Goal: Task Accomplishment & Management: Complete application form

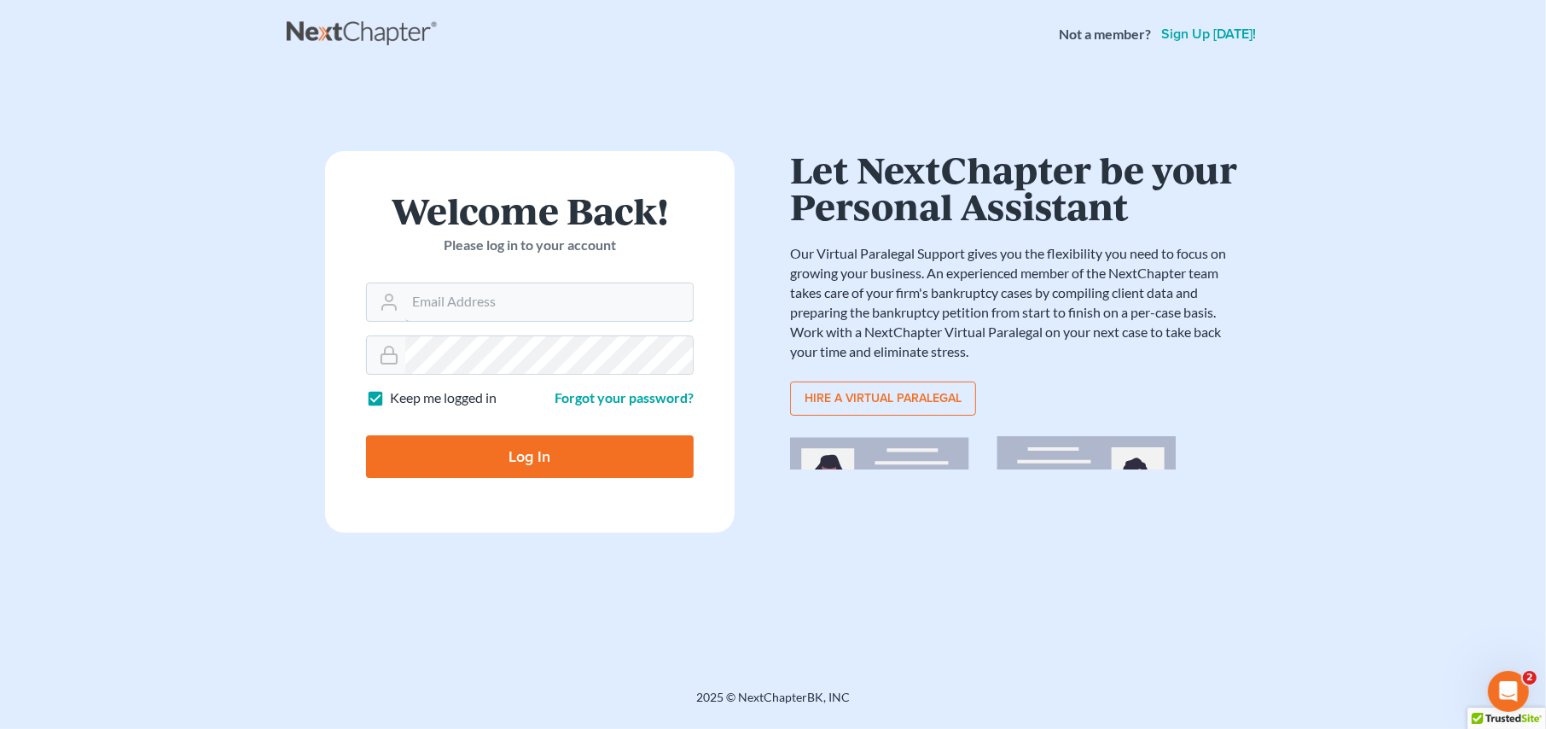
type input "[PERSON_NAME][EMAIL_ADDRESS][DOMAIN_NAME]"
click at [529, 456] on input "Log In" at bounding box center [530, 456] width 328 height 43
type input "Thinking..."
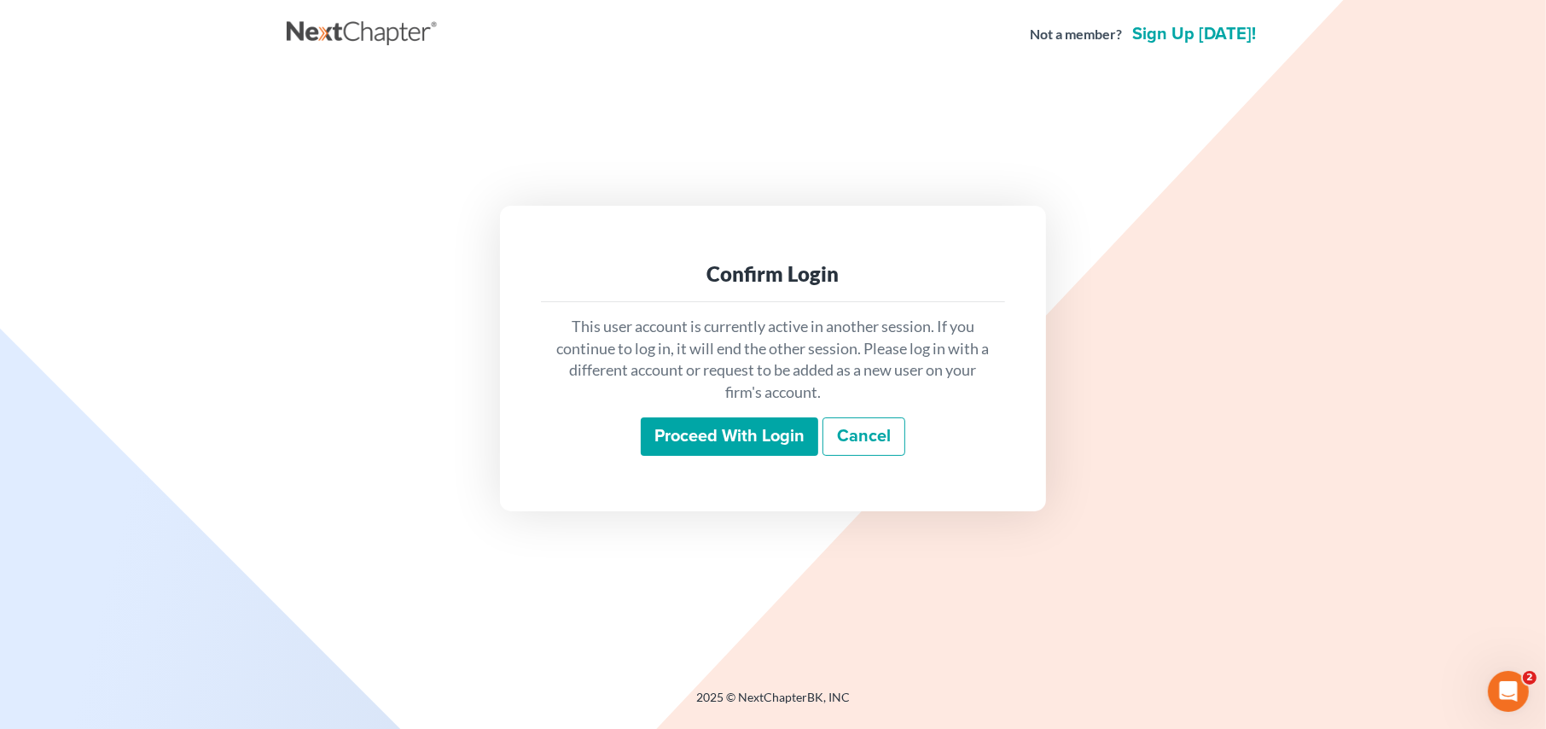
click at [683, 437] on input "Proceed with login" at bounding box center [729, 436] width 177 height 39
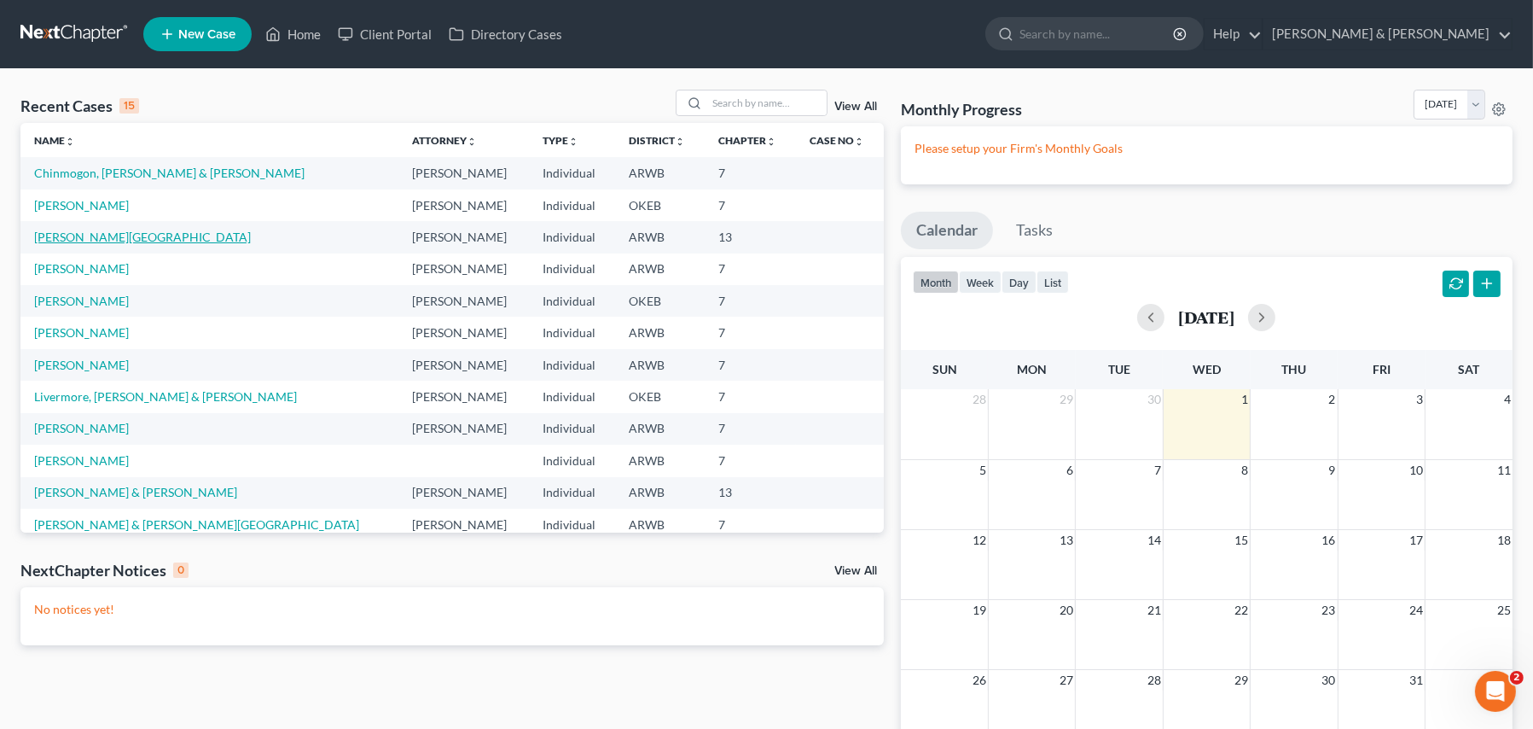
click at [94, 239] on link "[PERSON_NAME][GEOGRAPHIC_DATA]" at bounding box center [142, 237] width 217 height 15
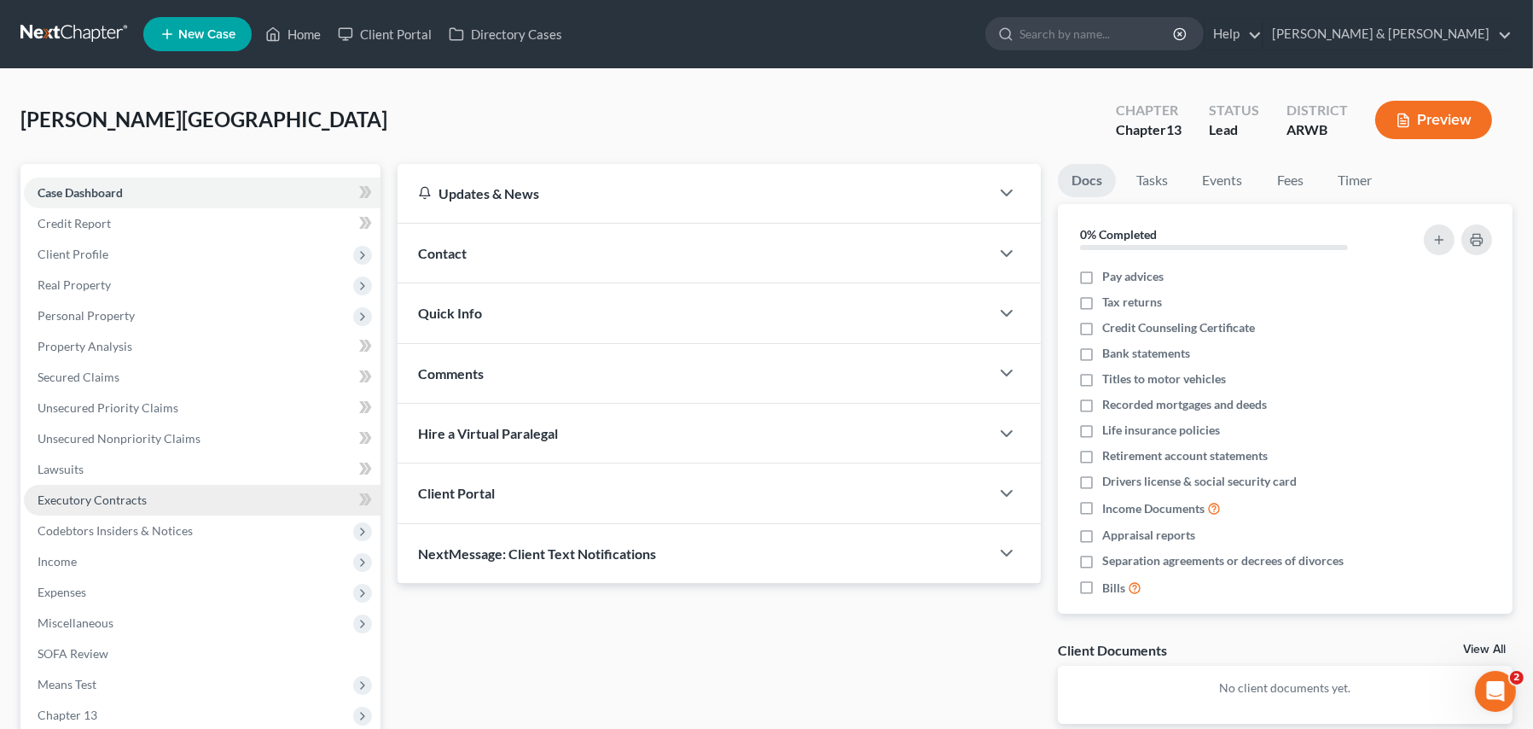
scroll to position [206, 0]
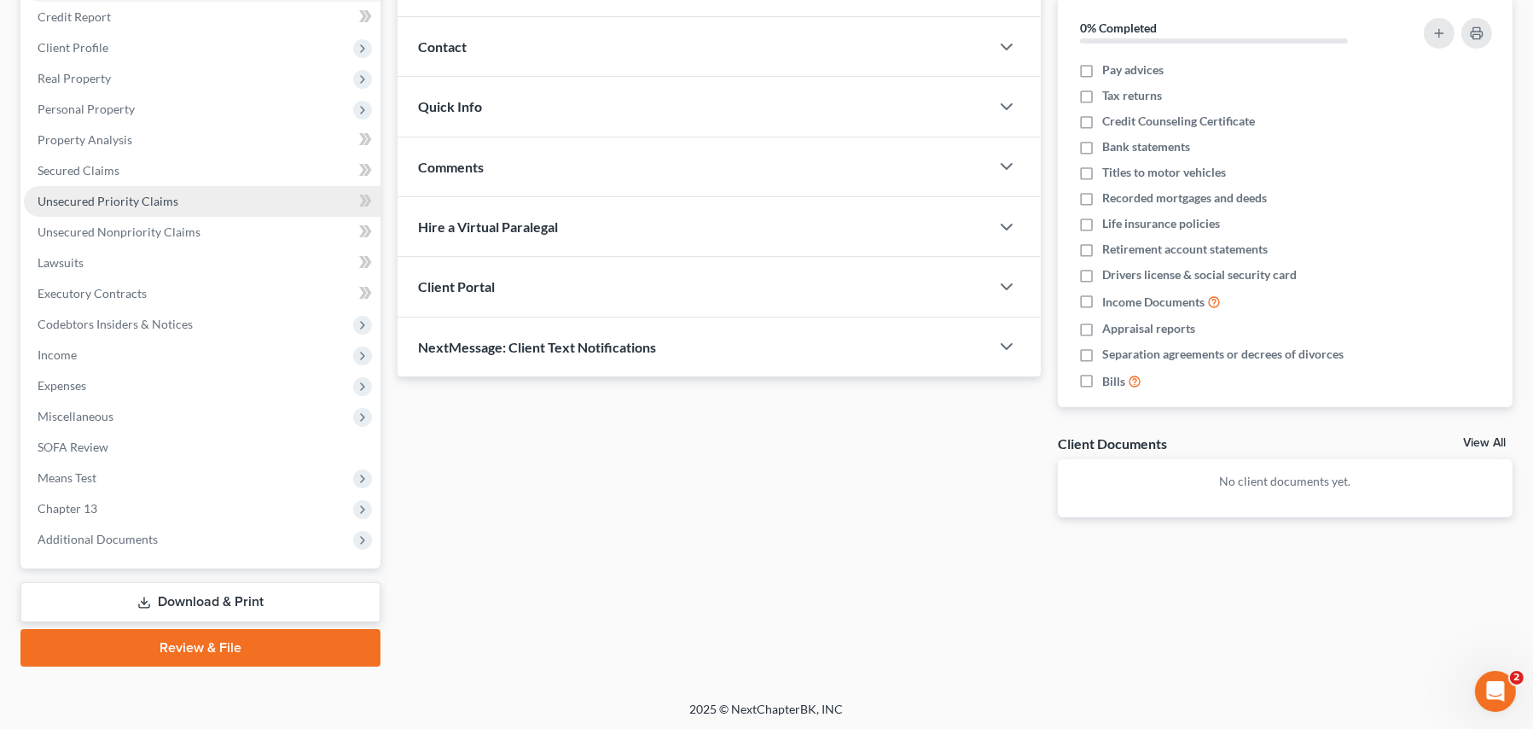
click at [108, 204] on span "Unsecured Priority Claims" at bounding box center [108, 201] width 141 height 15
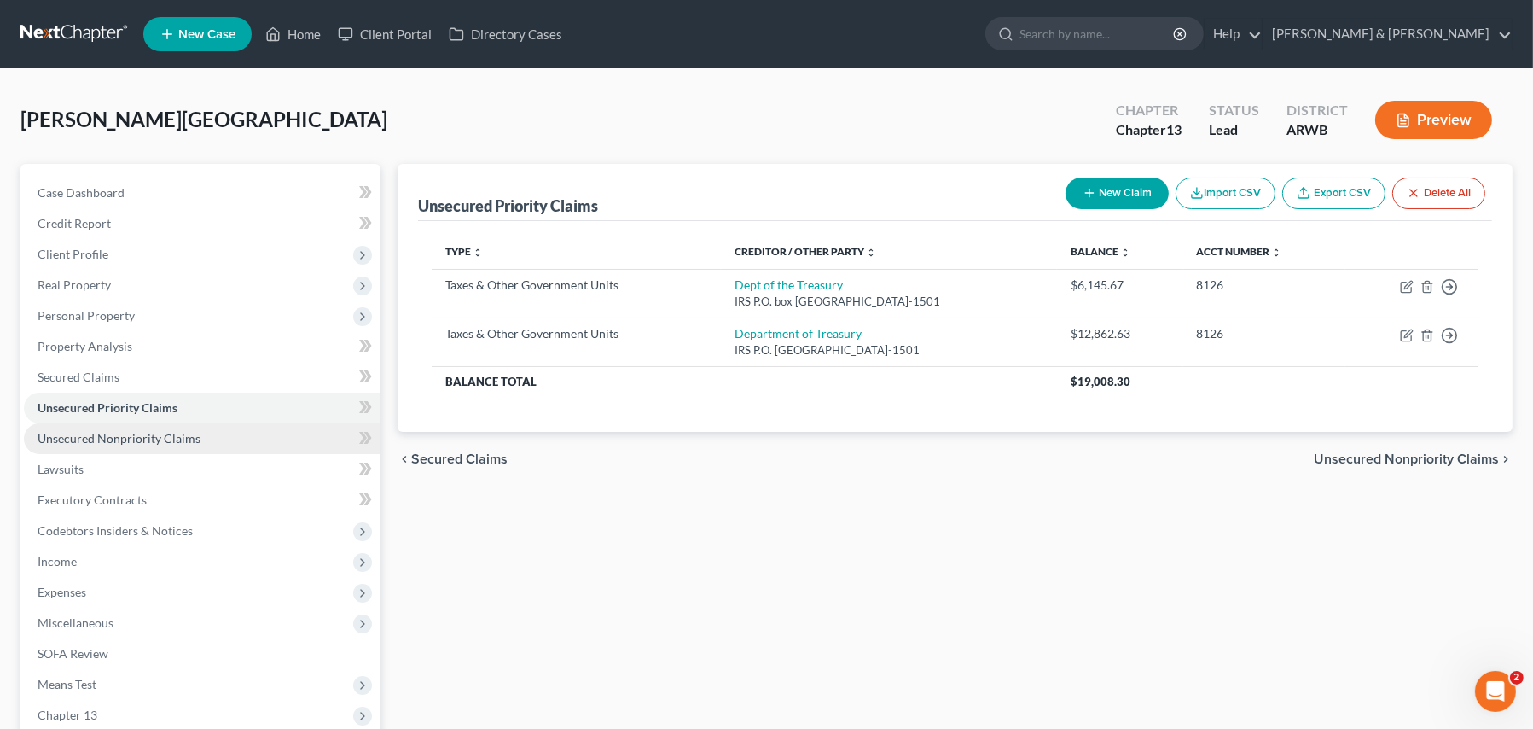
click at [79, 437] on span "Unsecured Nonpriority Claims" at bounding box center [119, 438] width 163 height 15
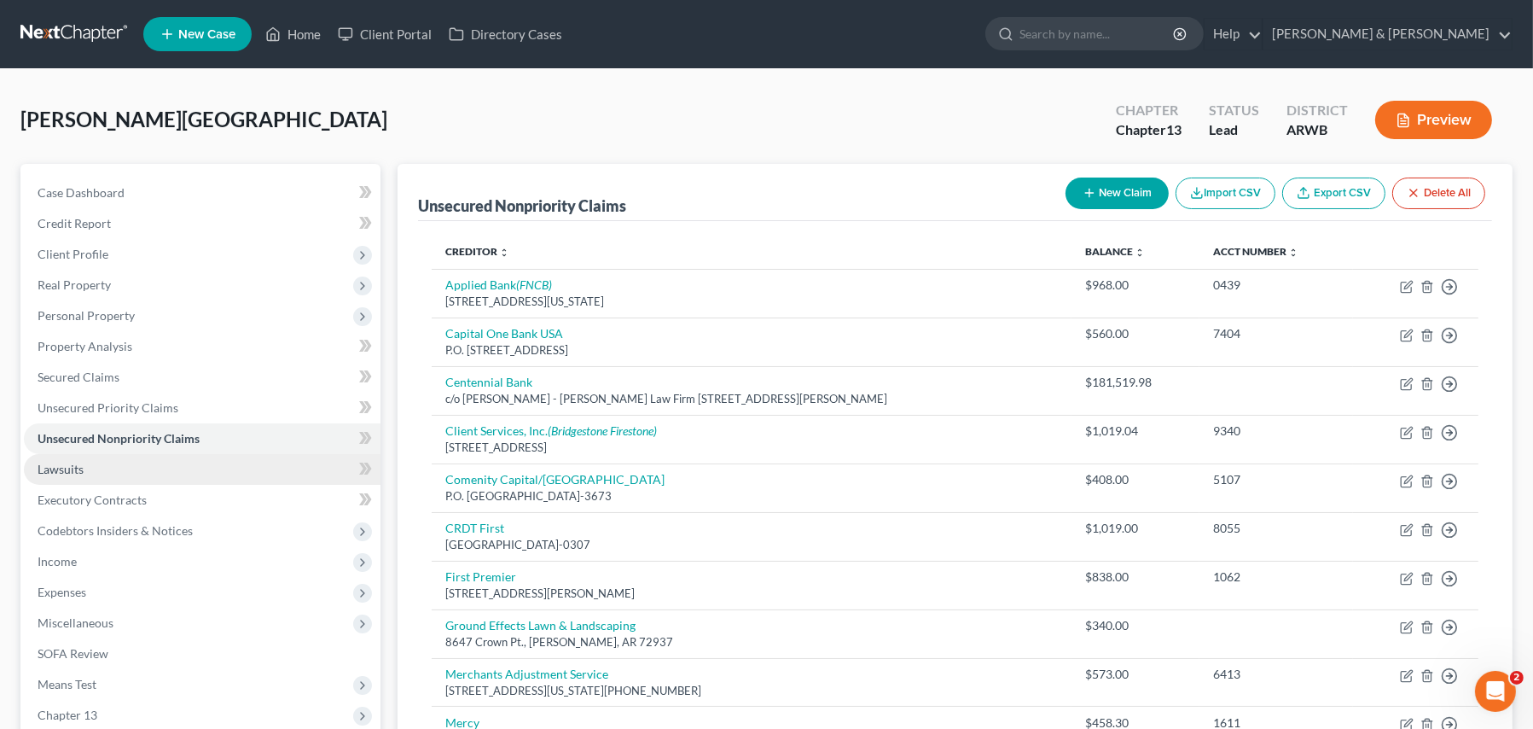
click at [106, 480] on link "Lawsuits" at bounding box center [202, 469] width 357 height 31
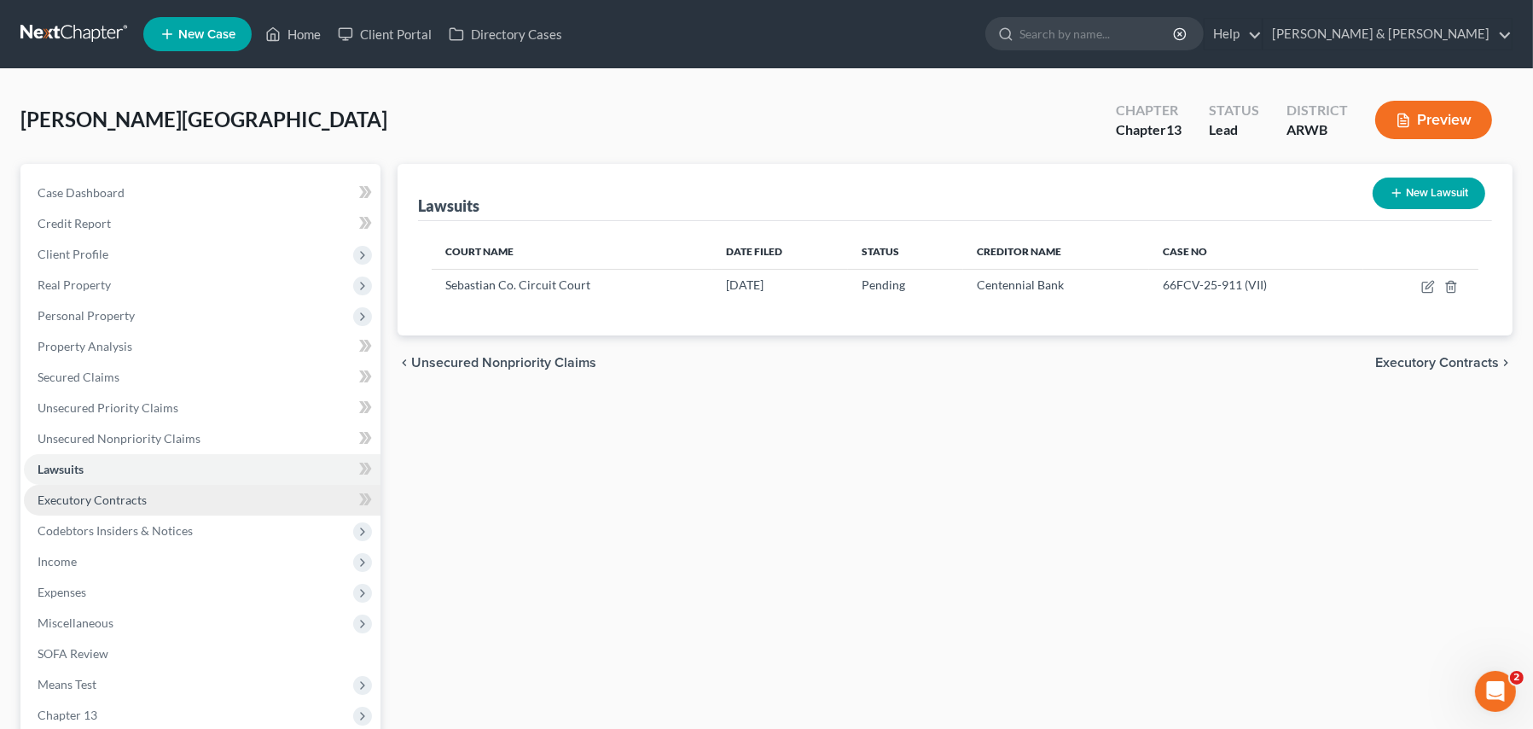
click at [100, 499] on span "Executory Contracts" at bounding box center [92, 499] width 109 height 15
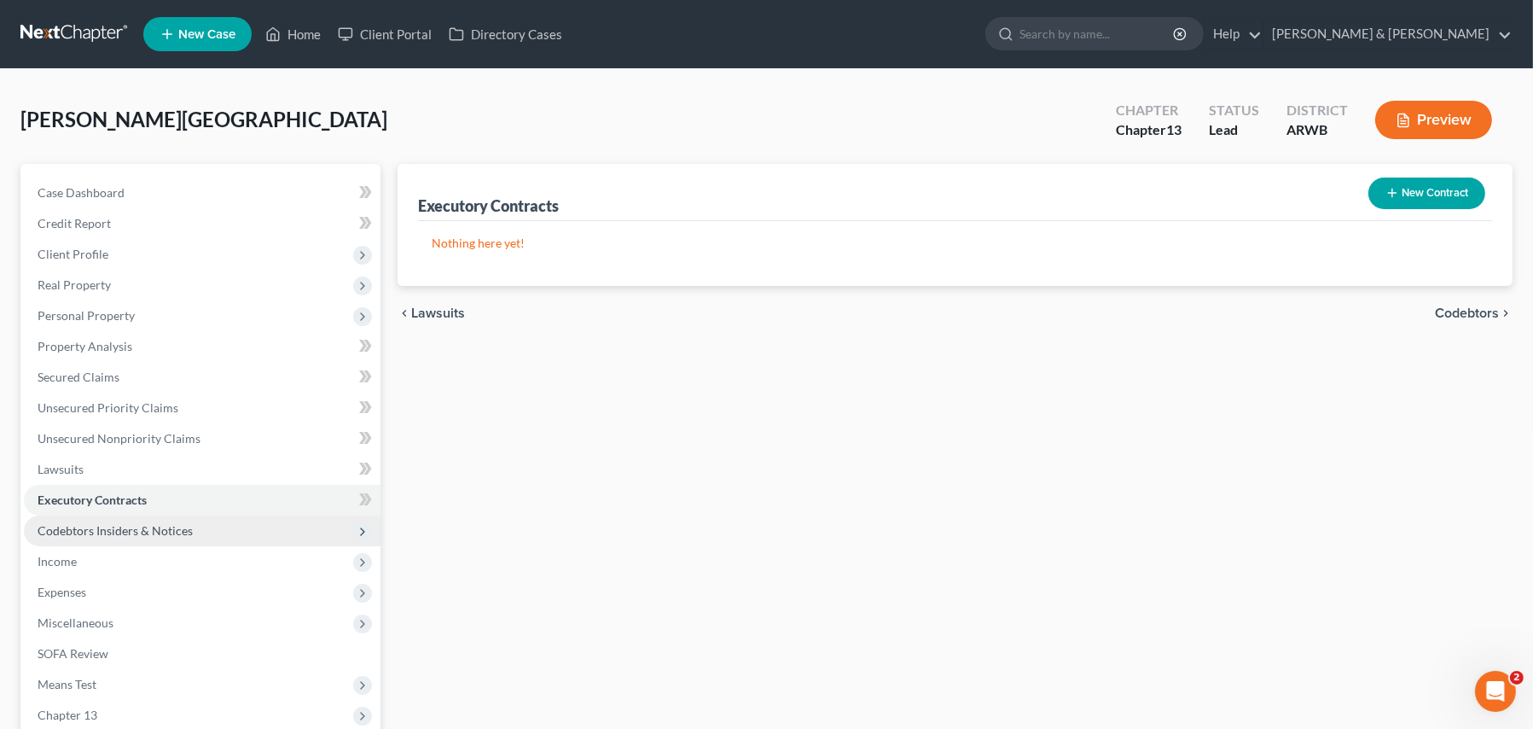
click at [102, 520] on span "Codebtors Insiders & Notices" at bounding box center [202, 530] width 357 height 31
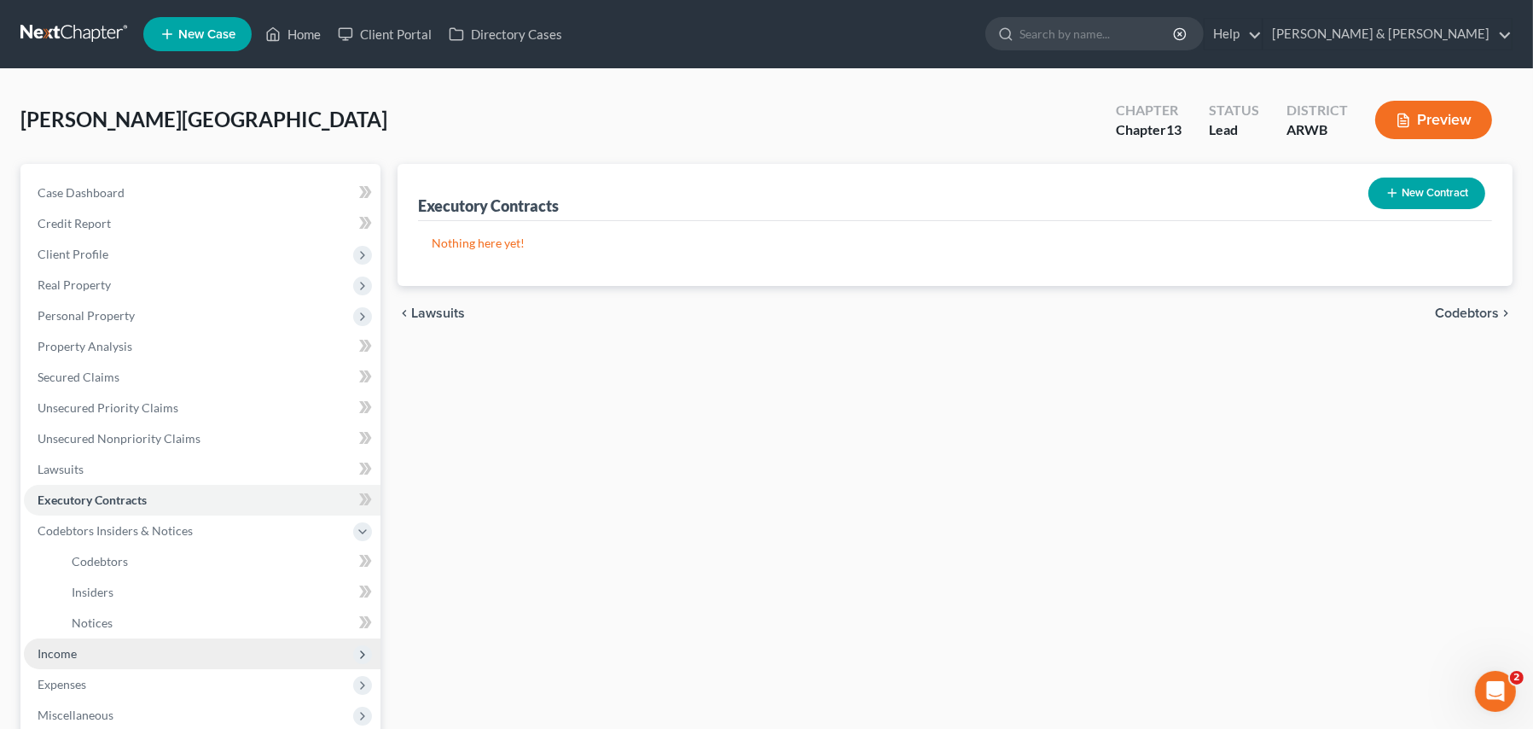
click at [56, 650] on span "Income" at bounding box center [57, 653] width 39 height 15
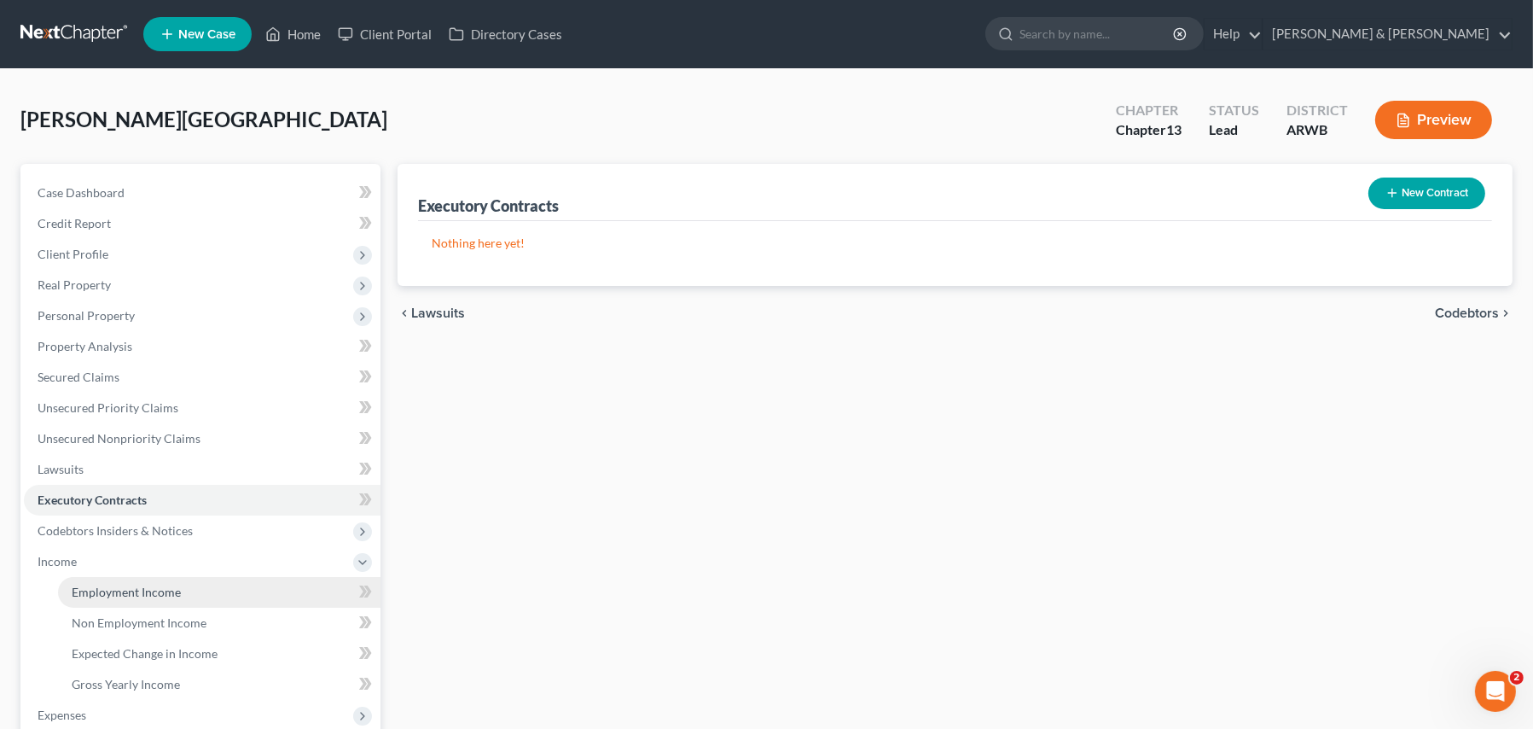
click at [107, 581] on link "Employment Income" at bounding box center [219, 592] width 323 height 31
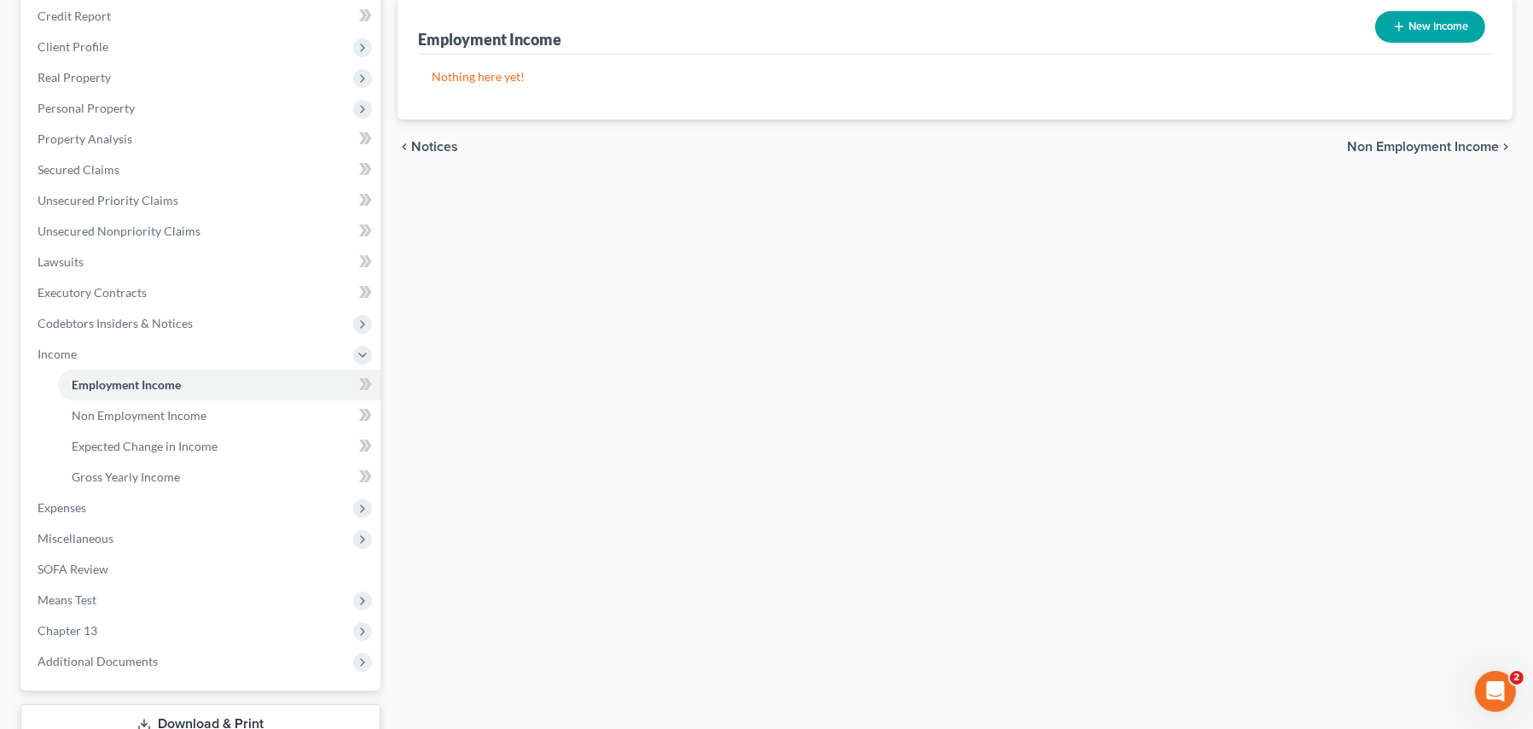
scroll to position [329, 0]
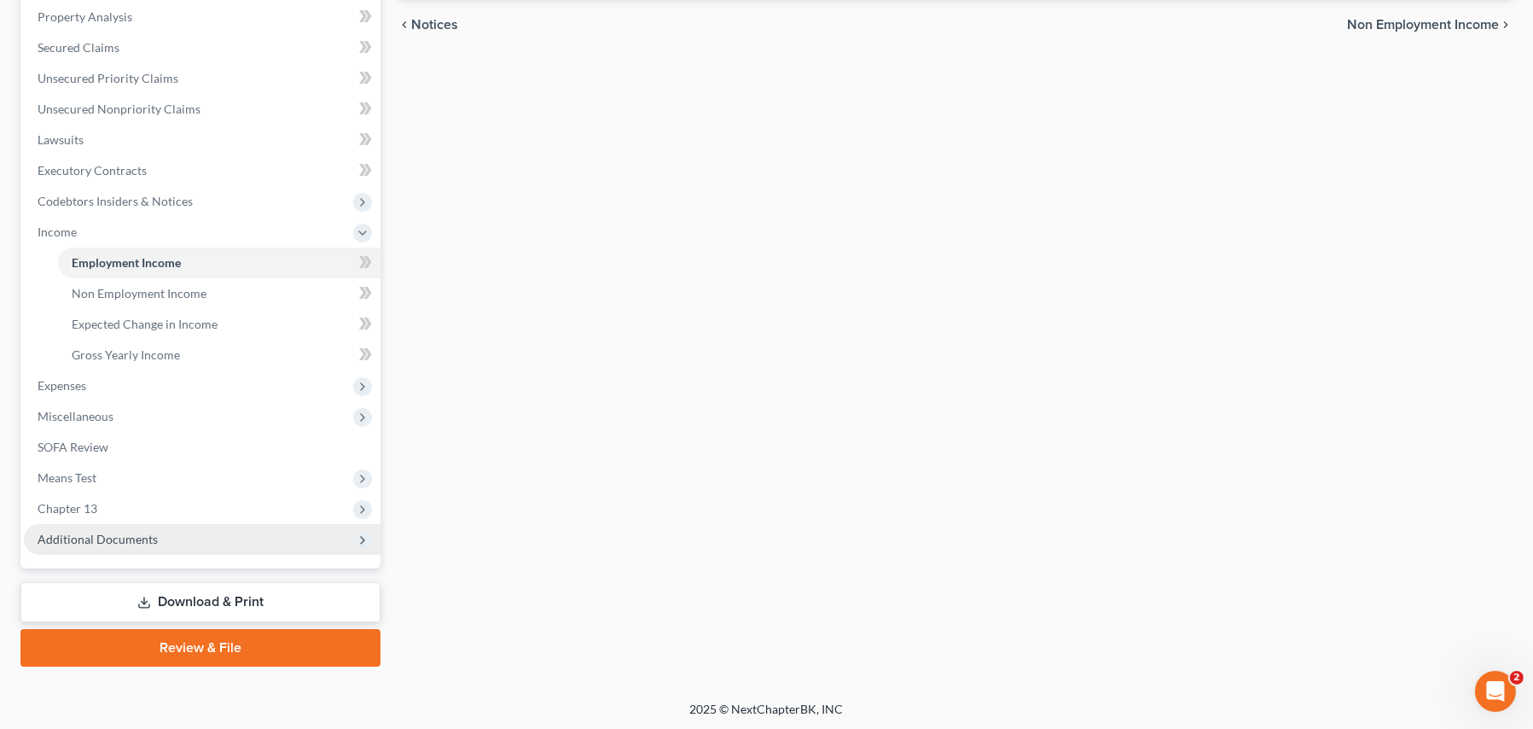
click at [129, 532] on span "Additional Documents" at bounding box center [98, 539] width 120 height 15
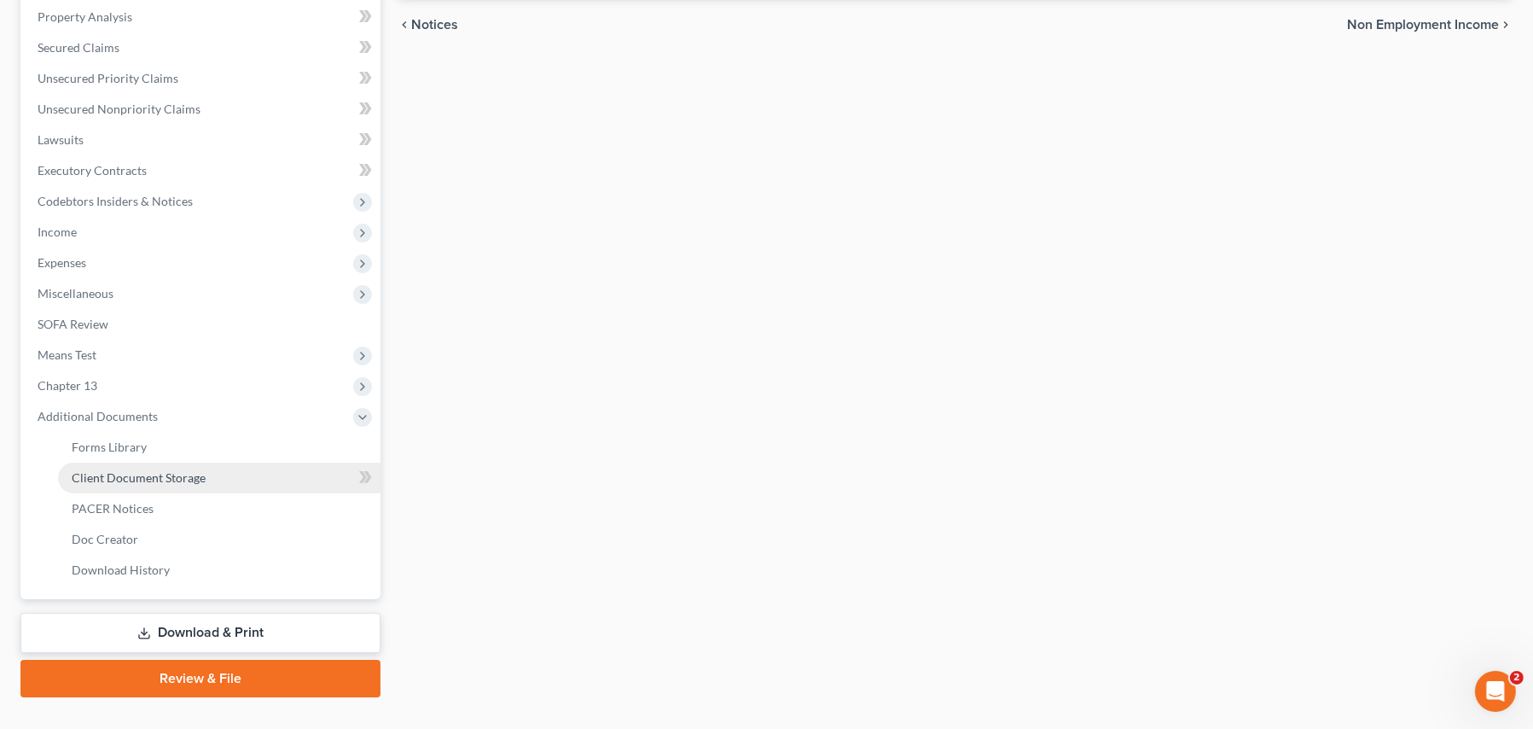
click at [101, 471] on span "Client Document Storage" at bounding box center [139, 477] width 134 height 15
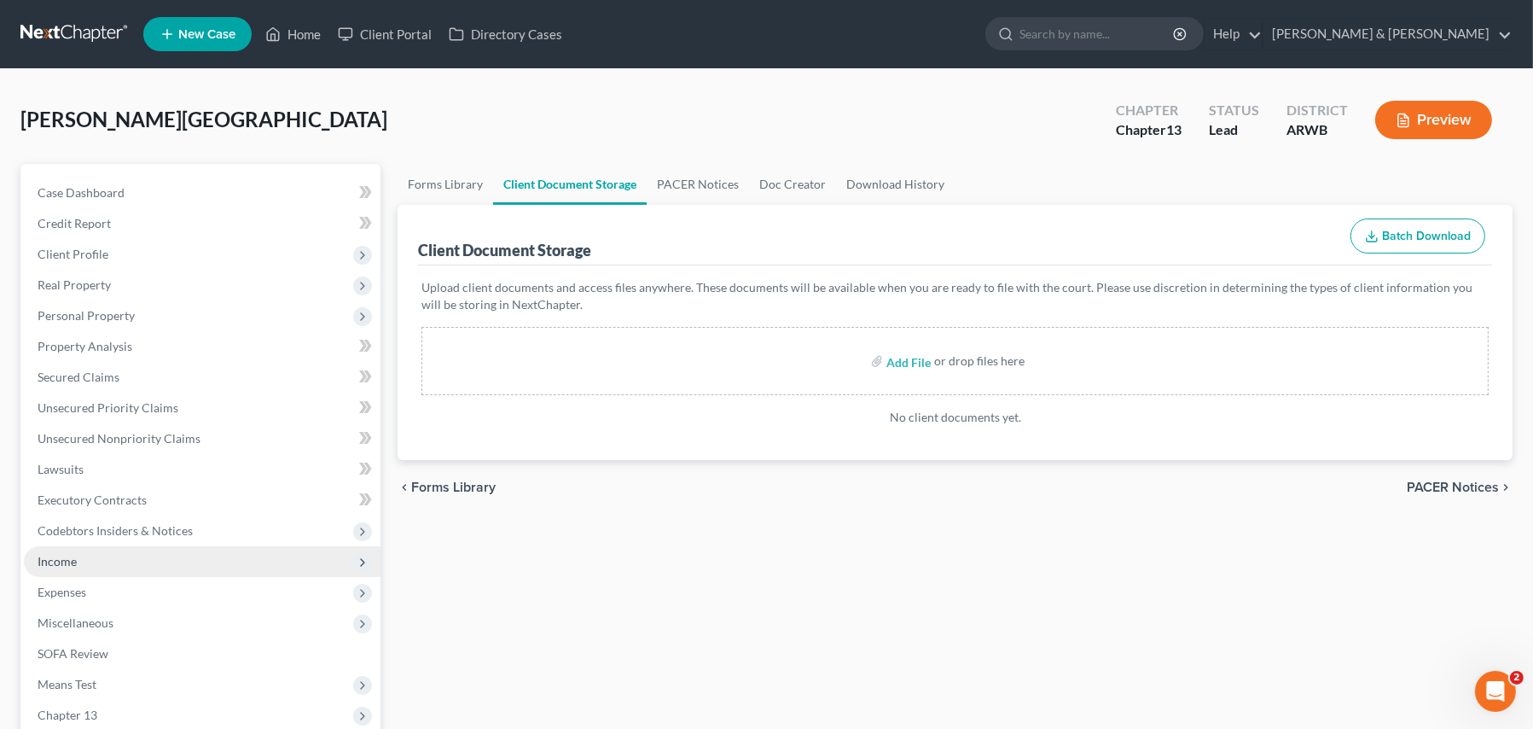
click at [72, 561] on span "Income" at bounding box center [57, 561] width 39 height 15
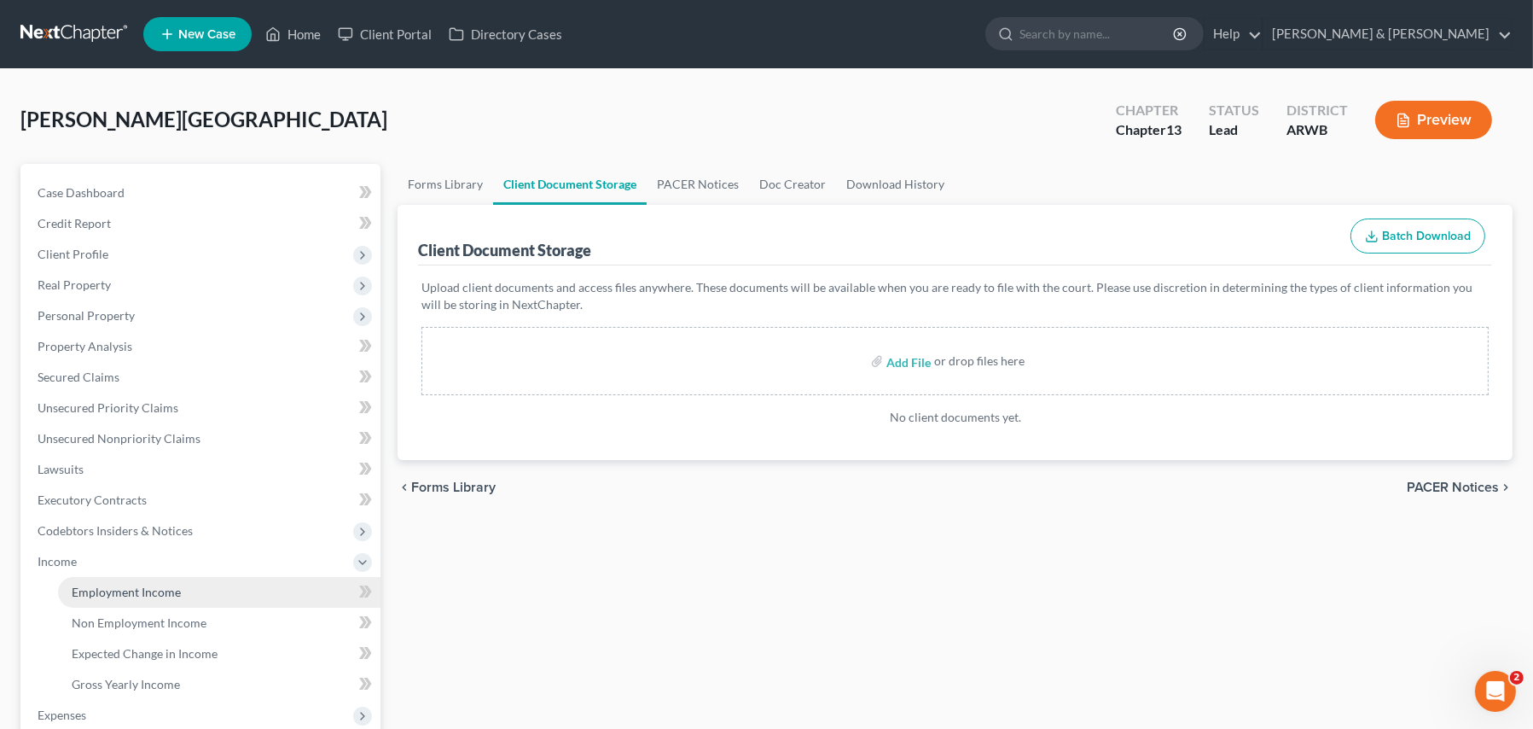
click at [112, 593] on span "Employment Income" at bounding box center [126, 591] width 109 height 15
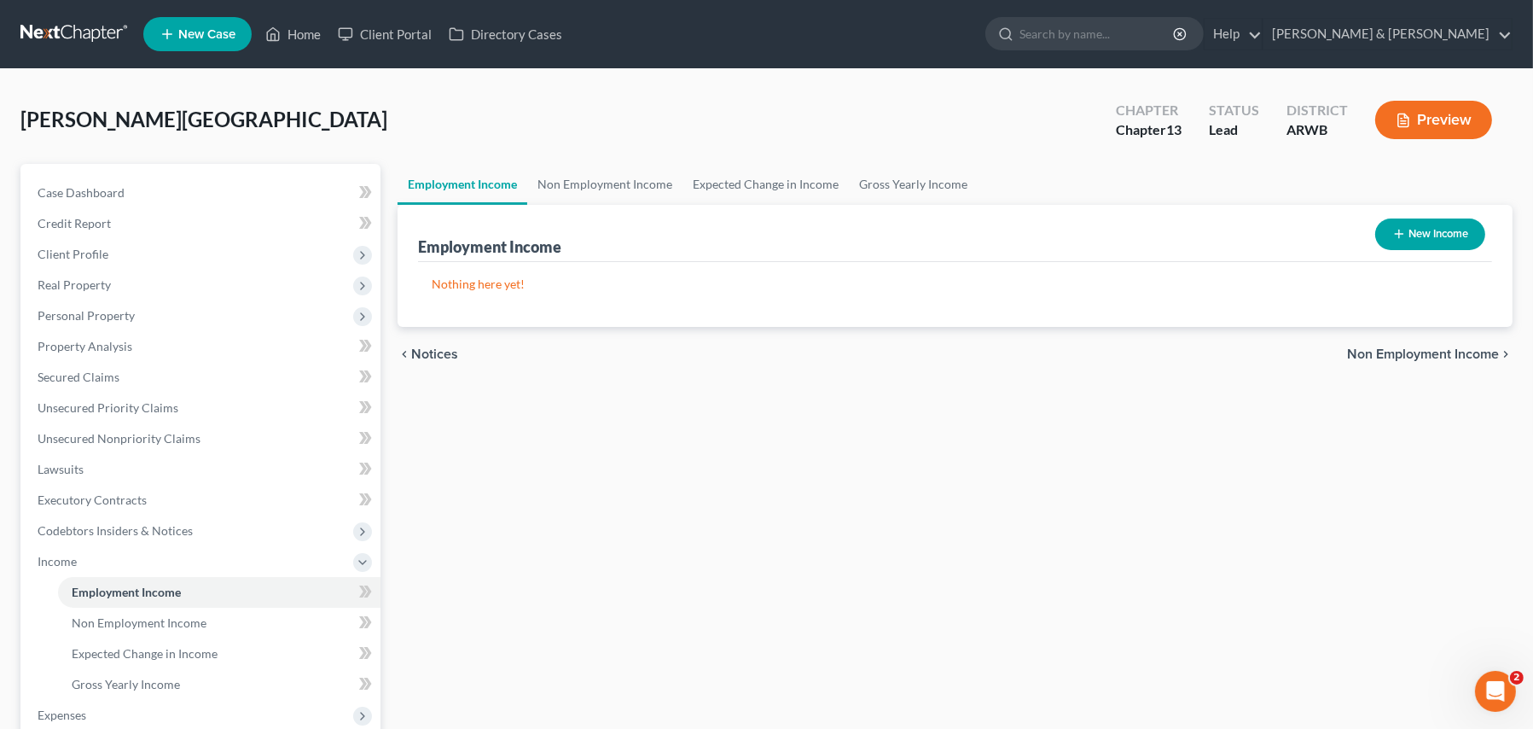
click at [1392, 230] on icon "button" at bounding box center [1399, 234] width 14 height 14
select select "0"
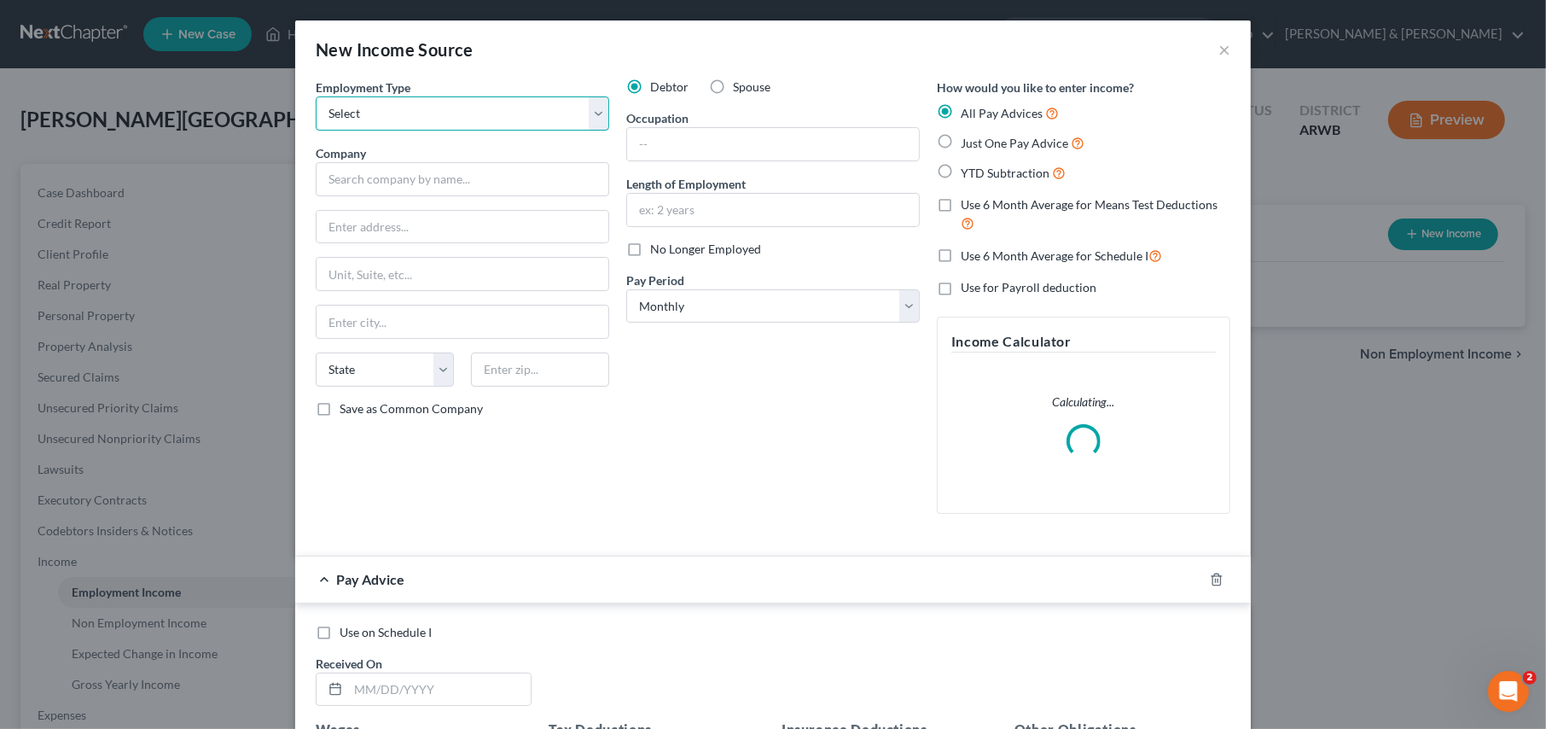
click at [433, 100] on select "Select Full or [DEMOGRAPHIC_DATA] Employment Self Employment" at bounding box center [463, 113] width 294 height 34
select select "0"
click at [316, 96] on select "Select Full or [DEMOGRAPHIC_DATA] Employment Self Employment" at bounding box center [463, 113] width 294 height 34
click at [377, 185] on input "text" at bounding box center [463, 179] width 294 height 34
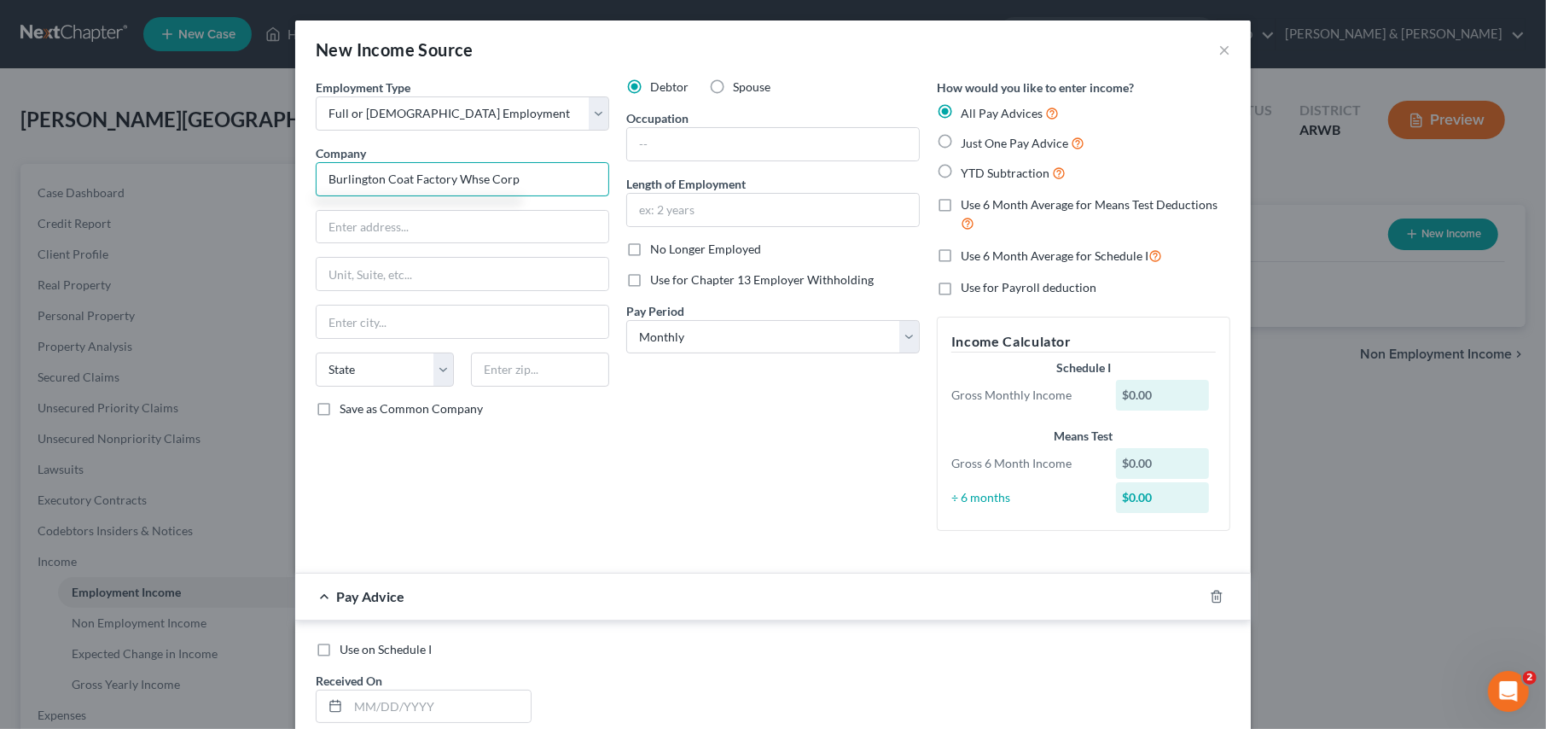
type input "Burlington Coat Factory Whse Corp"
type input "1830 [PERSON_NAME] 130 North"
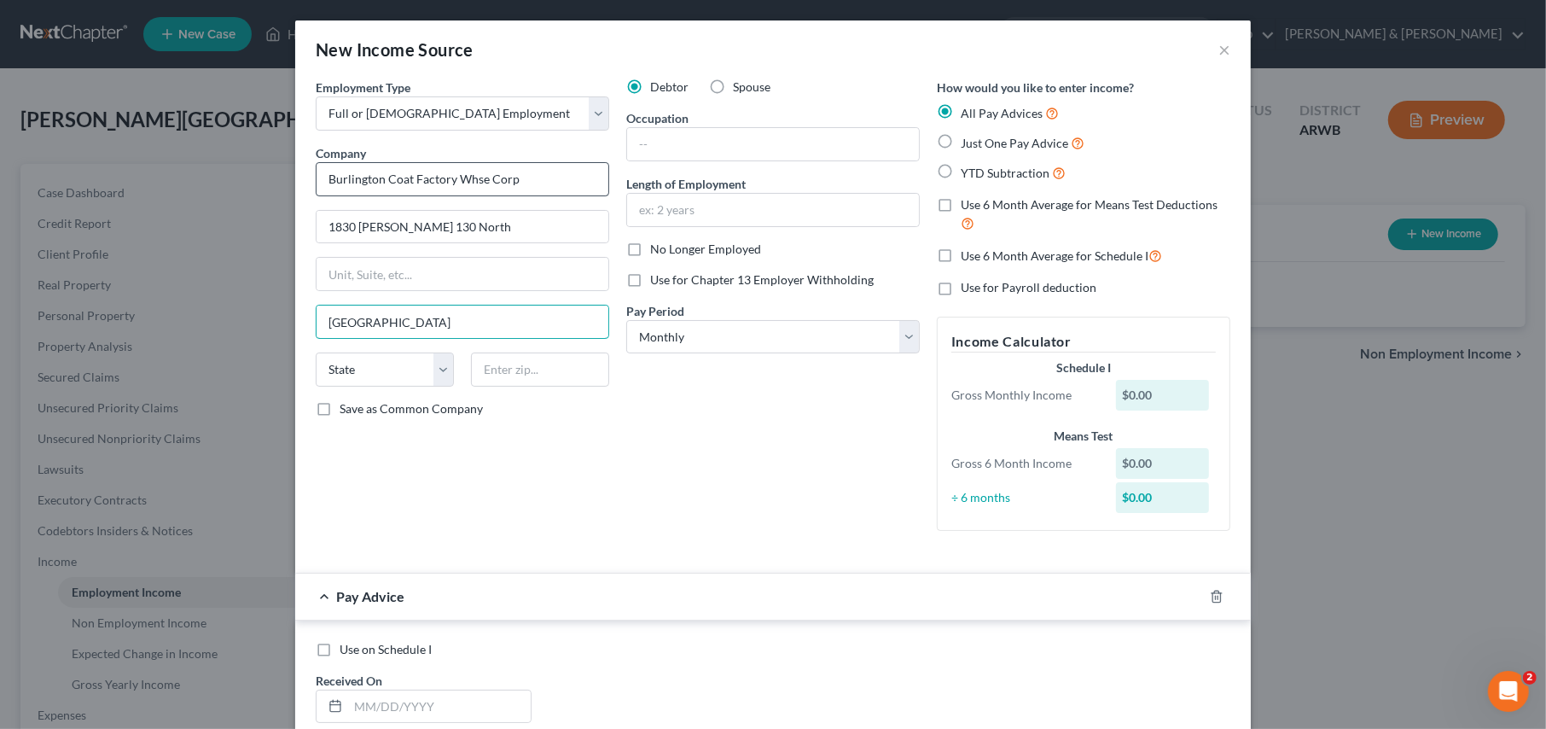
type input "[GEOGRAPHIC_DATA]"
select select "33"
type input "08016"
click at [684, 136] on input "text" at bounding box center [773, 144] width 292 height 32
type input "general labor"
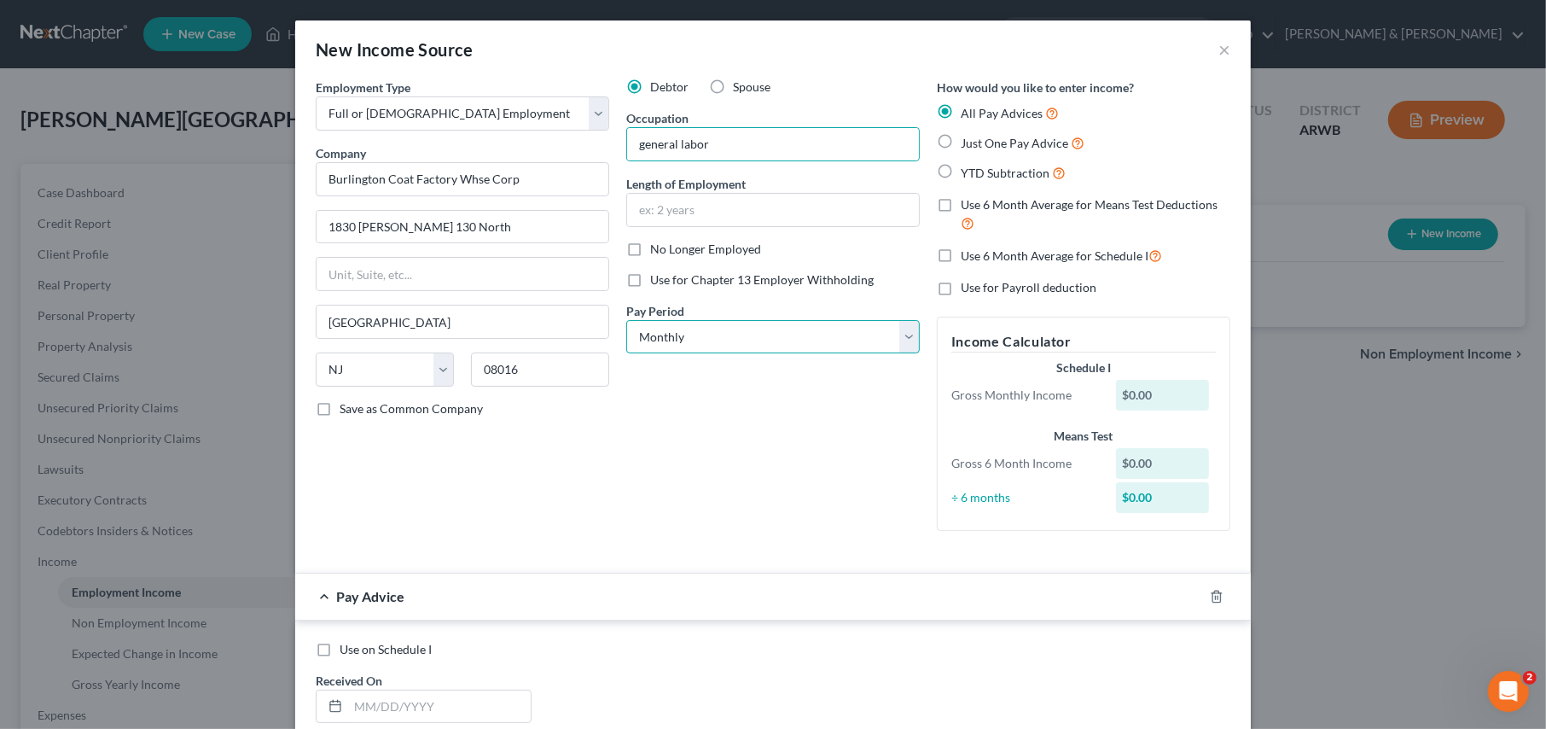
click at [683, 334] on select "Select Monthly Twice Monthly Every Other Week Weekly" at bounding box center [773, 337] width 294 height 34
select select "1"
click at [626, 320] on select "Select Monthly Twice Monthly Every Other Week Weekly" at bounding box center [773, 337] width 294 height 34
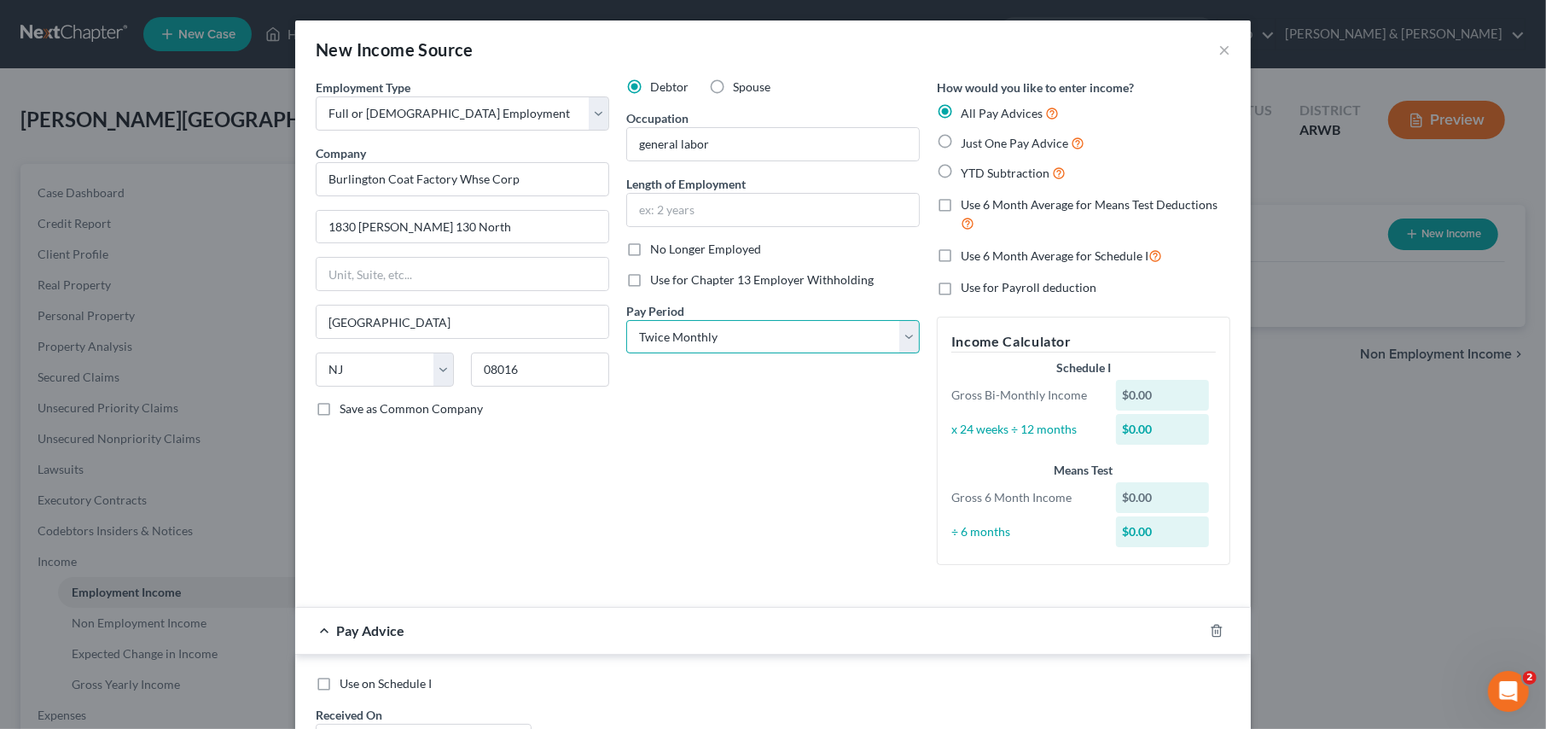
click at [666, 337] on select "Select Monthly Twice Monthly Every Other Week Weekly" at bounding box center [773, 337] width 294 height 34
click at [626, 320] on select "Select Monthly Twice Monthly Every Other Week Weekly" at bounding box center [773, 337] width 294 height 34
click at [961, 142] on label "Just One Pay Advice" at bounding box center [1023, 143] width 124 height 20
click at [968, 142] on input "Just One Pay Advice" at bounding box center [973, 138] width 11 height 11
radio input "true"
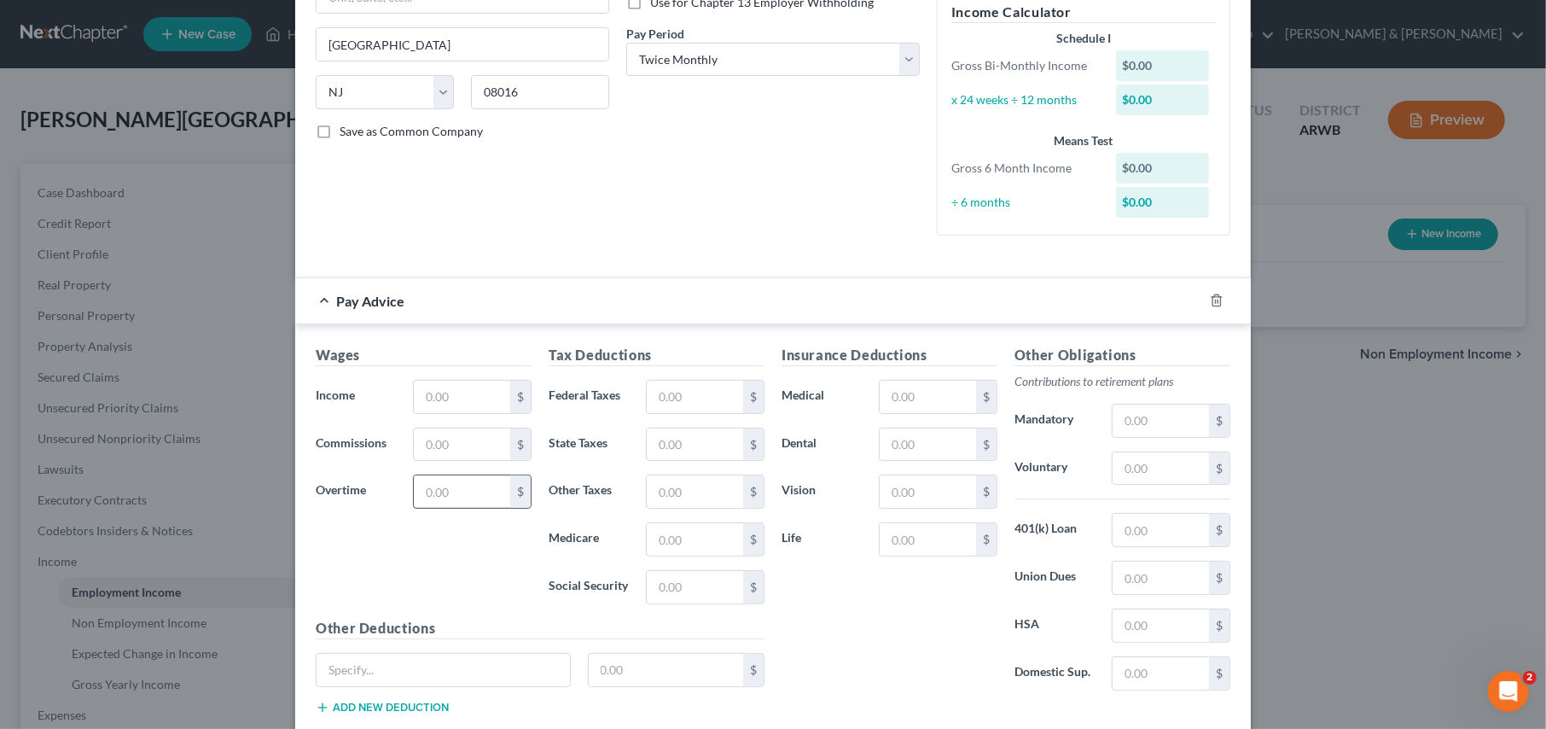
scroll to position [341, 0]
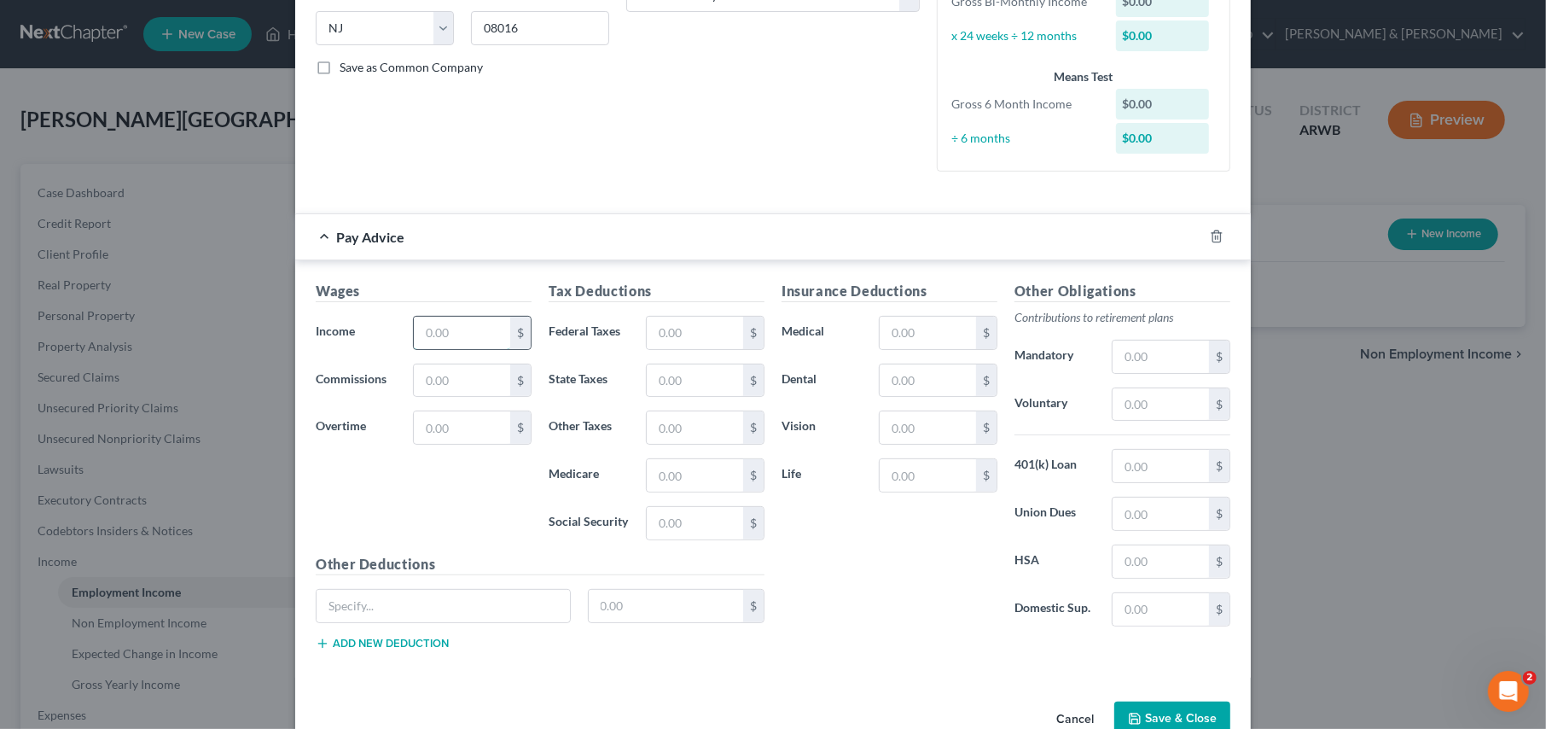
click at [436, 327] on input "text" at bounding box center [462, 333] width 96 height 32
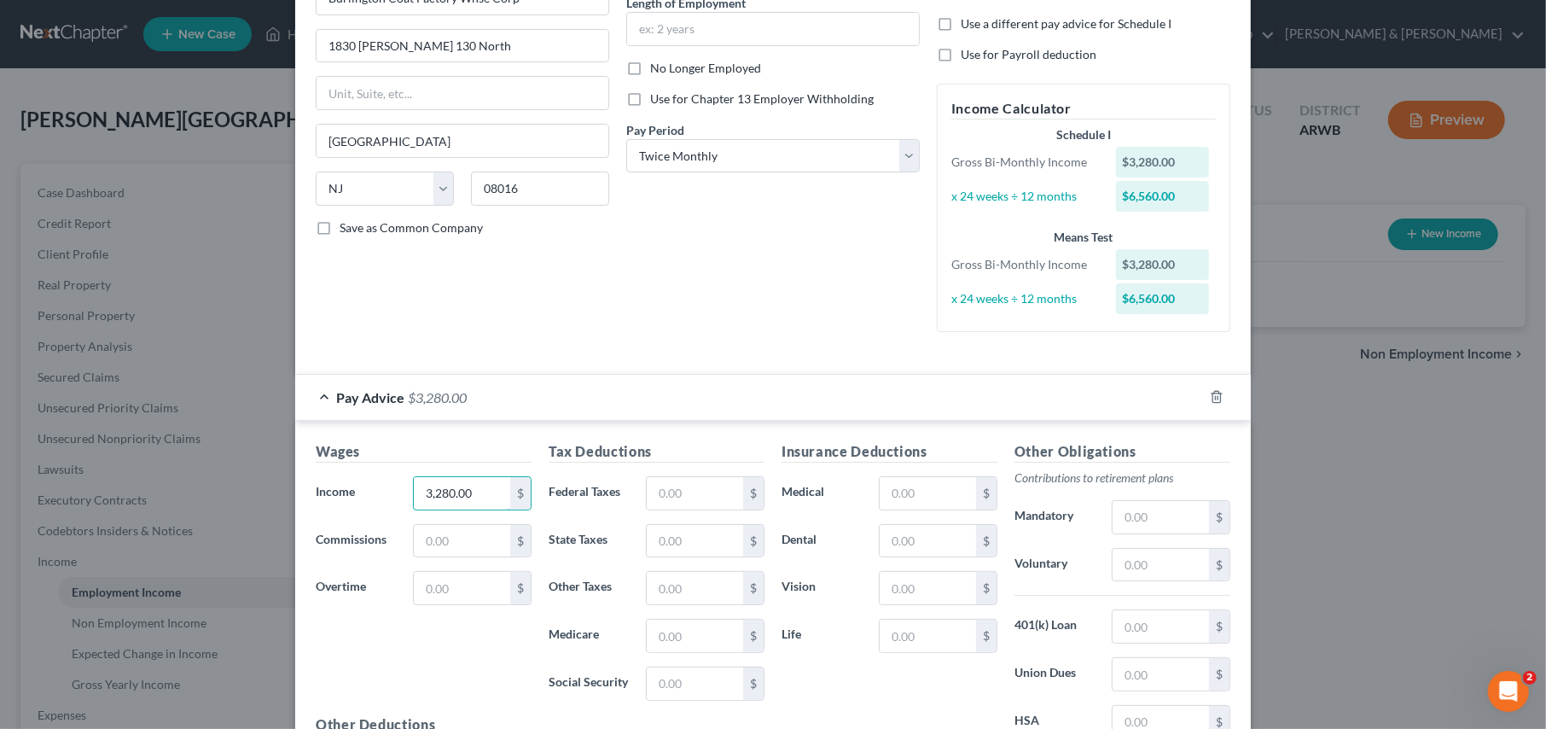
scroll to position [0, 0]
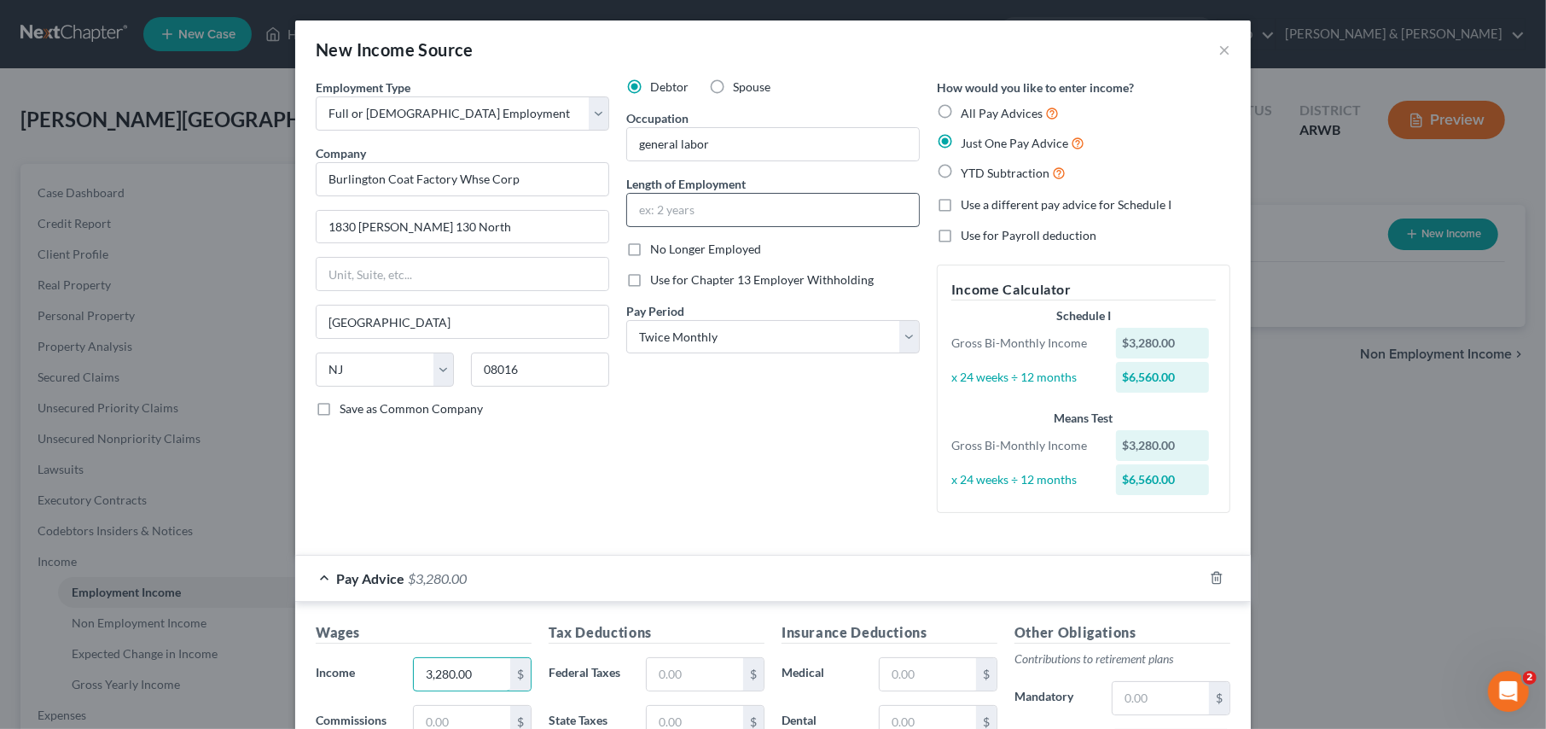
type input "3,280.00"
click at [666, 206] on input "text" at bounding box center [773, 210] width 292 height 32
drag, startPoint x: 725, startPoint y: 148, endPoint x: 458, endPoint y: 139, distance: 267.2
click at [458, 139] on div "Employment Type * Select Full or [DEMOGRAPHIC_DATA] Employment Self Employment …" at bounding box center [773, 309] width 932 height 462
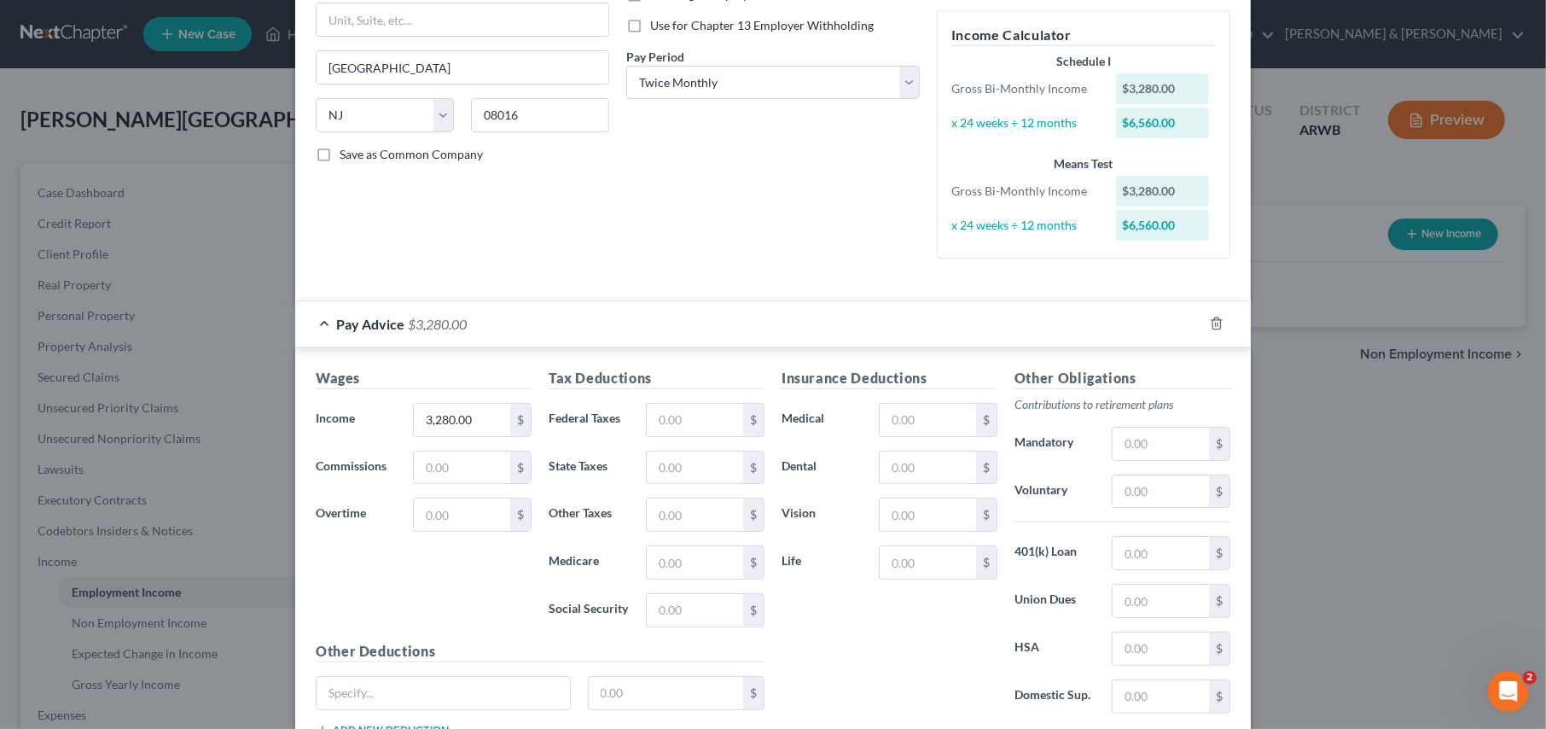
scroll to position [256, 0]
type input "Manager"
click at [662, 414] on input "text" at bounding box center [695, 418] width 96 height 32
type input "408.58"
click at [666, 456] on input "text" at bounding box center [695, 466] width 96 height 32
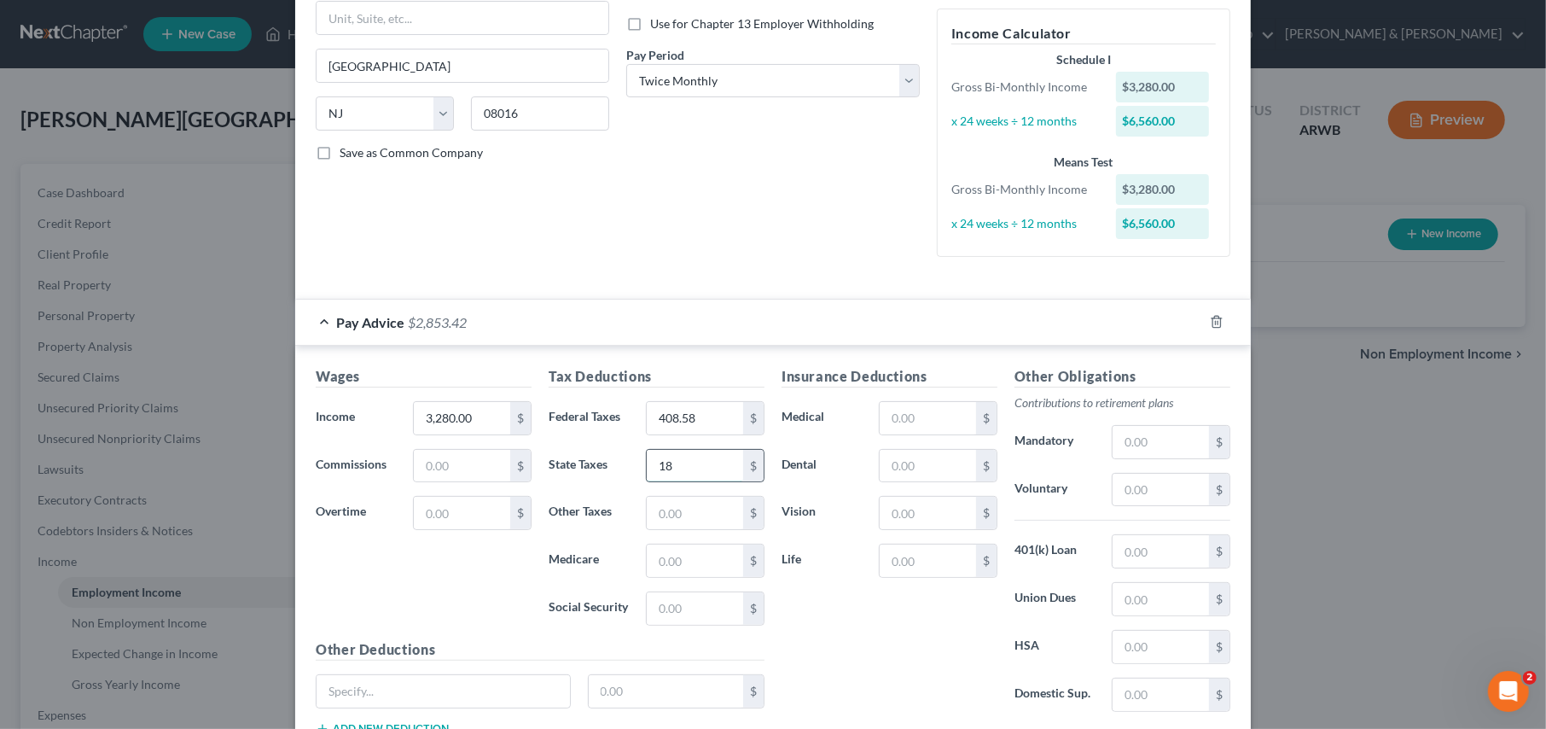
type input "1"
type input "97.27"
click at [684, 561] on input "text" at bounding box center [695, 560] width 96 height 32
type input "43.40"
click at [675, 614] on input "text" at bounding box center [695, 608] width 96 height 32
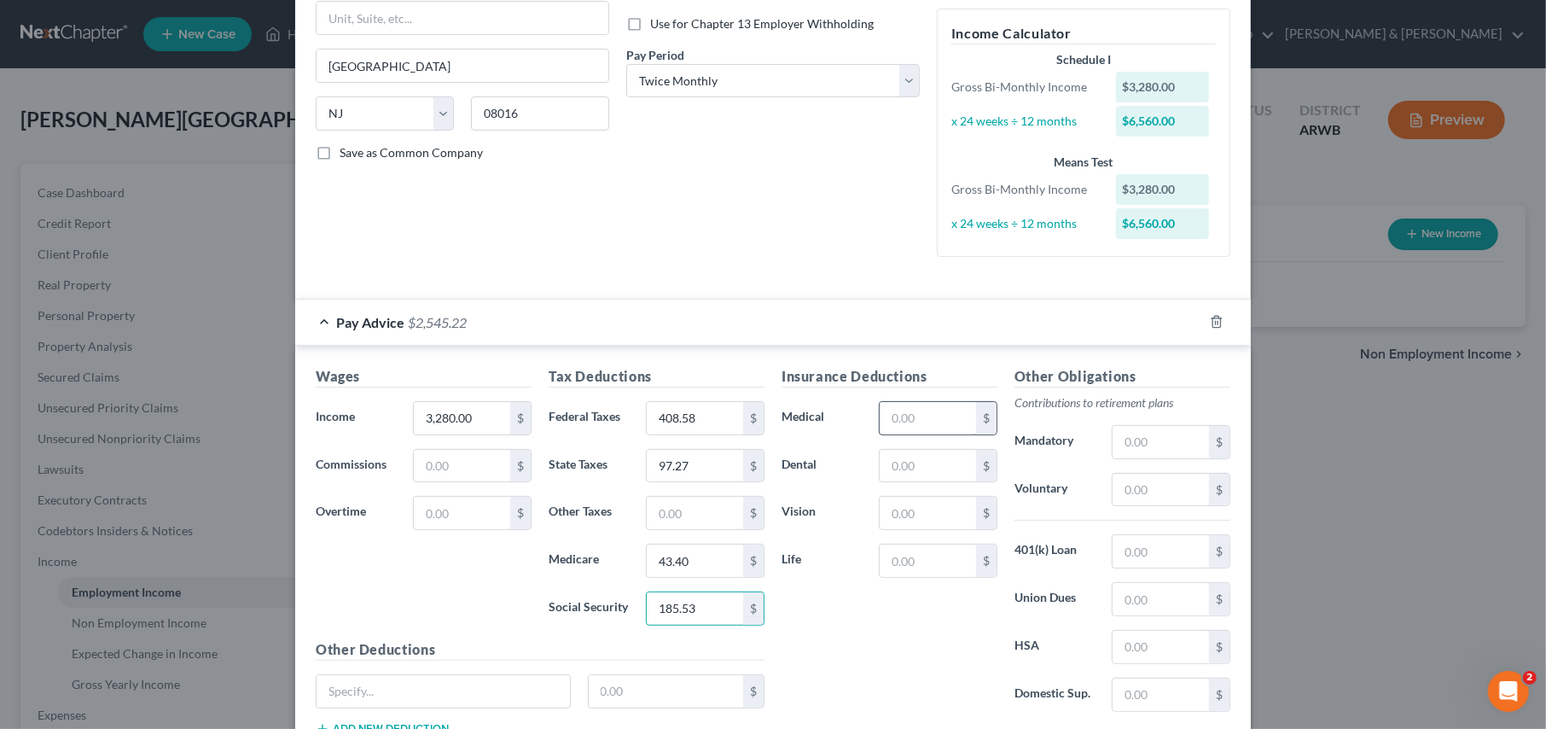
type input "185.53"
click at [936, 417] on input "text" at bounding box center [928, 418] width 96 height 32
type input "253.28"
click at [906, 463] on input "text" at bounding box center [928, 466] width 96 height 32
type input "24.48"
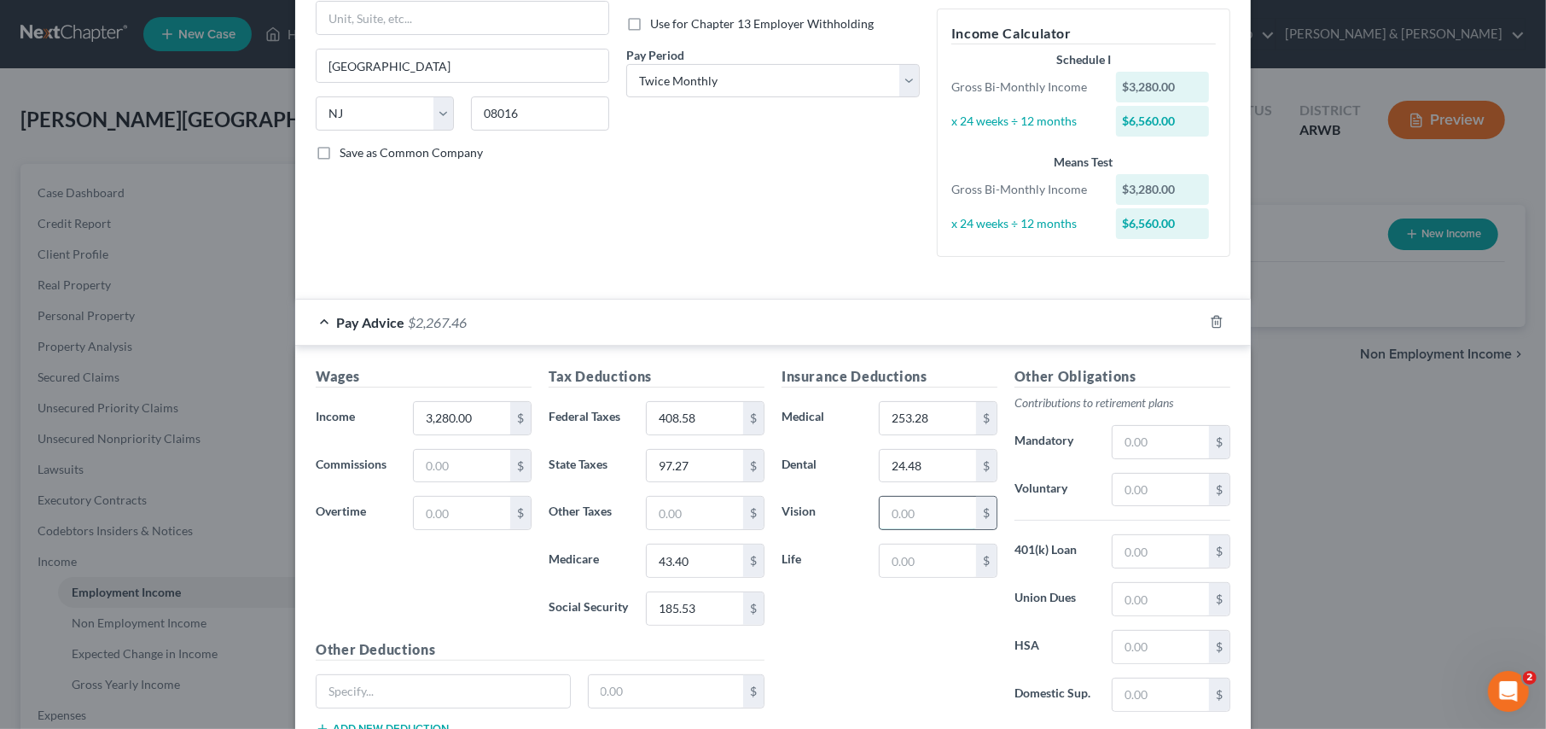
click at [905, 497] on input "text" at bounding box center [928, 513] width 96 height 32
type input "13.56"
click at [1147, 544] on input "text" at bounding box center [1161, 551] width 96 height 32
click at [1148, 546] on input "text" at bounding box center [1161, 551] width 96 height 32
type input "310.74"
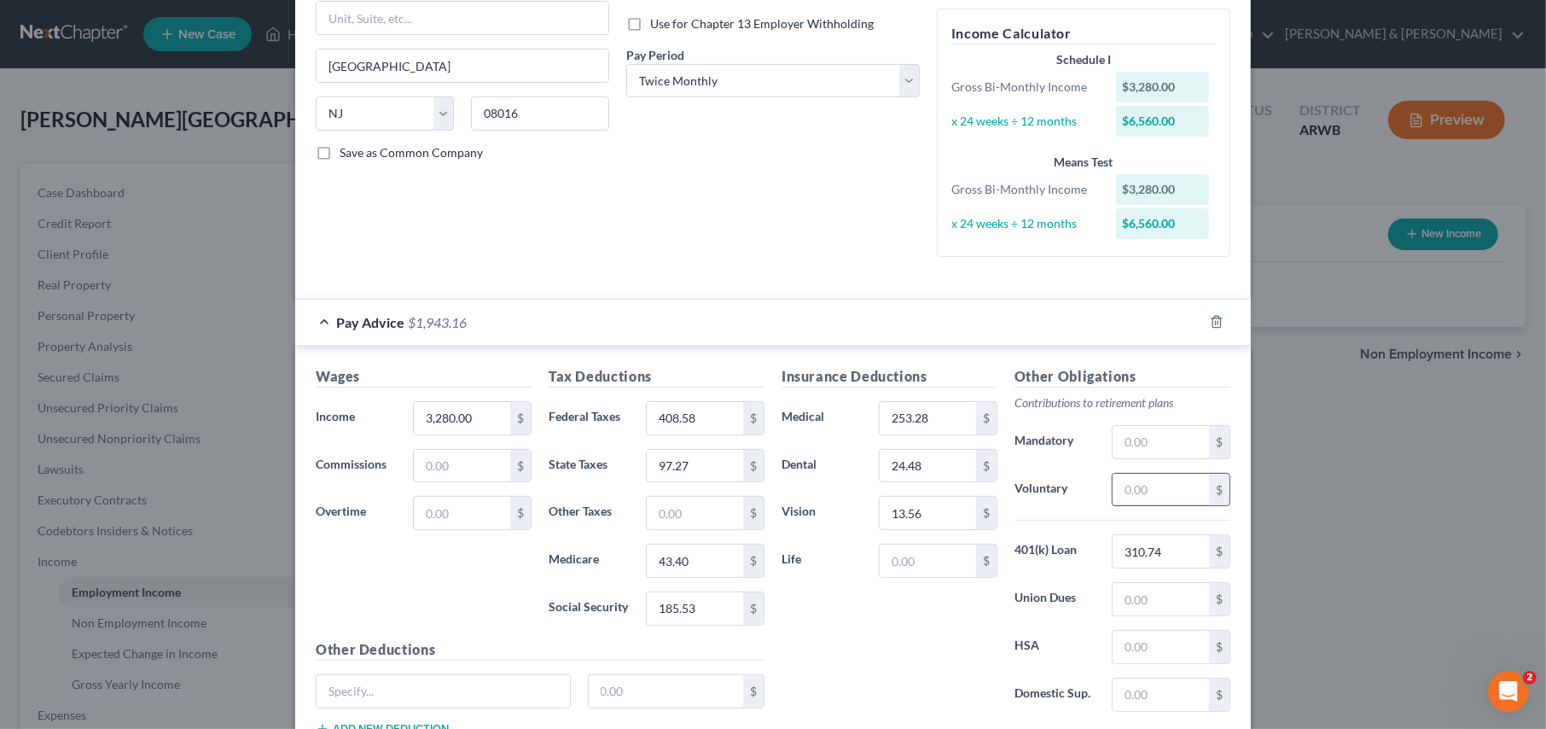
click at [1131, 475] on input "text" at bounding box center [1161, 490] width 96 height 32
type input "164.00"
click at [956, 638] on div "Insurance Deductions Medical 253.28 $ Dental 24.48 $ Vision 13.56 $ Life $" at bounding box center [889, 545] width 233 height 359
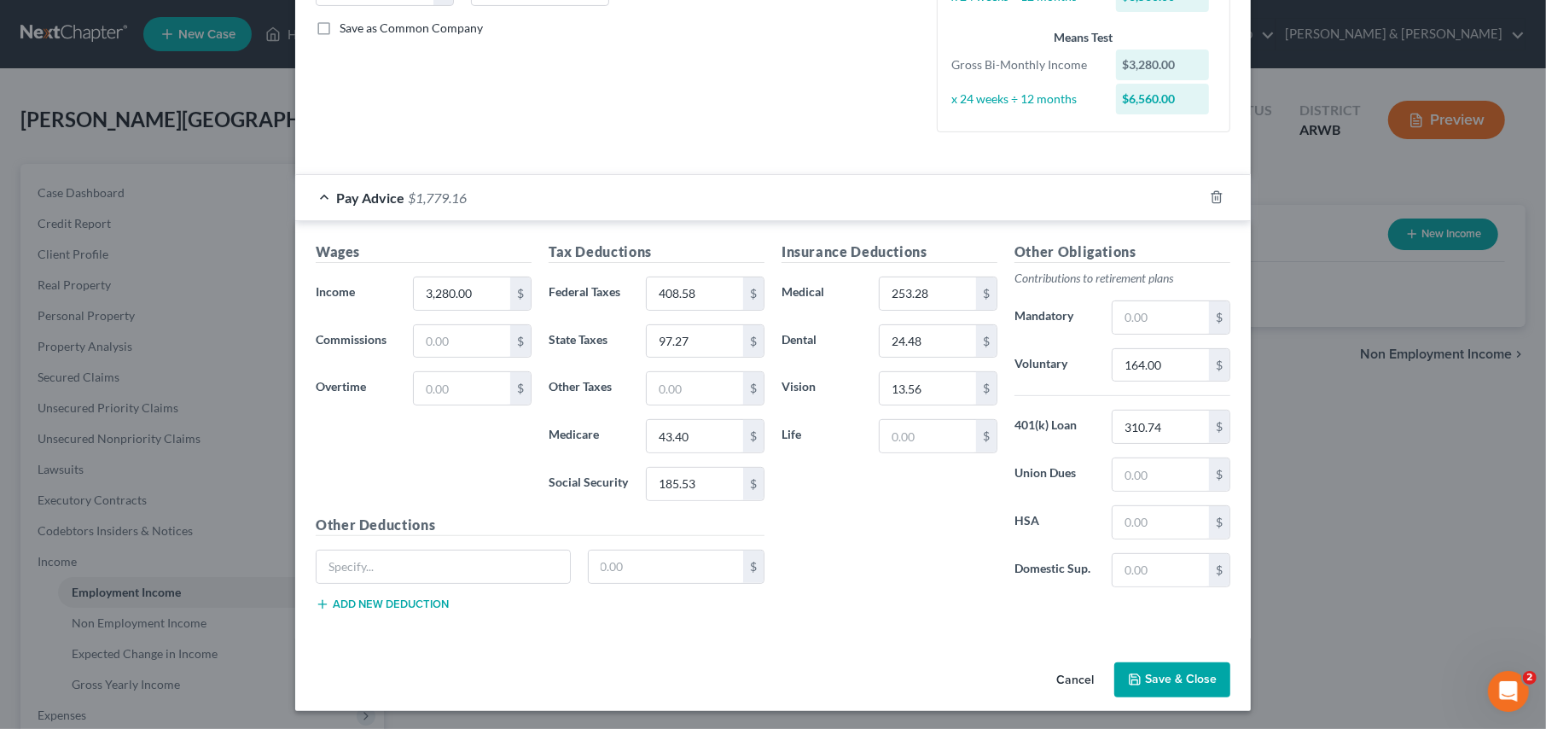
scroll to position [382, 0]
click at [1137, 681] on icon "button" at bounding box center [1135, 678] width 14 height 14
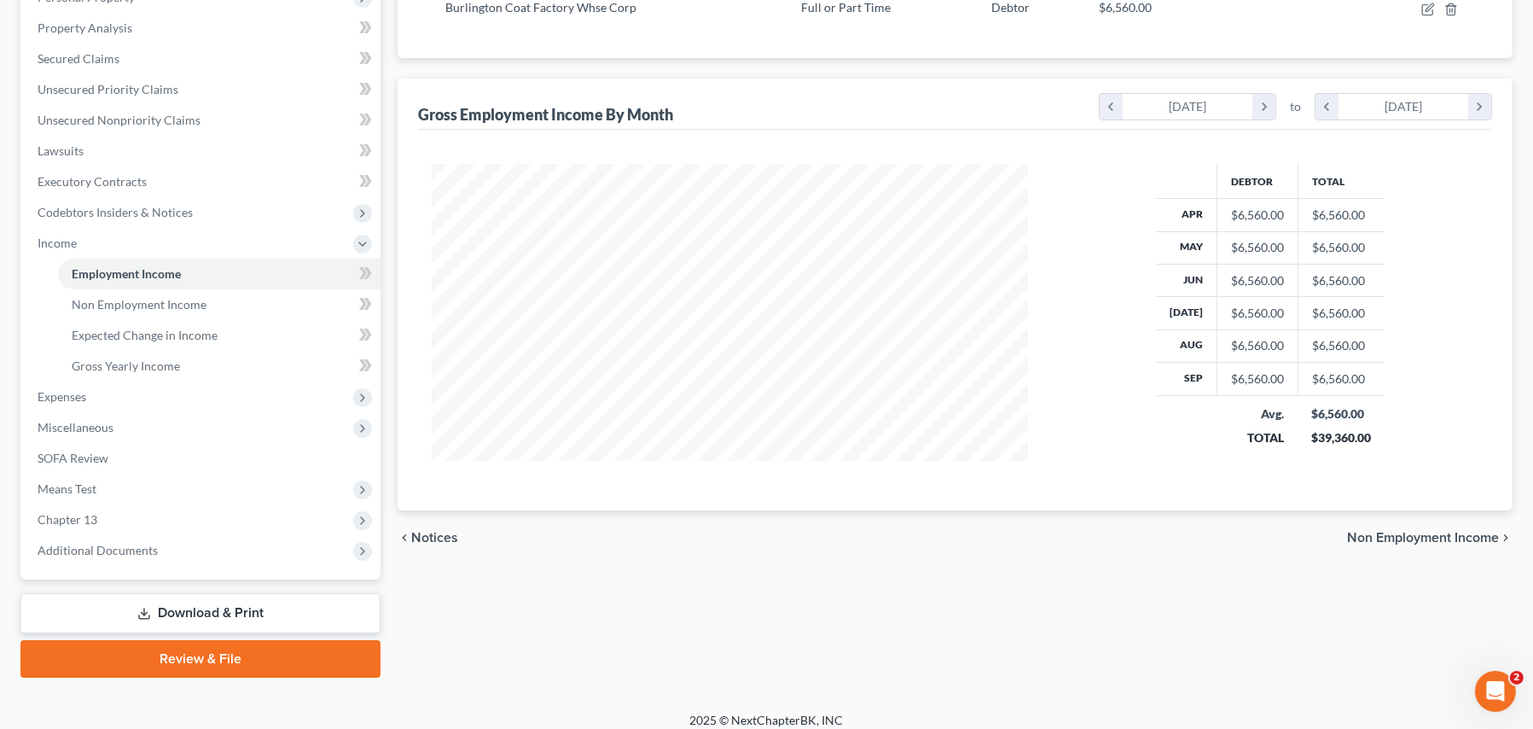
scroll to position [329, 0]
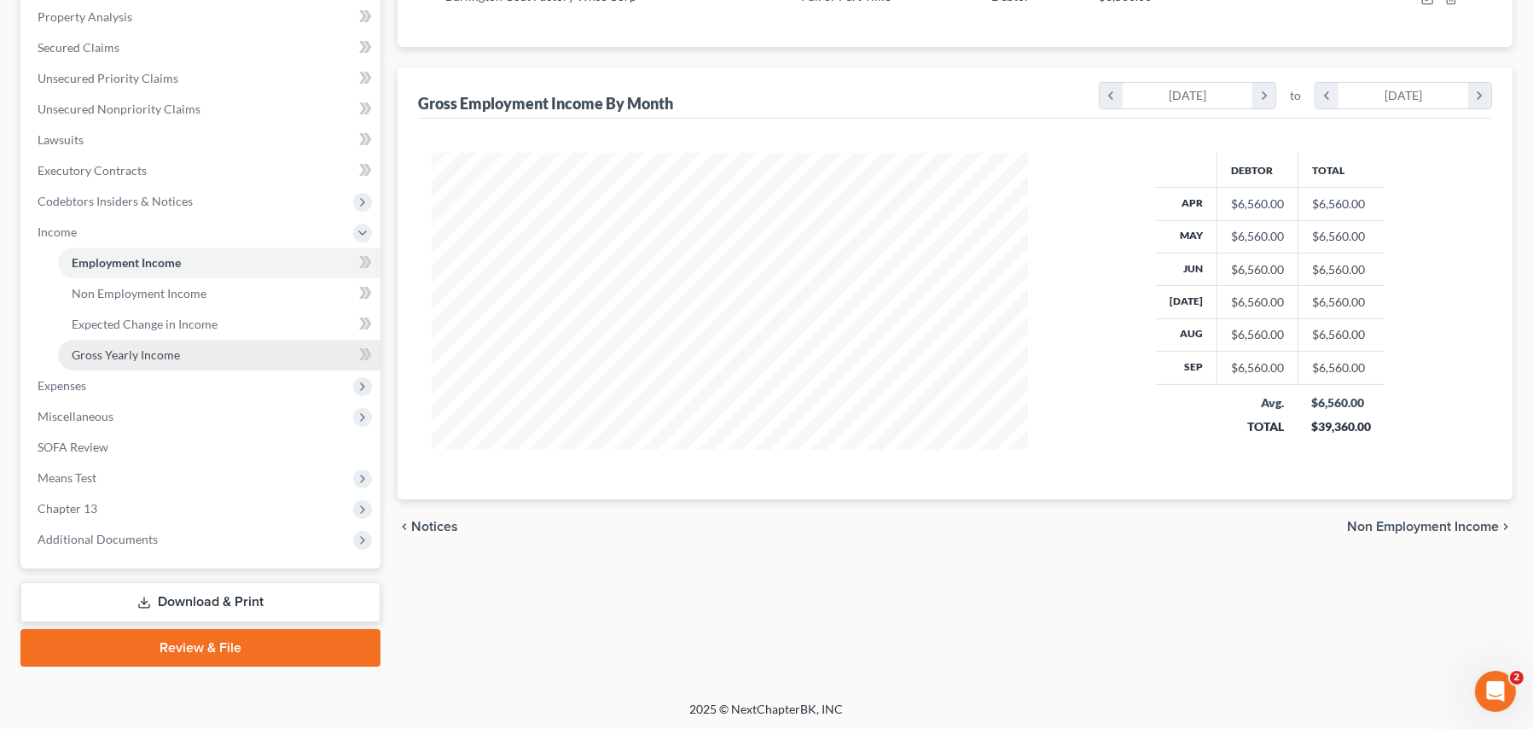
click at [163, 351] on span "Gross Yearly Income" at bounding box center [126, 354] width 108 height 15
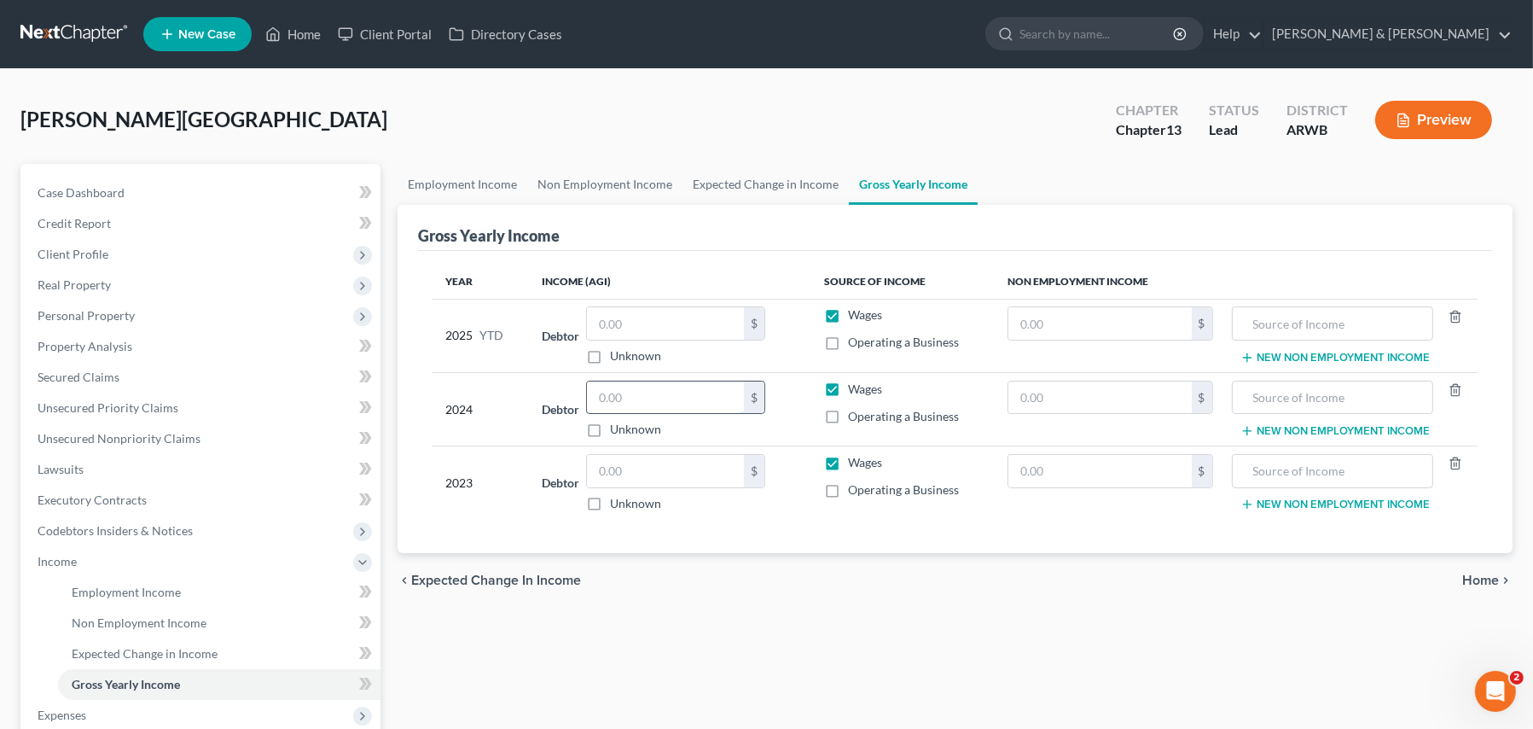
click at [625, 390] on input "text" at bounding box center [665, 397] width 157 height 32
type input "92,672.00"
click at [614, 465] on input "text" at bounding box center [665, 471] width 157 height 32
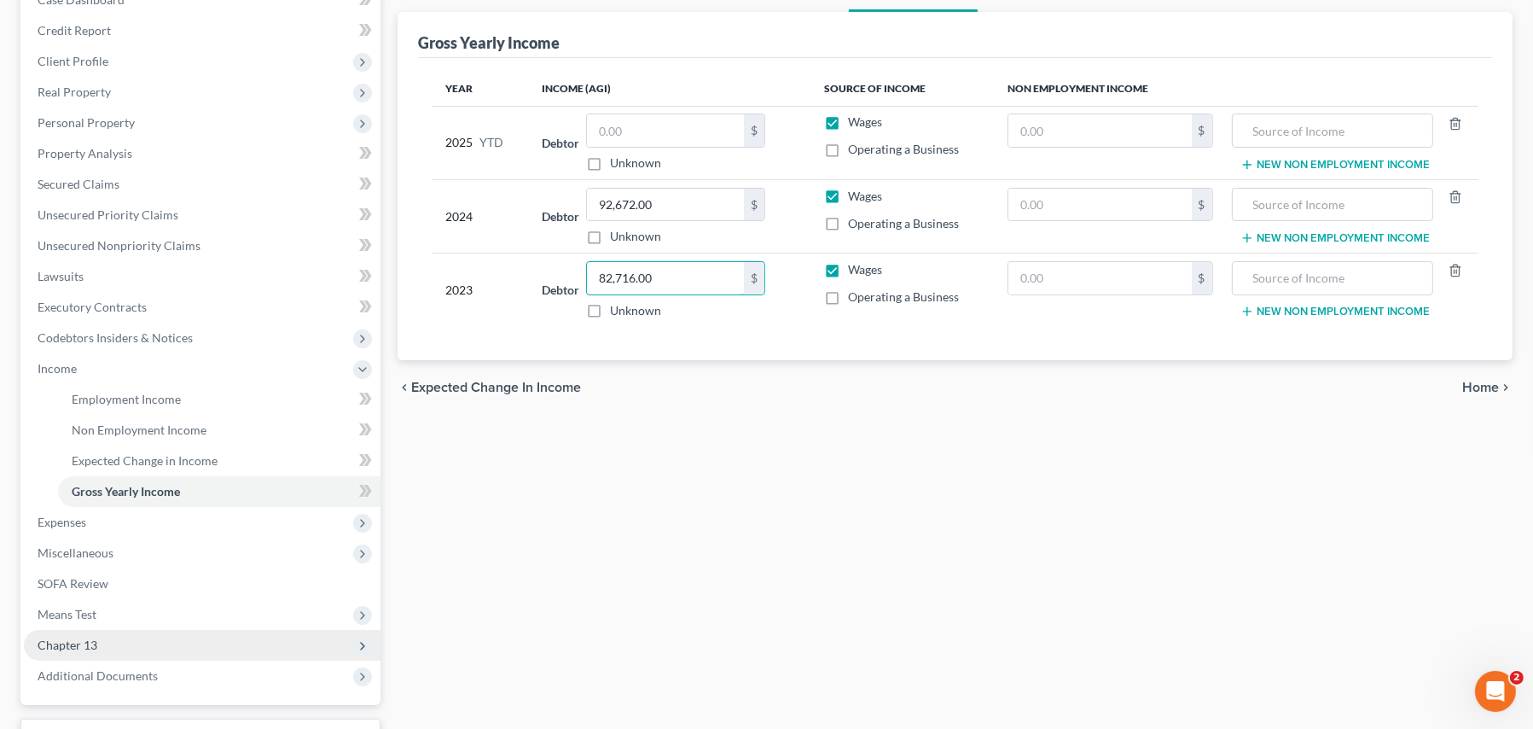
scroll to position [329, 0]
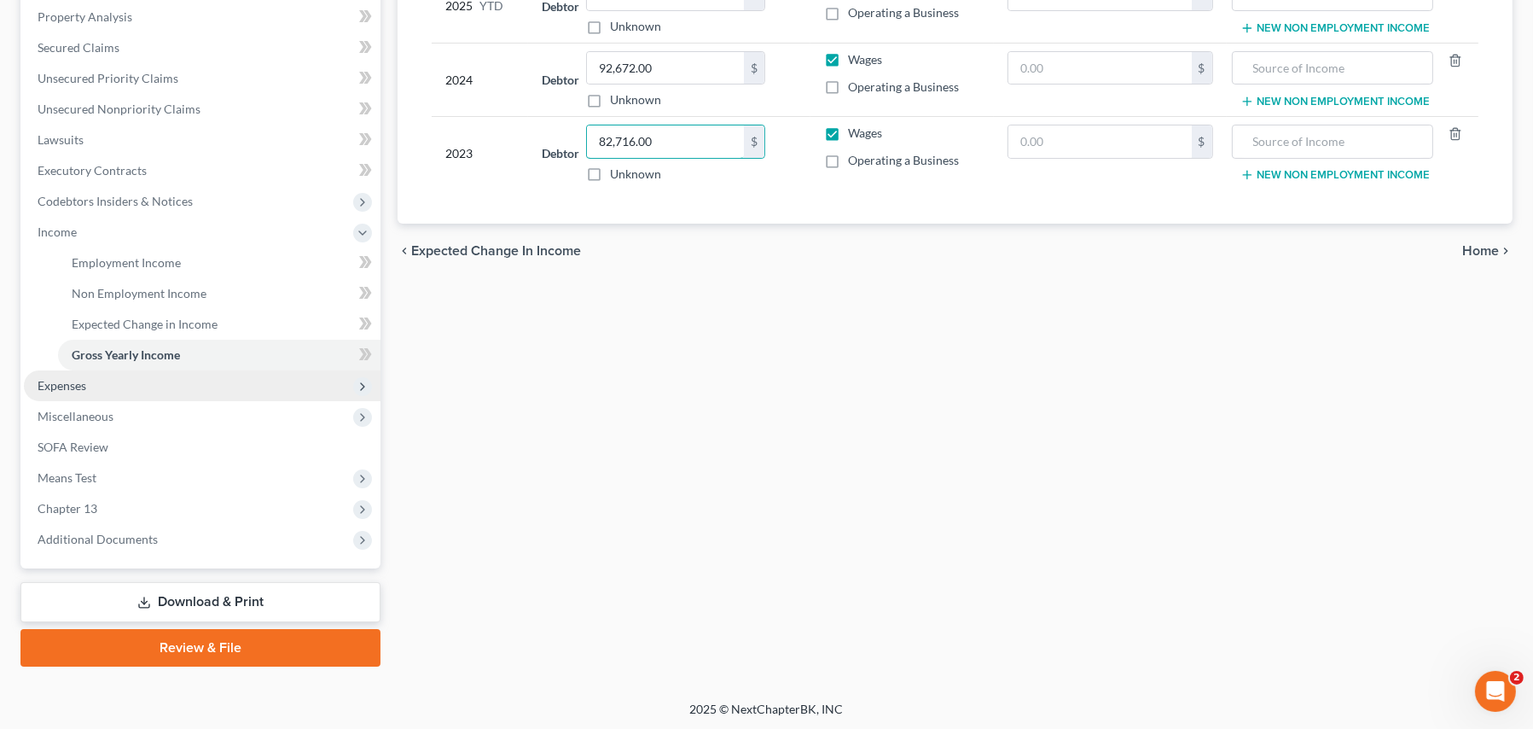
type input "82,716.00"
click at [88, 389] on span "Expenses" at bounding box center [202, 385] width 357 height 31
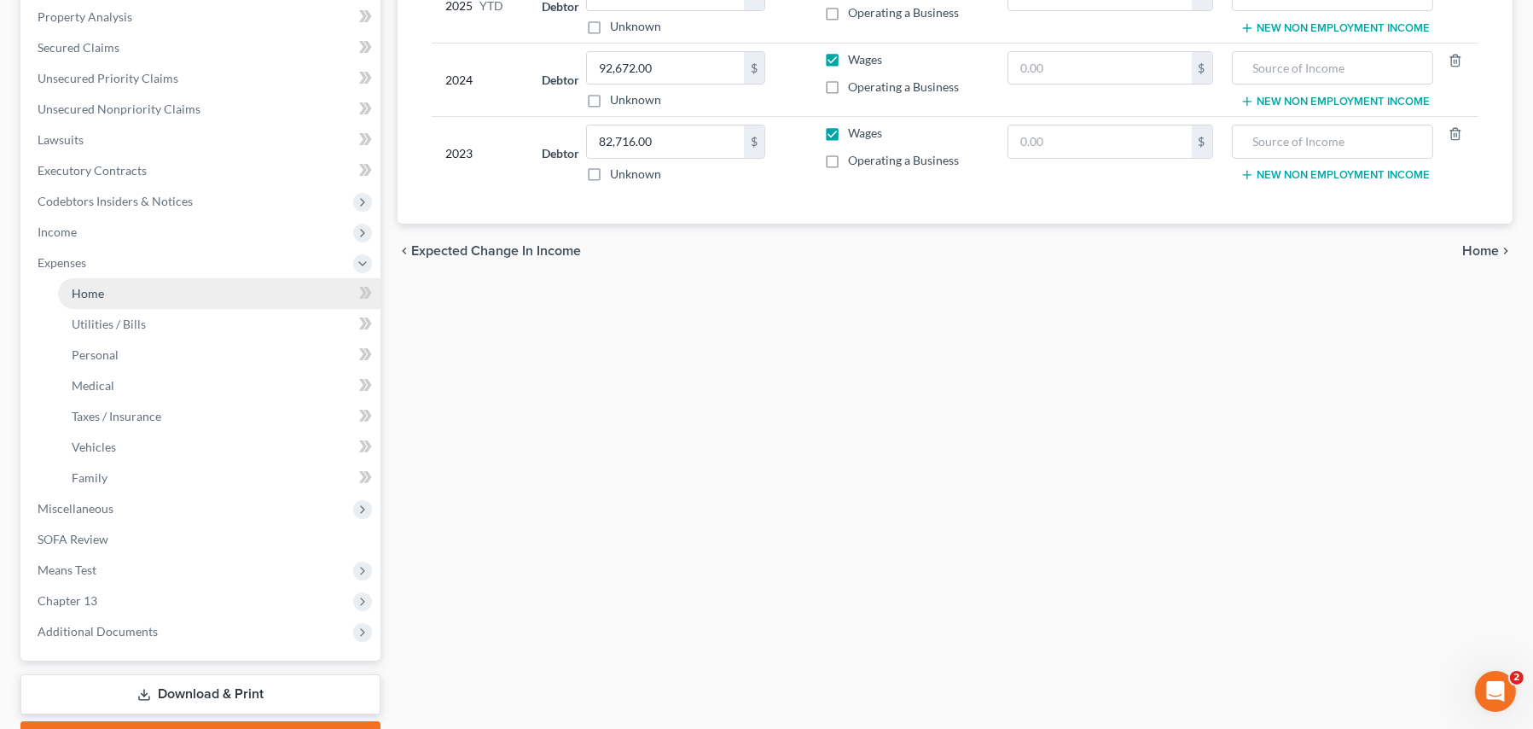
click at [100, 294] on span "Home" at bounding box center [88, 293] width 32 height 15
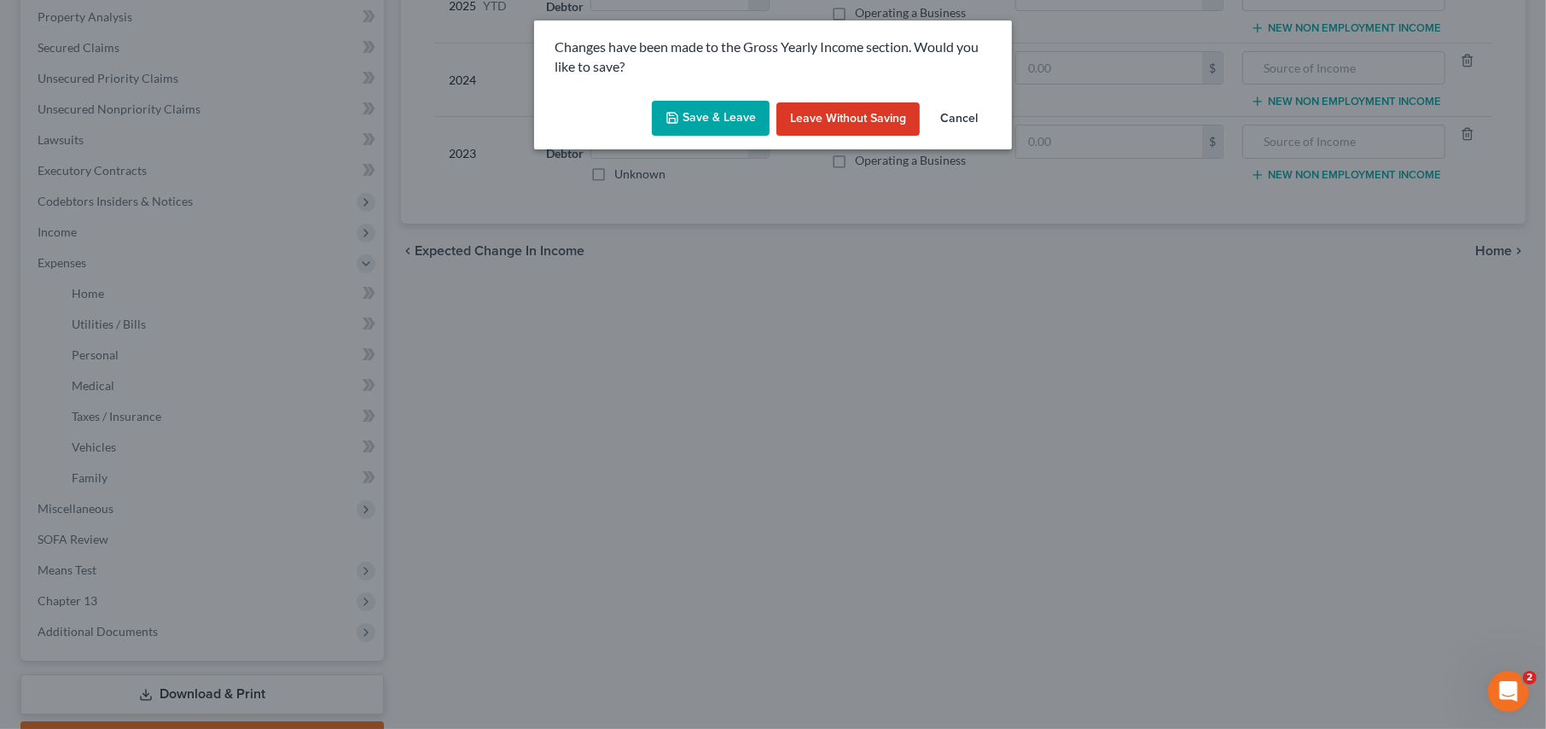
click at [696, 132] on button "Save & Leave" at bounding box center [711, 119] width 118 height 36
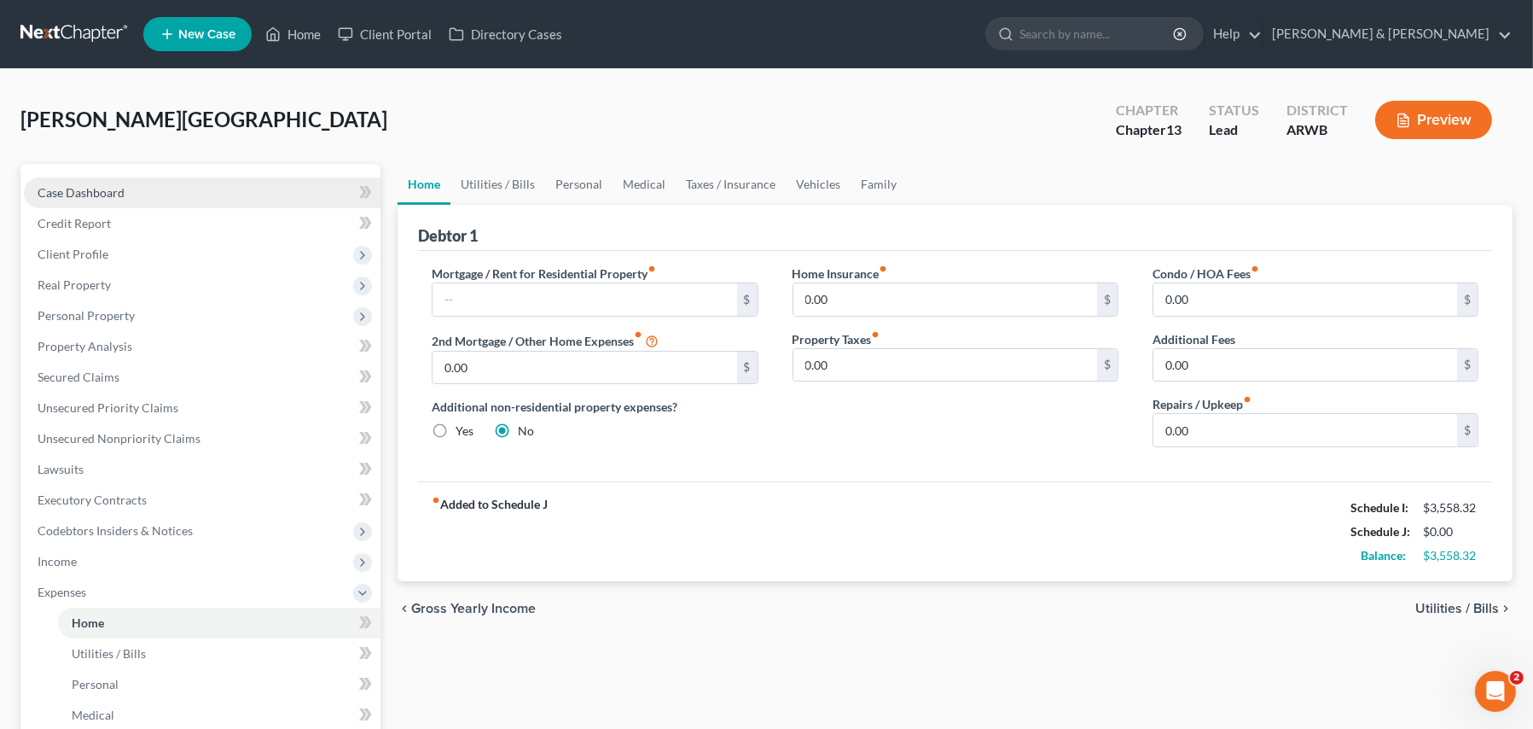
click at [93, 189] on span "Case Dashboard" at bounding box center [81, 192] width 87 height 15
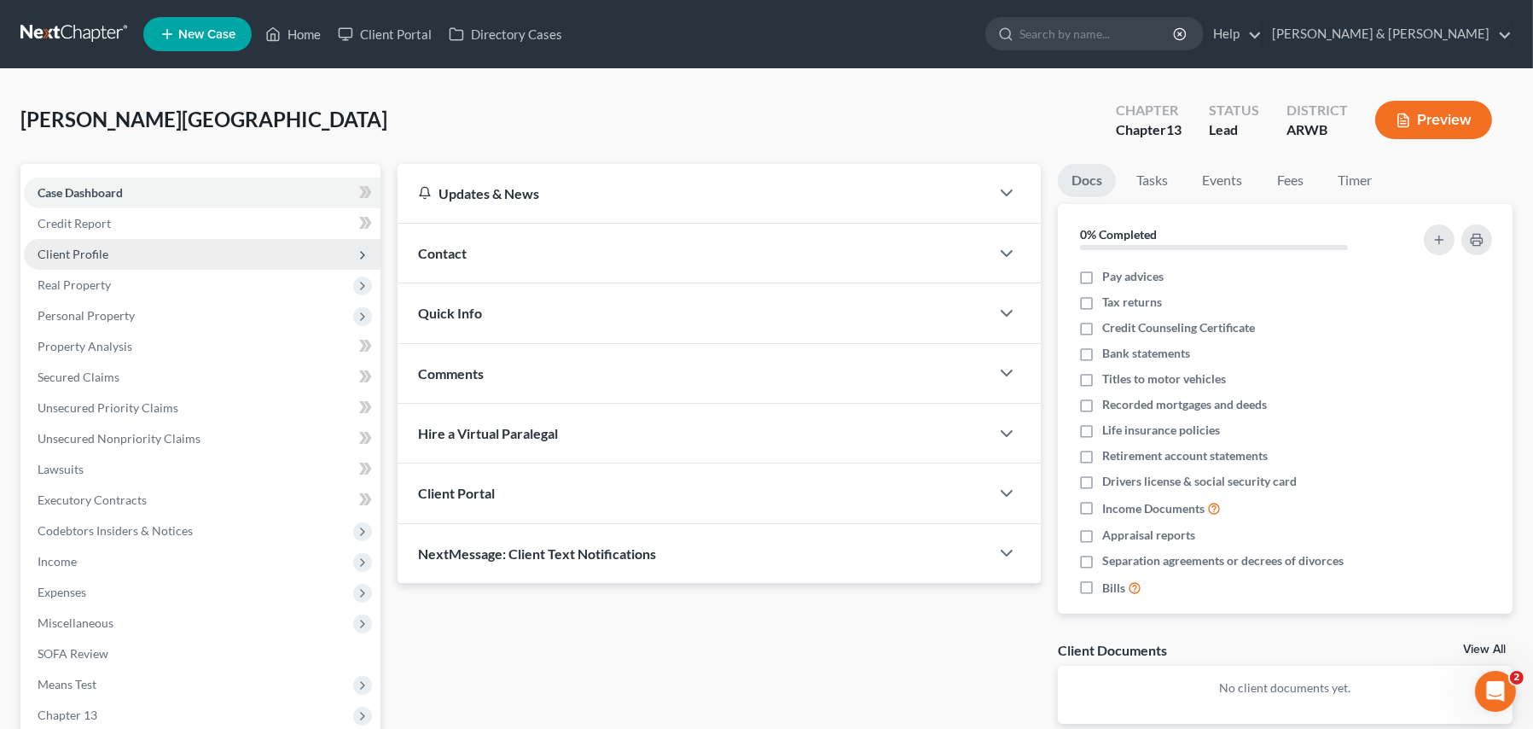
click at [99, 253] on span "Client Profile" at bounding box center [73, 254] width 71 height 15
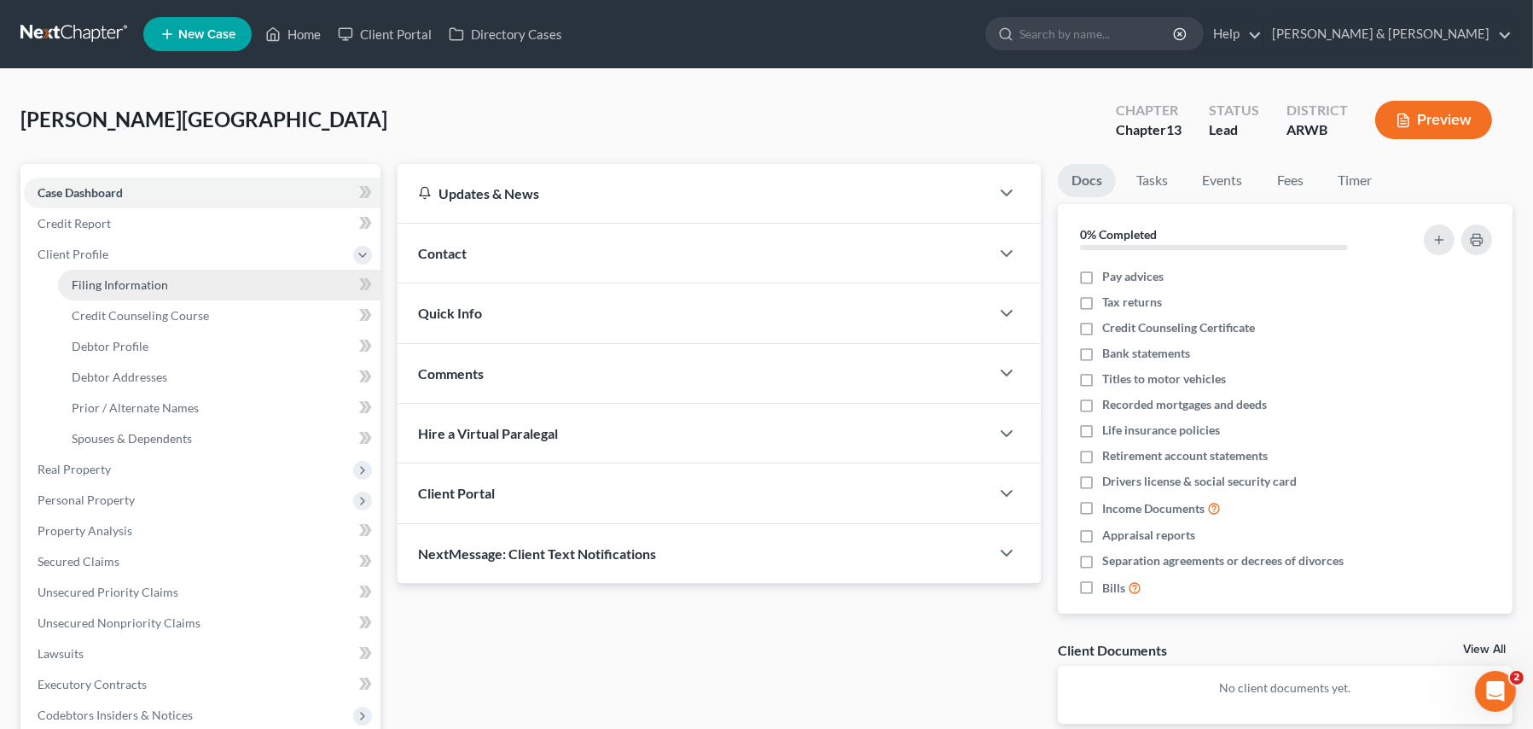
click at [113, 279] on span "Filing Information" at bounding box center [120, 284] width 96 height 15
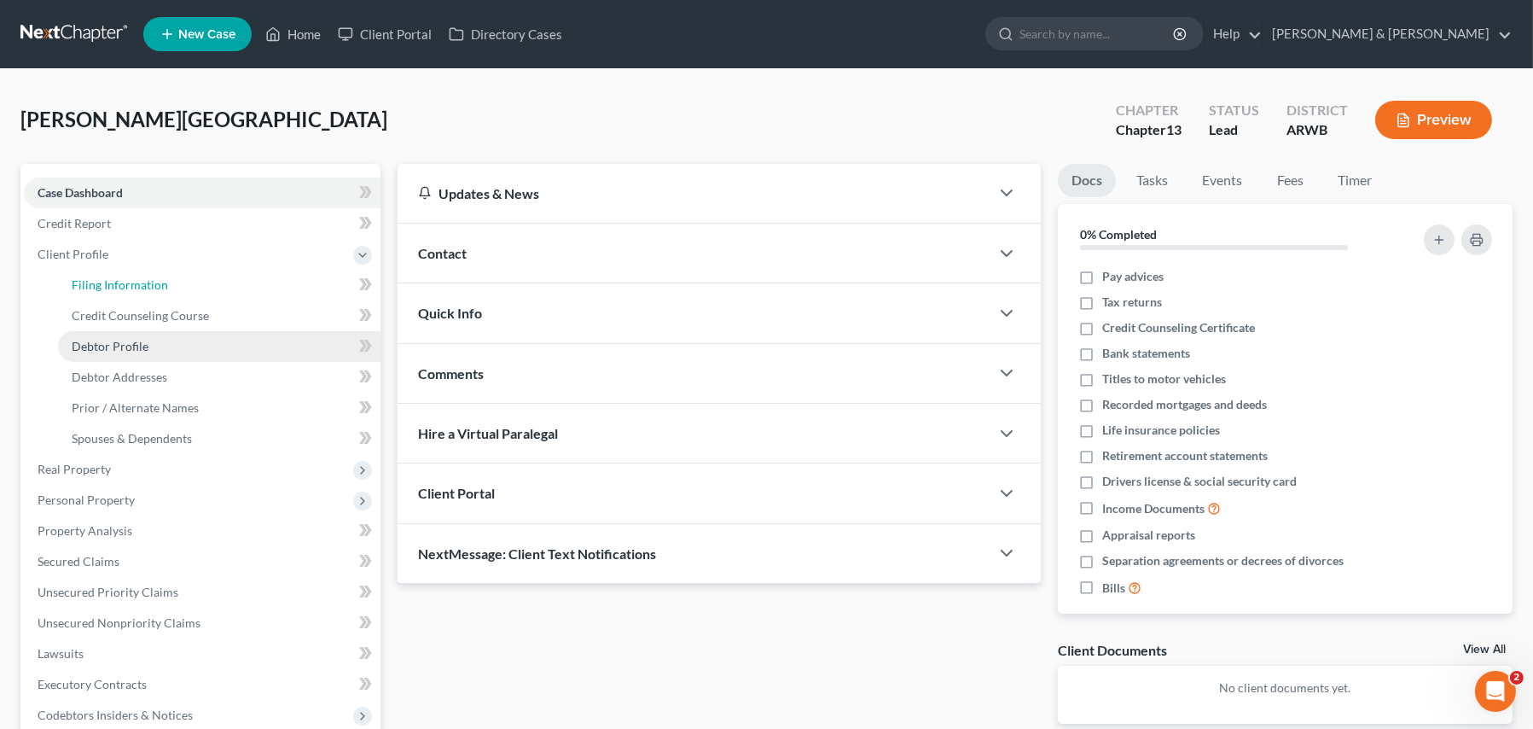
select select "1"
select select "0"
select select "3"
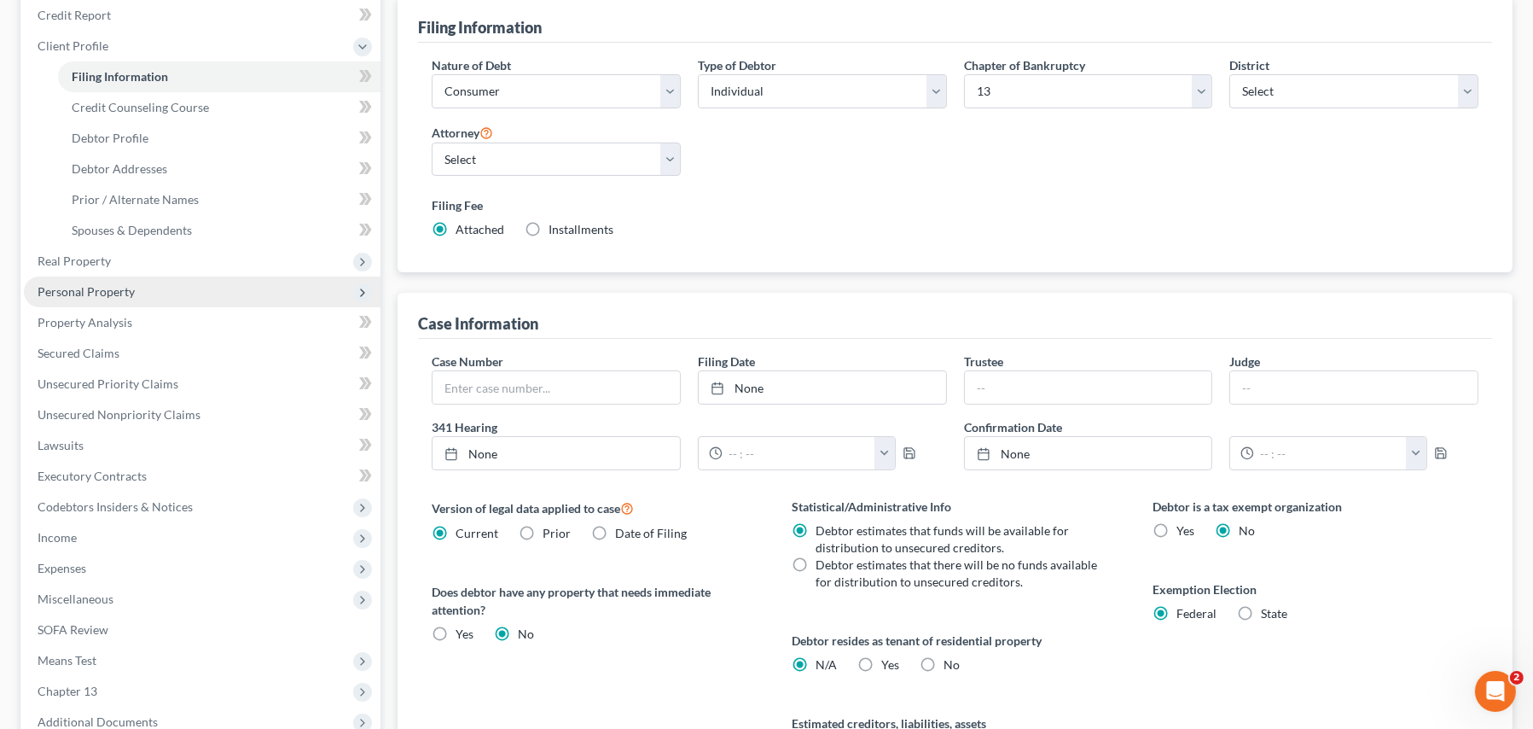
scroll to position [394, 0]
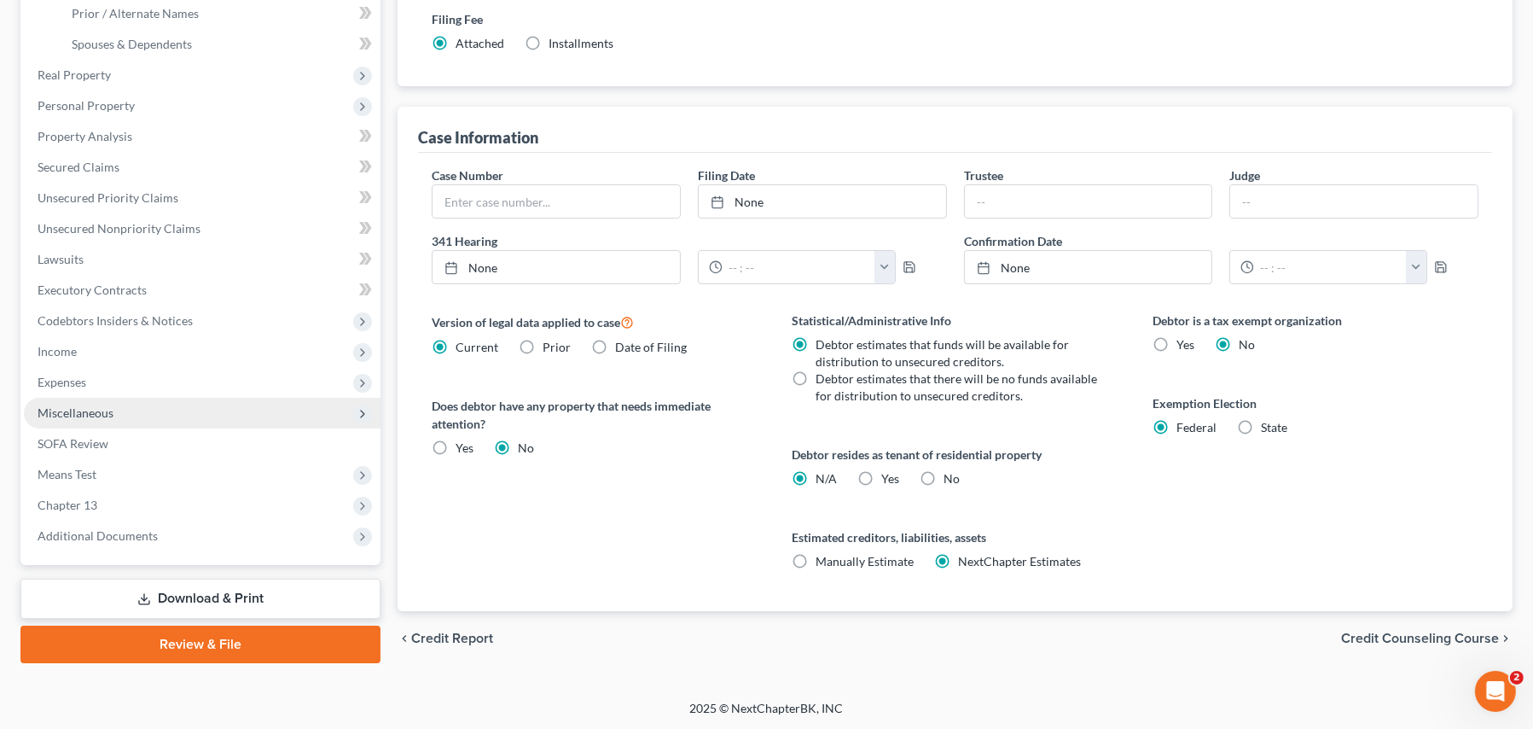
click at [82, 414] on span "Miscellaneous" at bounding box center [76, 412] width 76 height 15
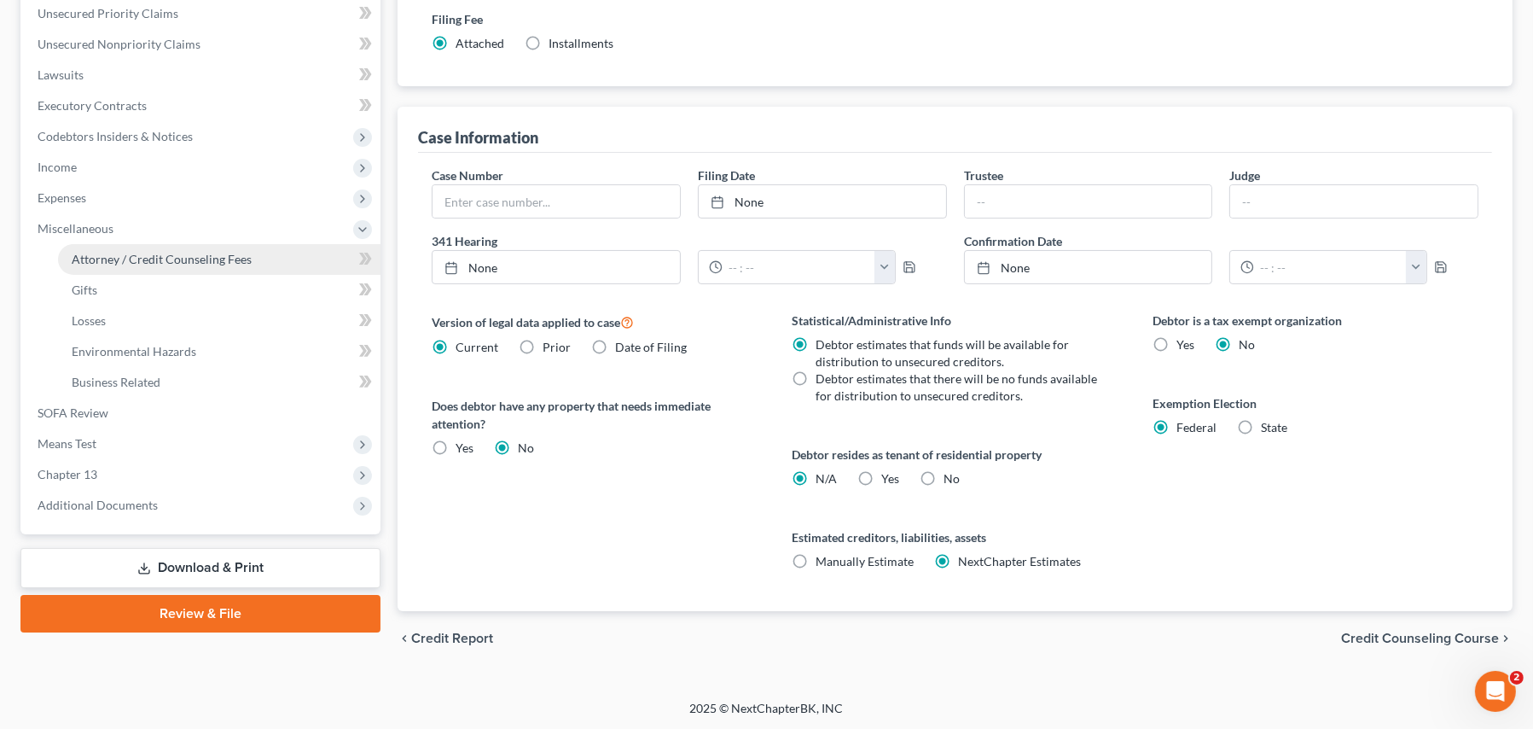
click at [102, 257] on span "Attorney / Credit Counseling Fees" at bounding box center [162, 259] width 180 height 15
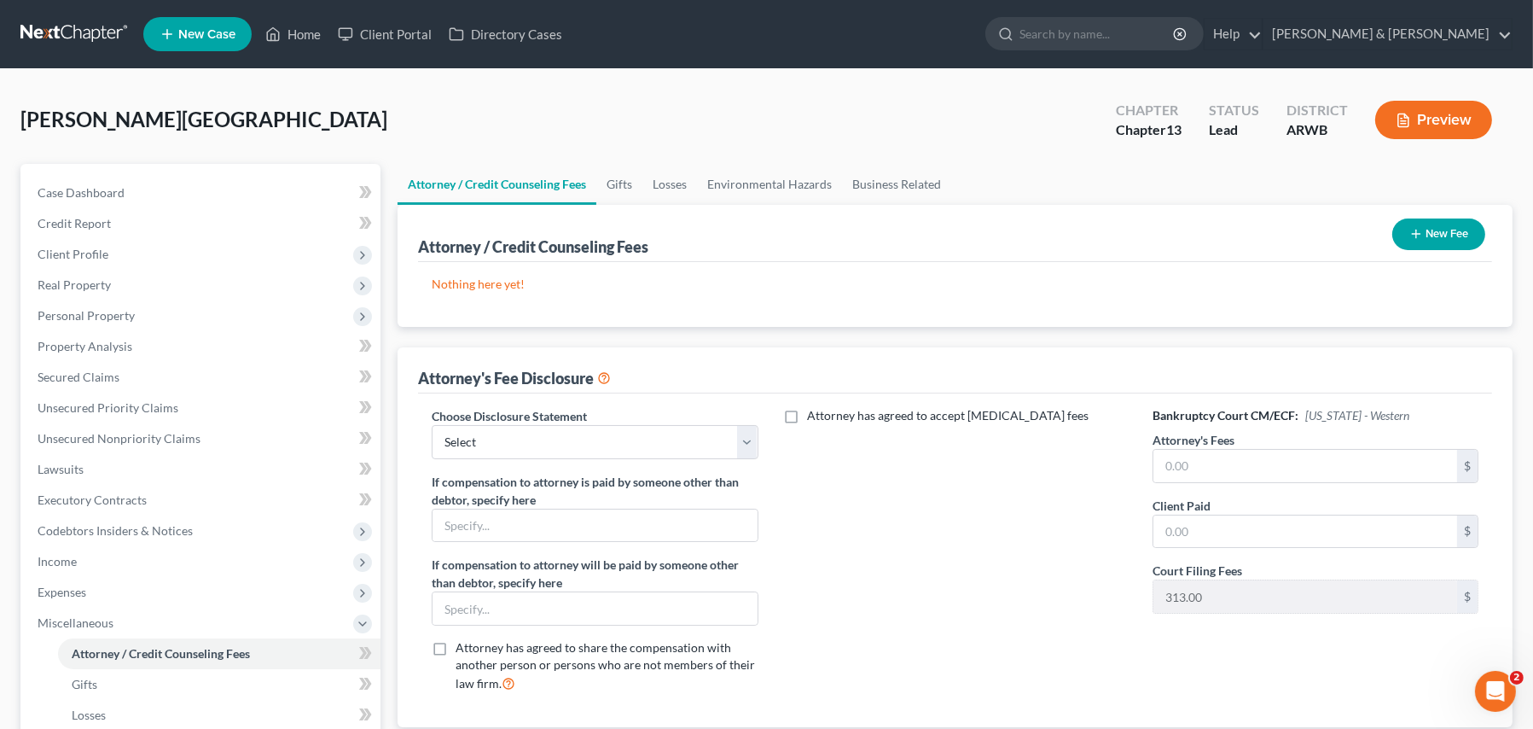
click at [1433, 228] on button "New Fee" at bounding box center [1438, 234] width 93 height 32
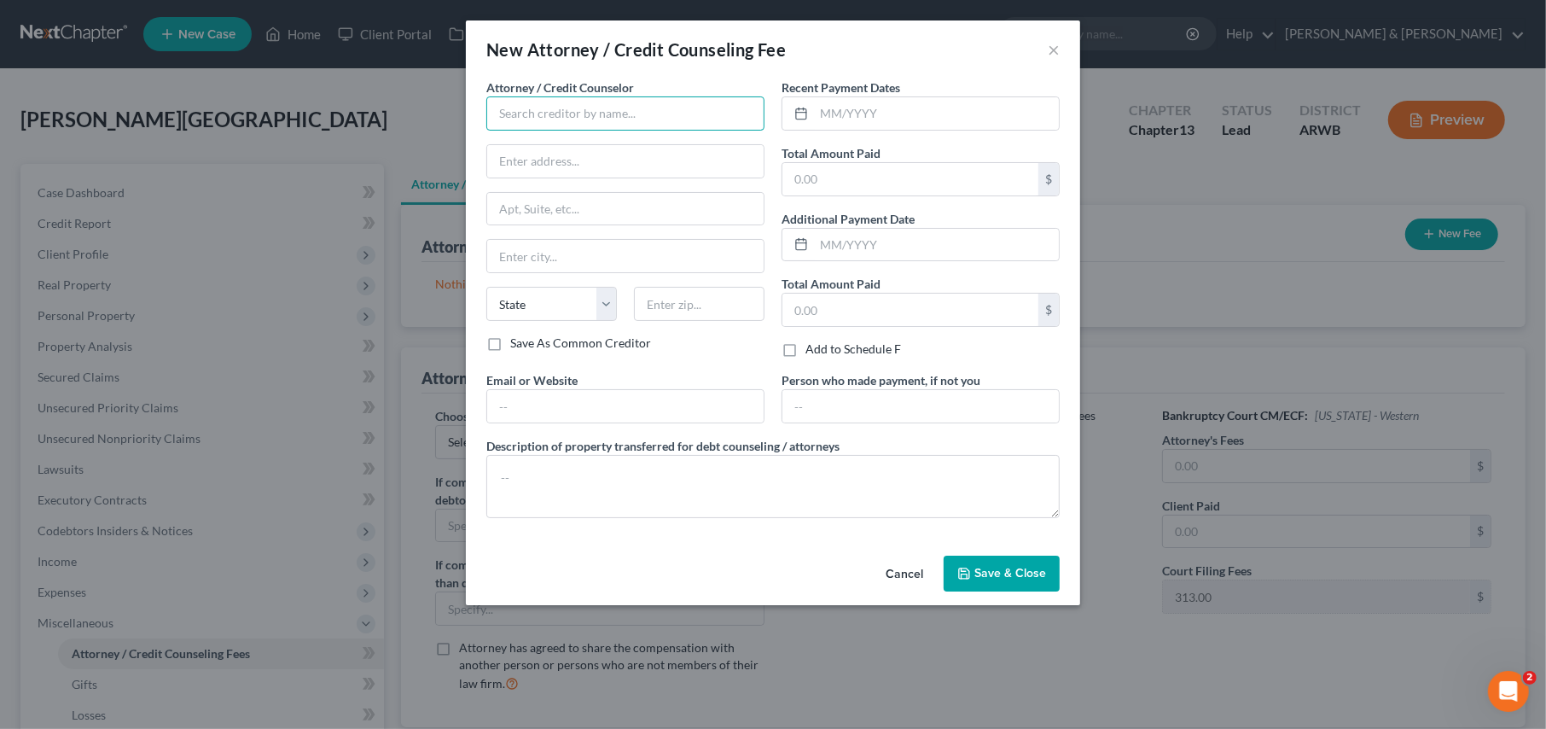
click at [534, 121] on input "text" at bounding box center [625, 113] width 278 height 34
type input "[PERSON_NAME], Gea & [PERSON_NAME]"
type input "[STREET_ADDRESS][PERSON_NAME]"
click at [529, 262] on input "text" at bounding box center [625, 256] width 276 height 32
click at [511, 256] on input "Frt" at bounding box center [625, 256] width 276 height 32
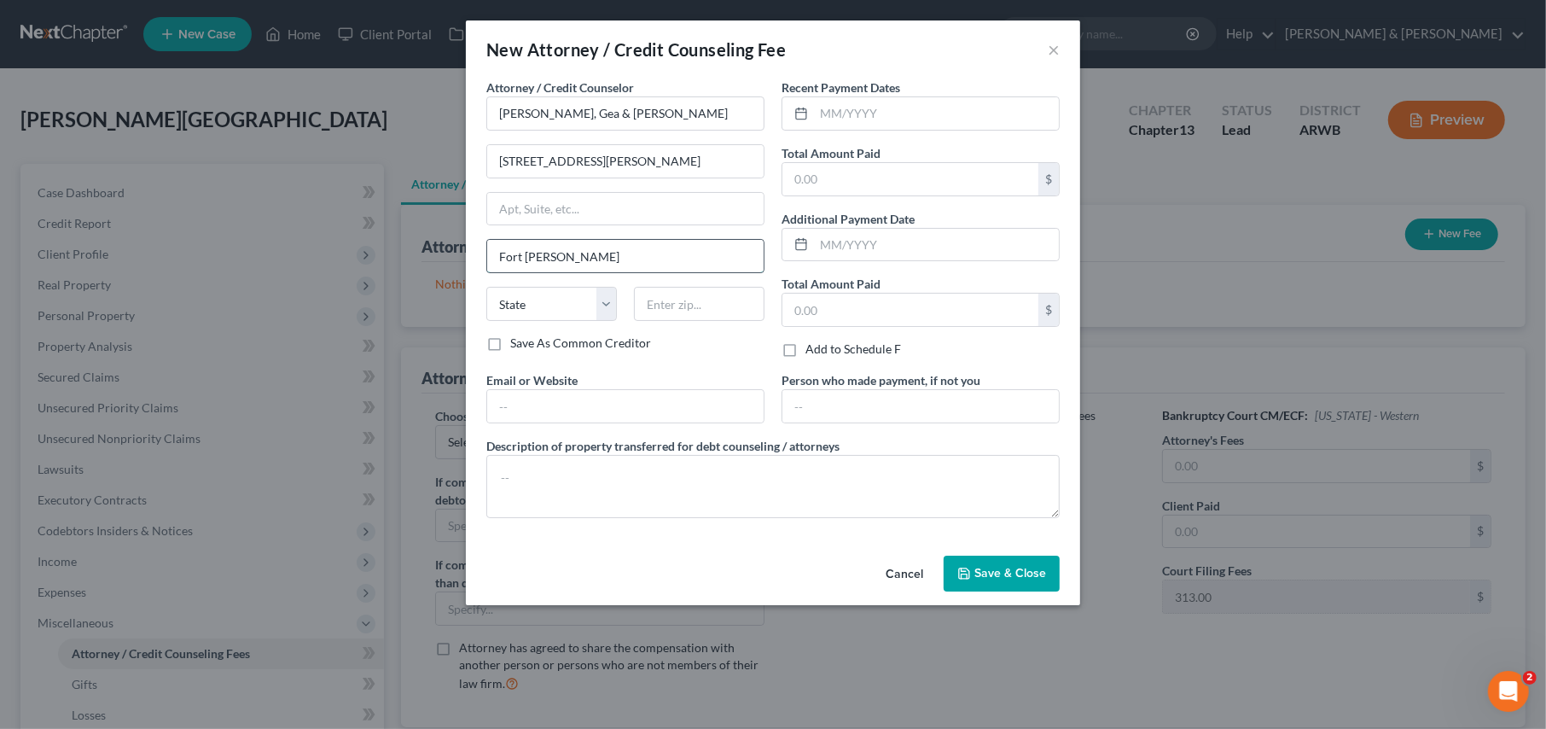
type input "Fort [PERSON_NAME]"
select select "2"
type input "72901"
click at [509, 469] on textarea at bounding box center [772, 486] width 573 height 63
click at [593, 476] on textarea "Initial payment of Chapter 13 bankruptcy and filing fee" at bounding box center [772, 486] width 573 height 63
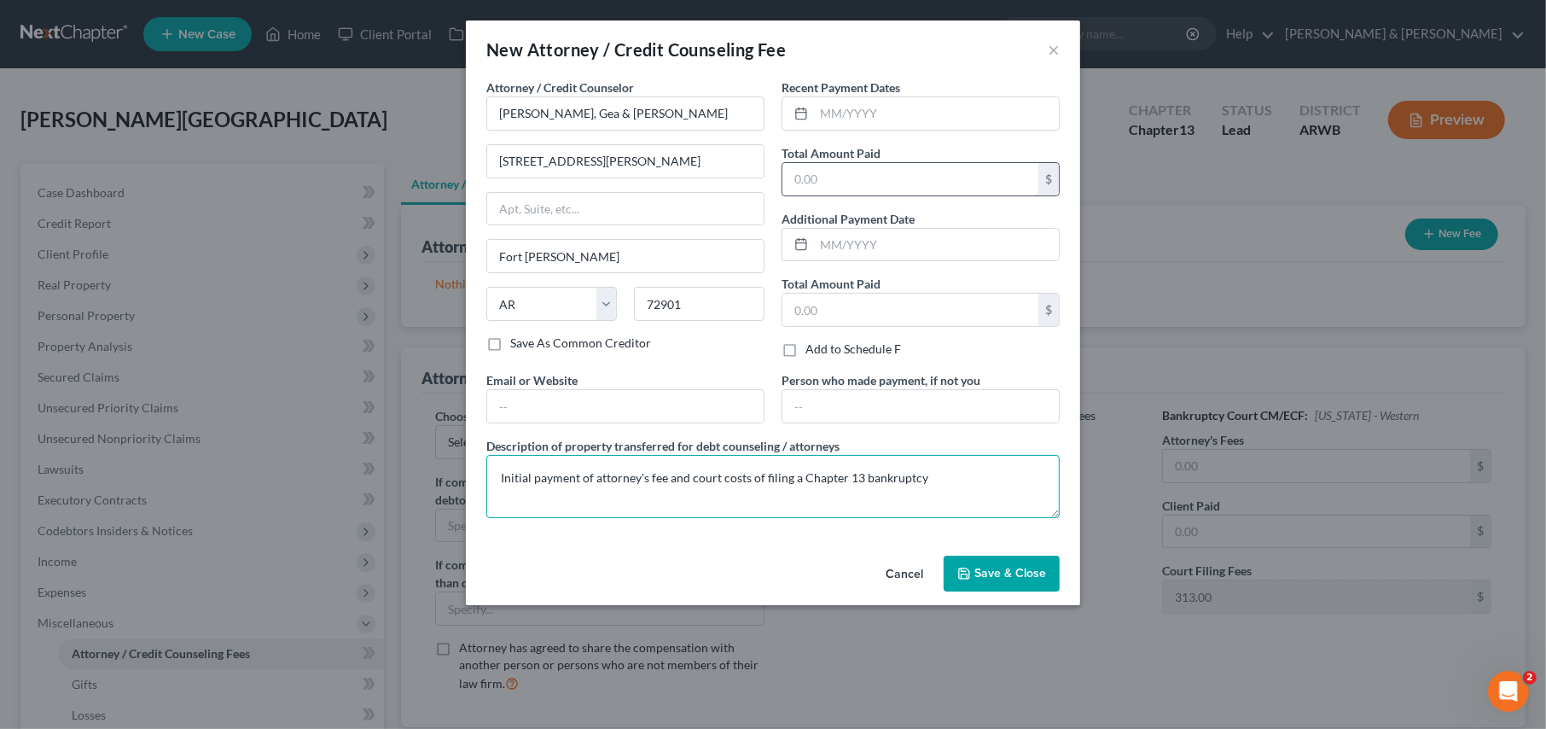
type textarea "Initial payment of attorney's fee and court costs of filing a Chapter 13 bankru…"
click at [815, 173] on input "text" at bounding box center [910, 179] width 256 height 32
type input "2,500.00"
click at [983, 594] on div "Cancel Save & Close" at bounding box center [773, 577] width 614 height 56
click at [995, 558] on button "Save & Close" at bounding box center [1002, 573] width 116 height 36
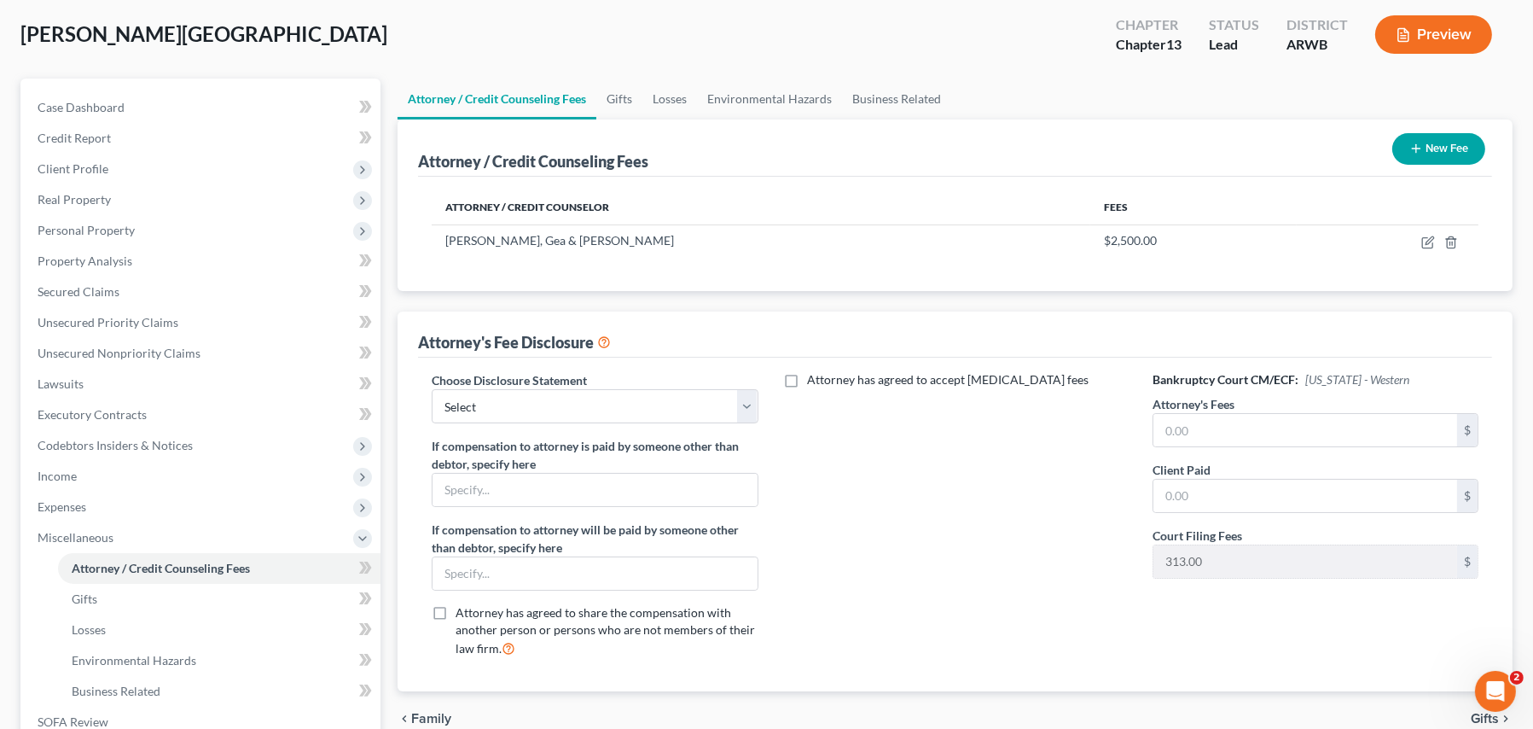
scroll to position [171, 0]
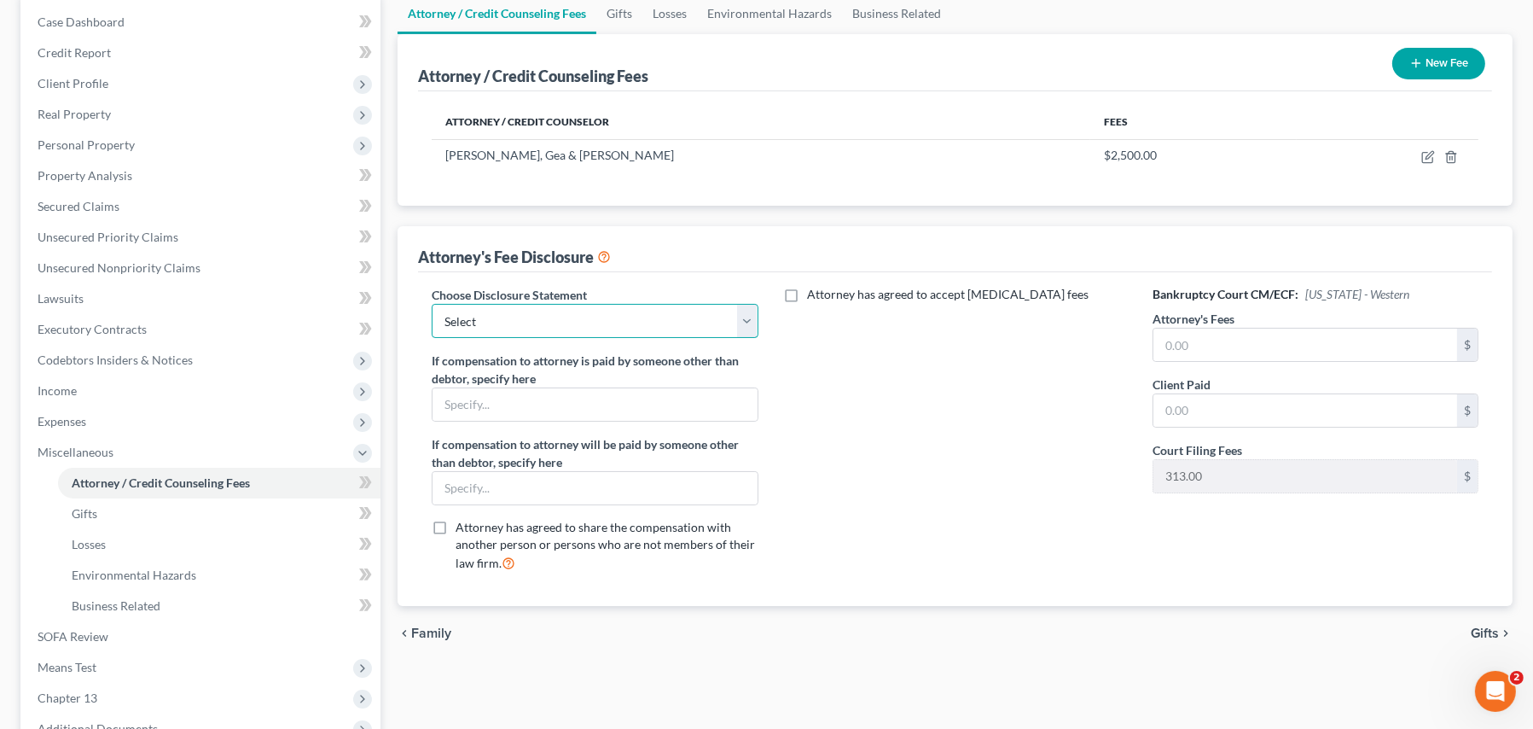
click at [603, 326] on select "Select Non-included services" at bounding box center [595, 321] width 326 height 34
select select "0"
click at [432, 304] on select "Select Non-included services" at bounding box center [595, 321] width 326 height 34
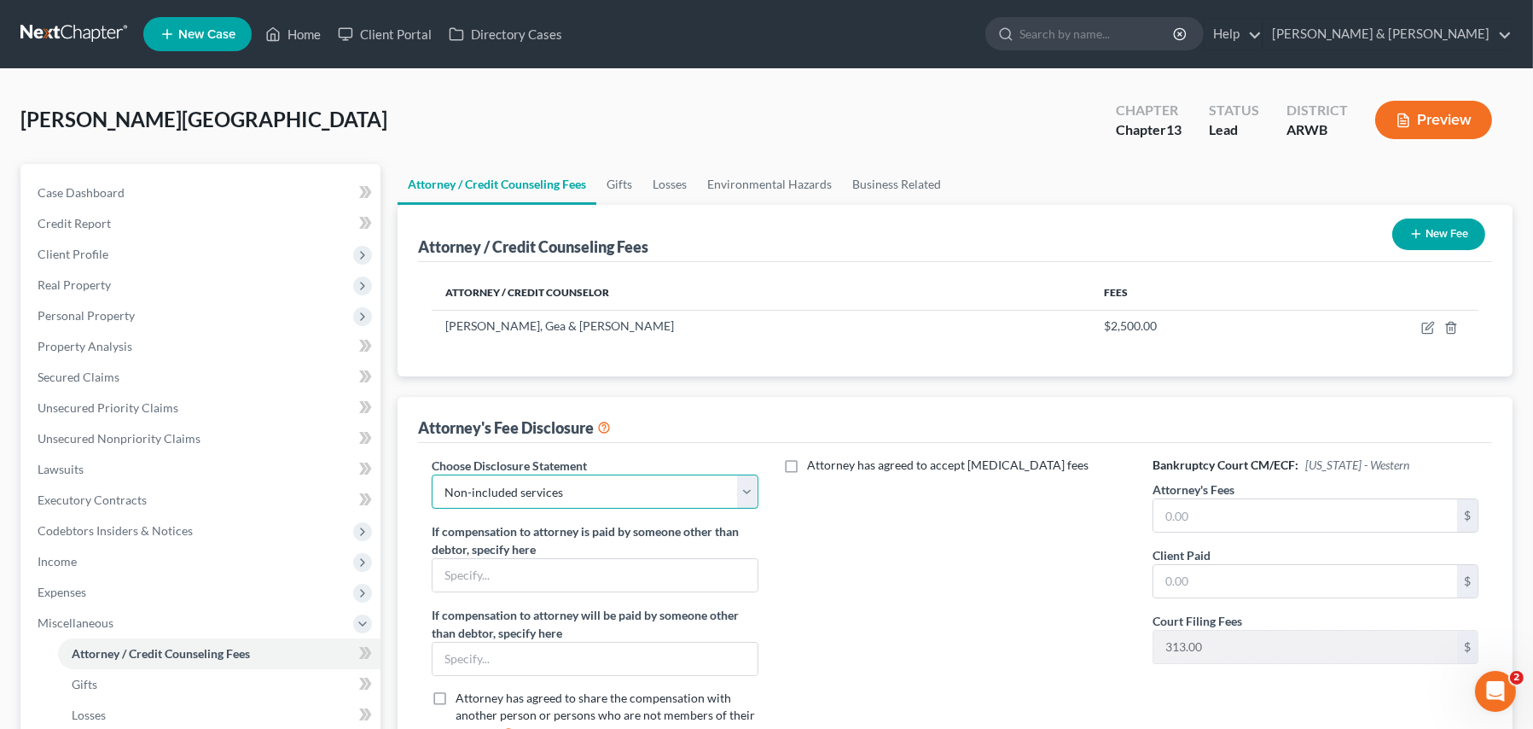
scroll to position [0, 0]
click at [1430, 325] on icon "button" at bounding box center [1429, 328] width 14 height 14
select select "2"
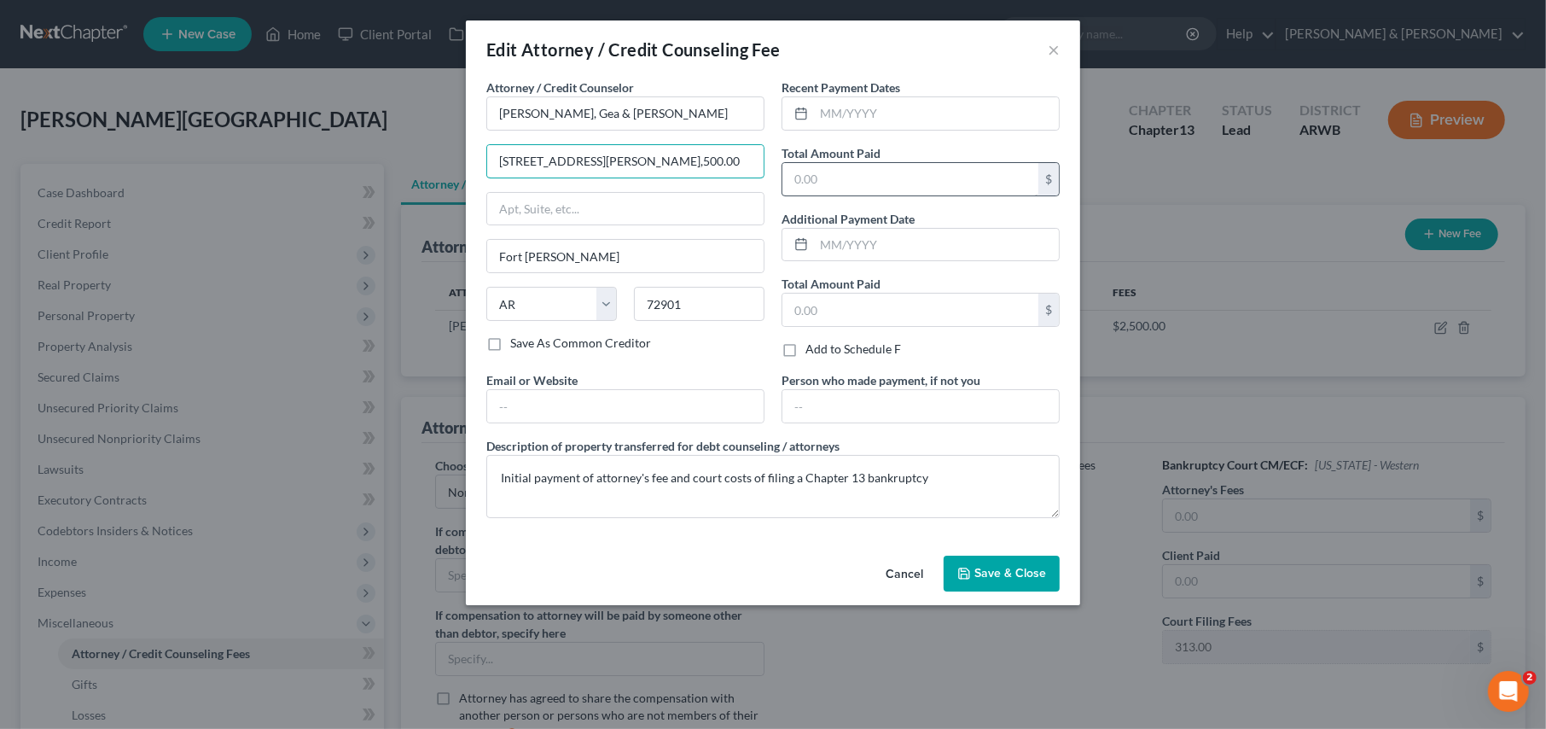
type input "[STREET_ADDRESS][PERSON_NAME],500.00"
click at [858, 177] on input "text" at bounding box center [910, 179] width 256 height 32
click at [818, 177] on input "text" at bounding box center [910, 179] width 256 height 32
type input "1,187.00"
click at [981, 574] on span "Save & Close" at bounding box center [1010, 573] width 72 height 15
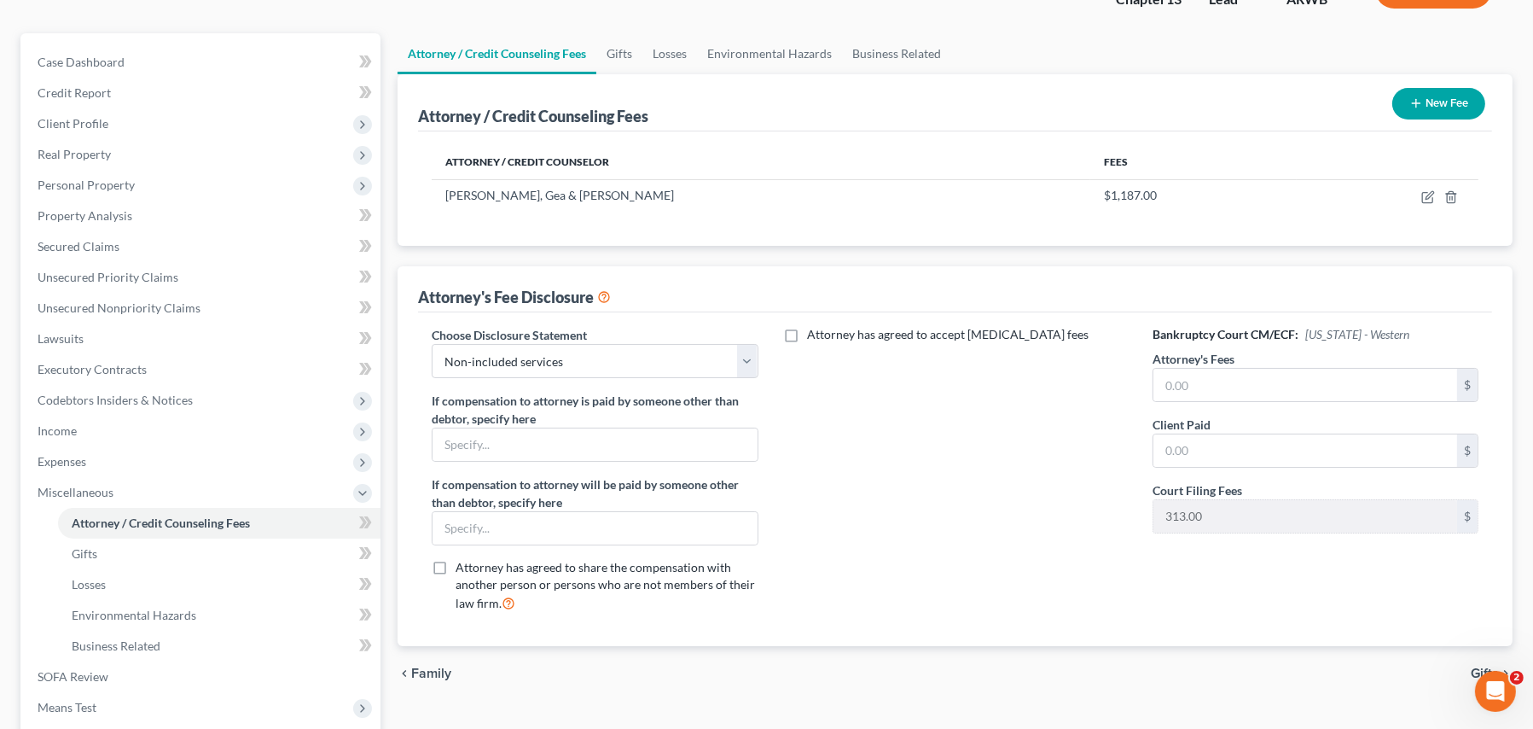
scroll to position [171, 0]
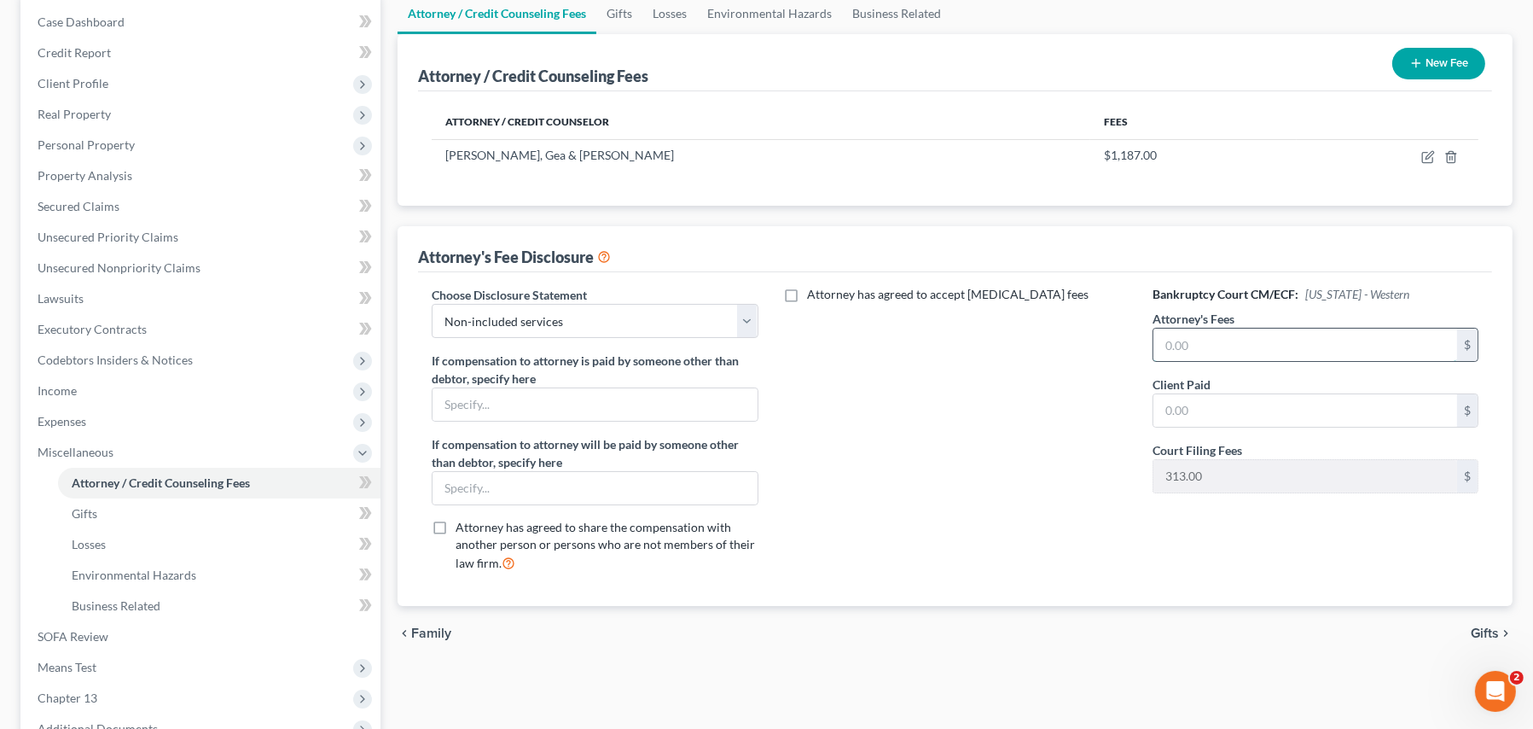
click at [1167, 339] on input "text" at bounding box center [1306, 344] width 304 height 32
type input "4,187.00"
type input "1,187.00"
click at [81, 666] on span "Means Test" at bounding box center [67, 667] width 59 height 15
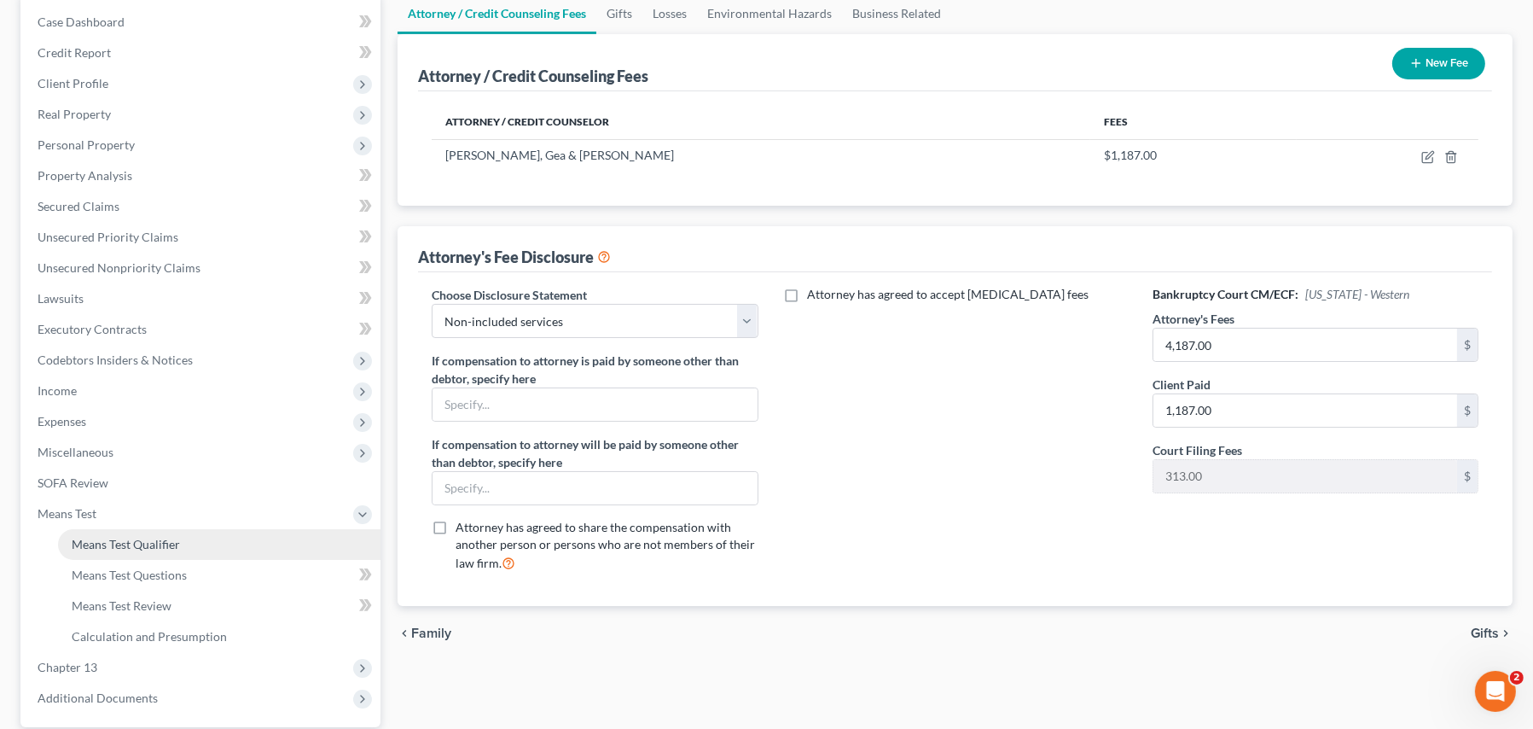
click at [88, 531] on link "Means Test Qualifier" at bounding box center [219, 544] width 323 height 31
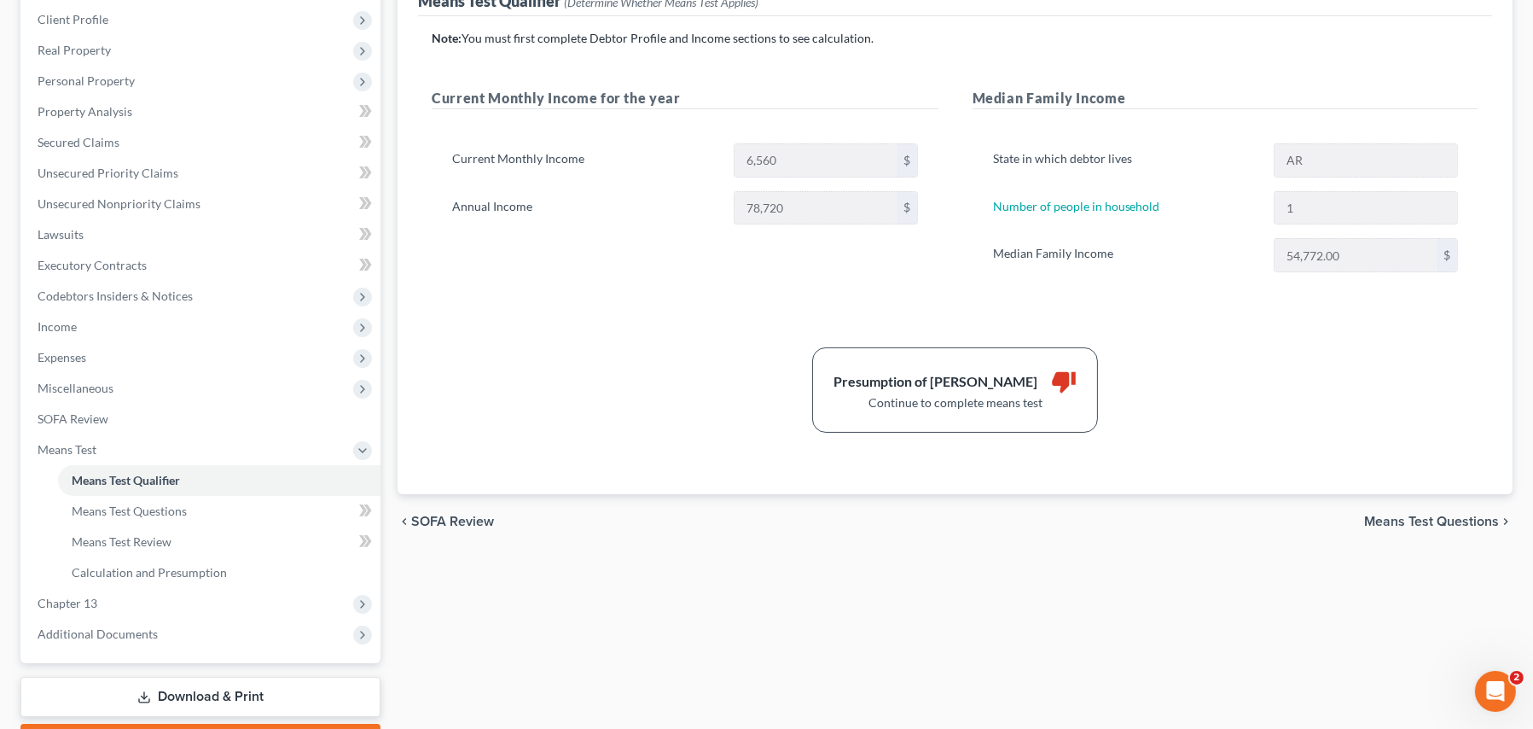
scroll to position [329, 0]
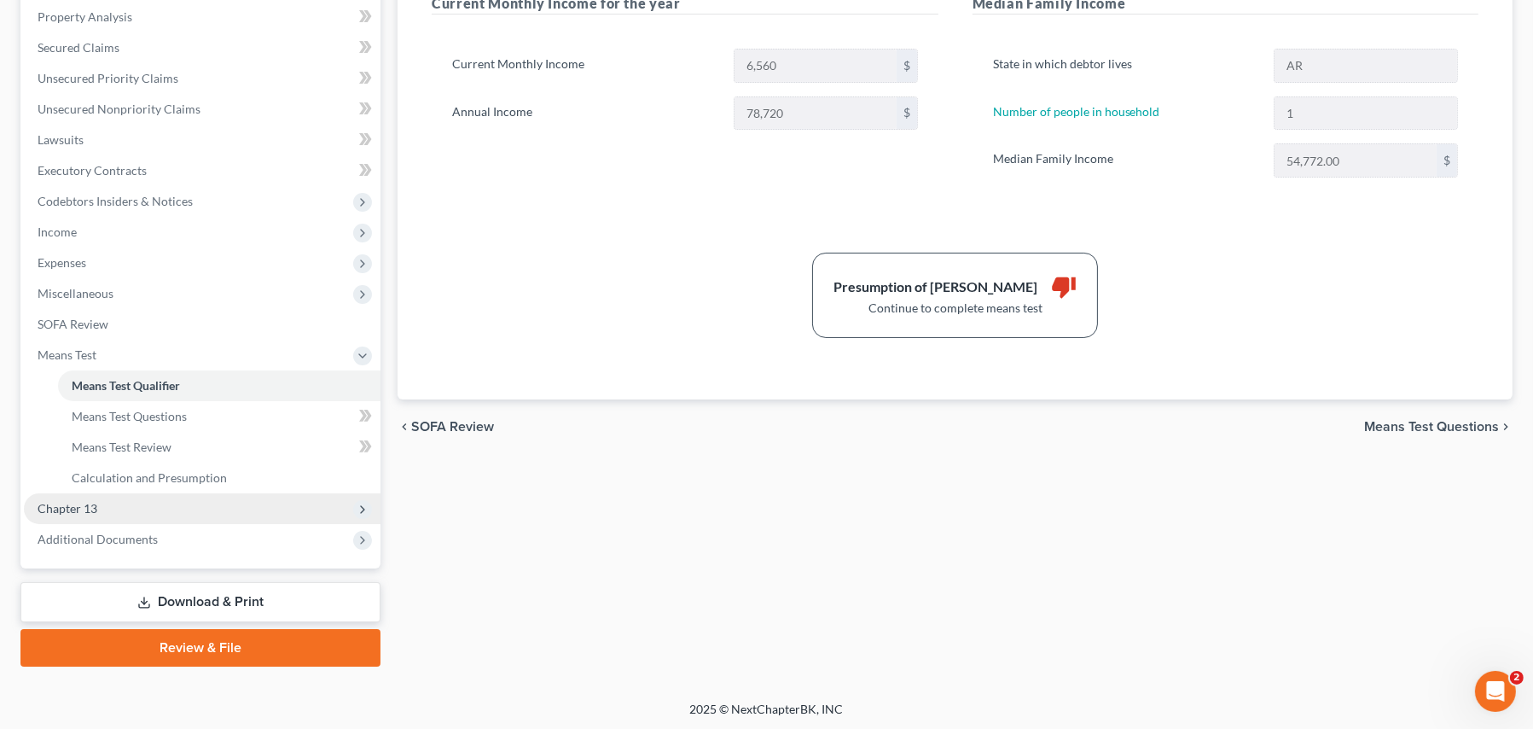
click at [53, 503] on span "Chapter 13" at bounding box center [68, 508] width 60 height 15
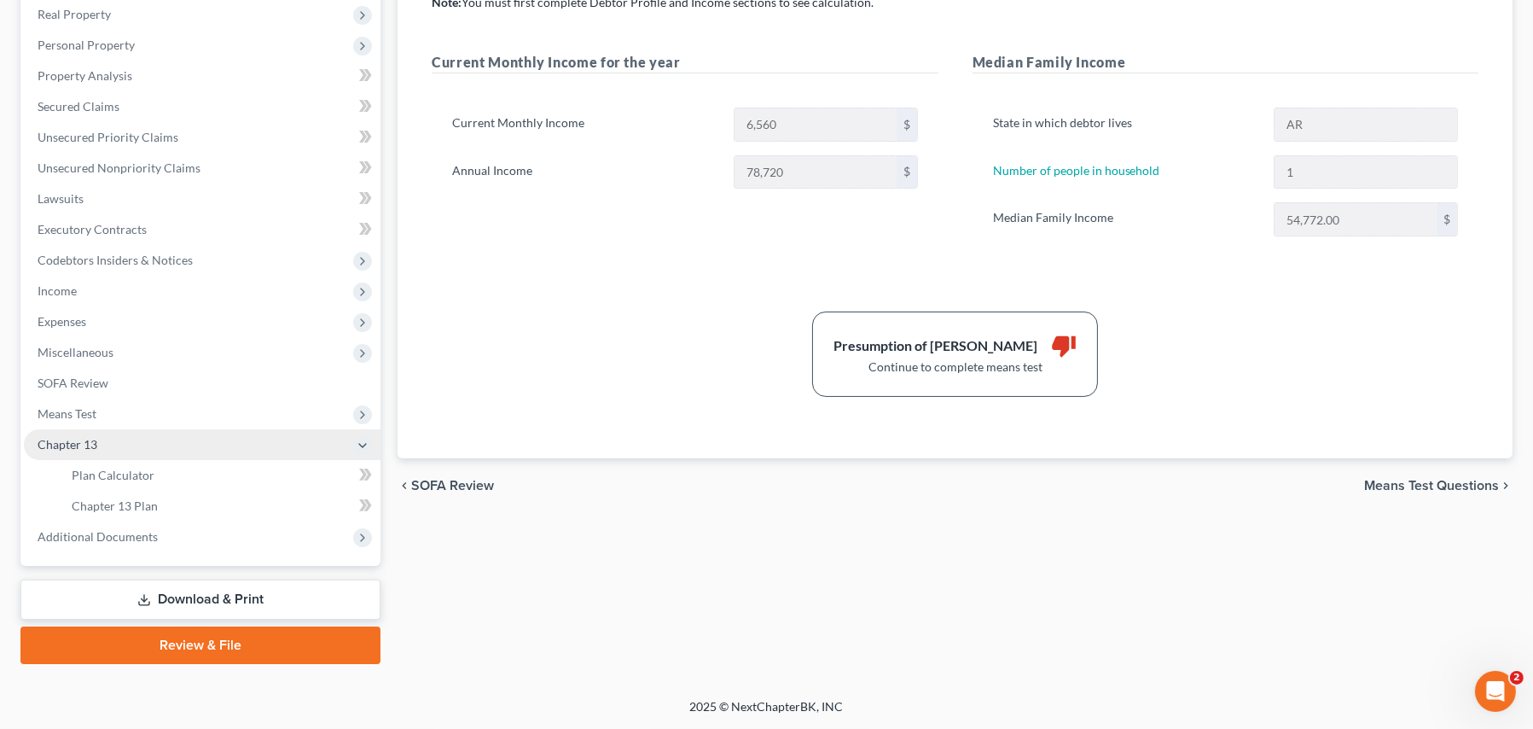
scroll to position [269, 0]
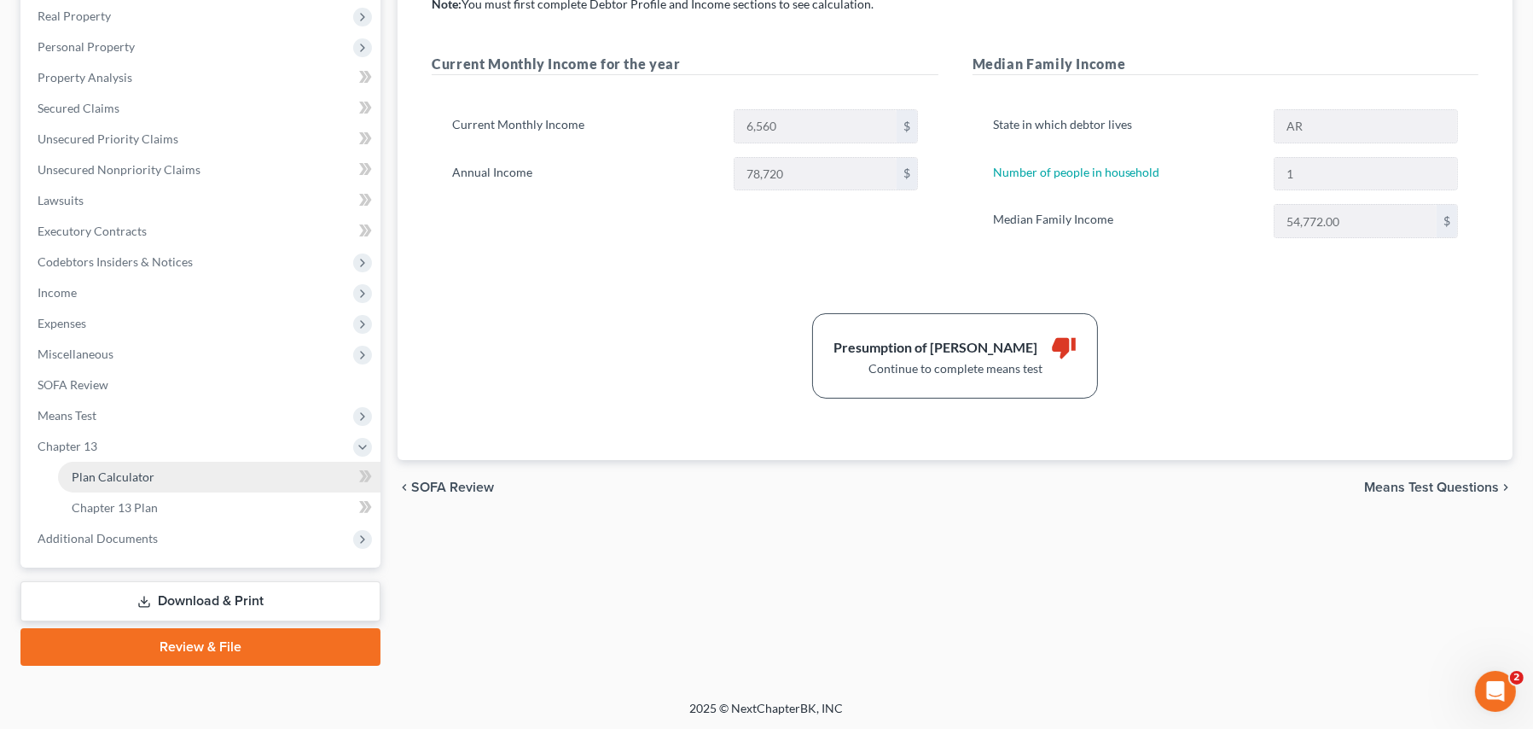
click at [96, 472] on span "Plan Calculator" at bounding box center [113, 476] width 83 height 15
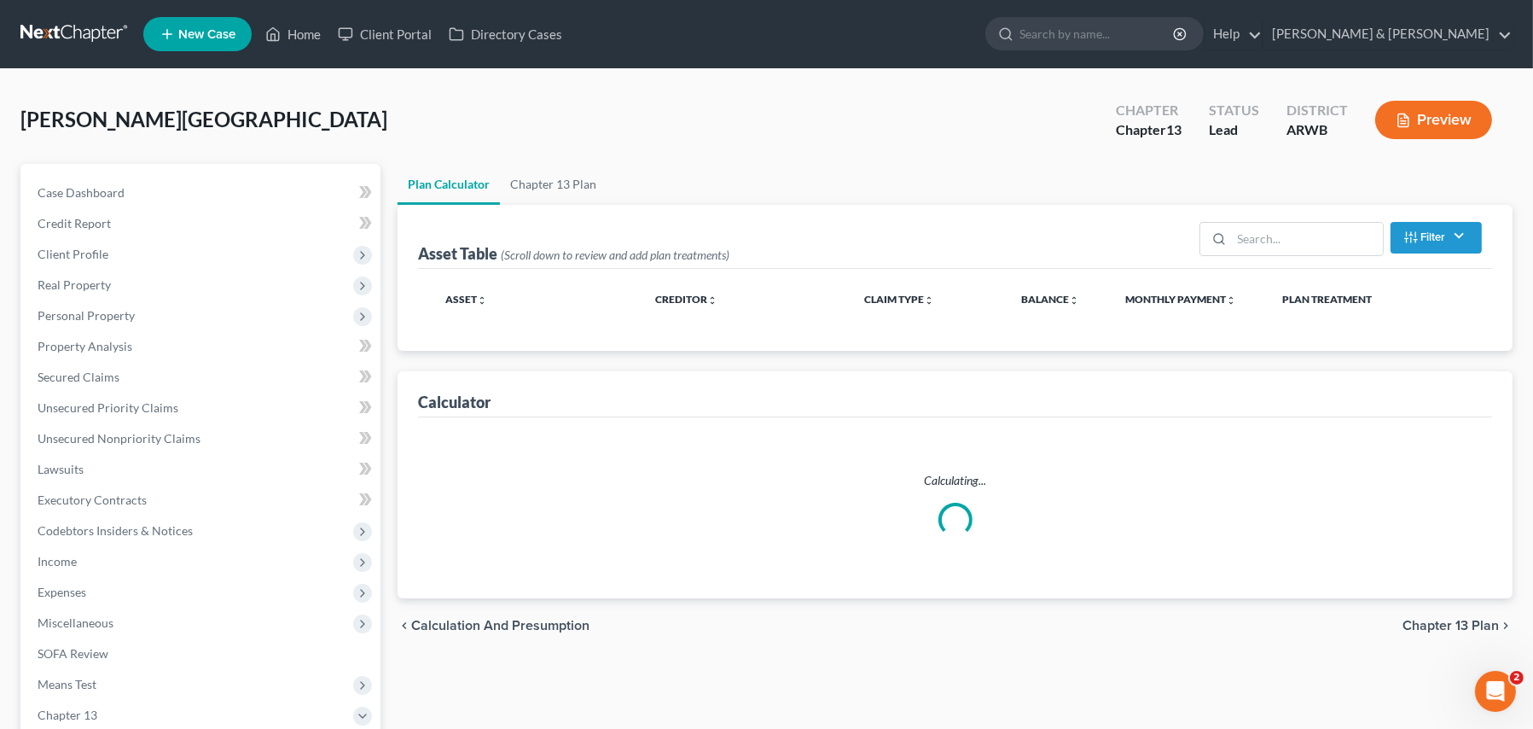
select select "59"
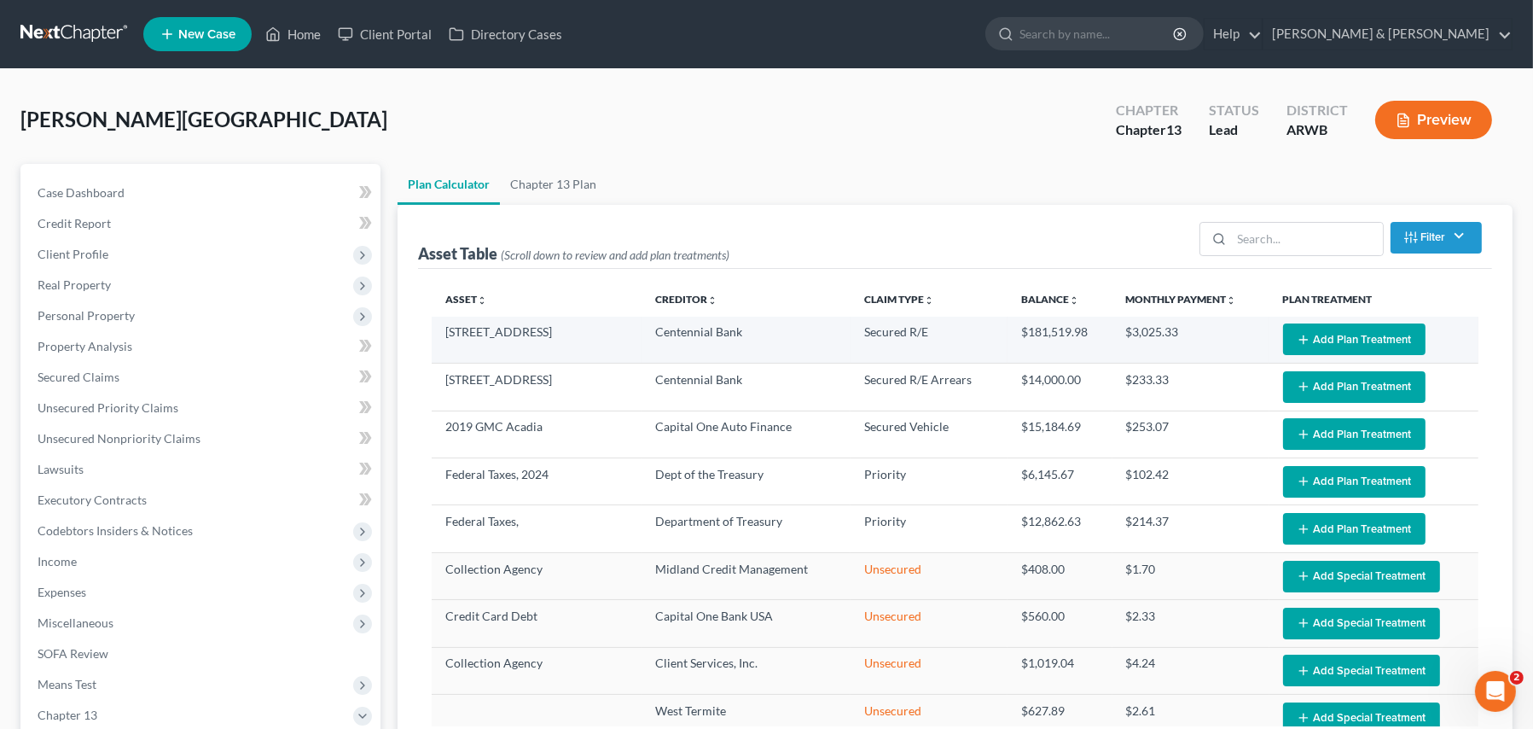
click at [1285, 334] on button "Add Plan Treatment" at bounding box center [1354, 339] width 142 height 32
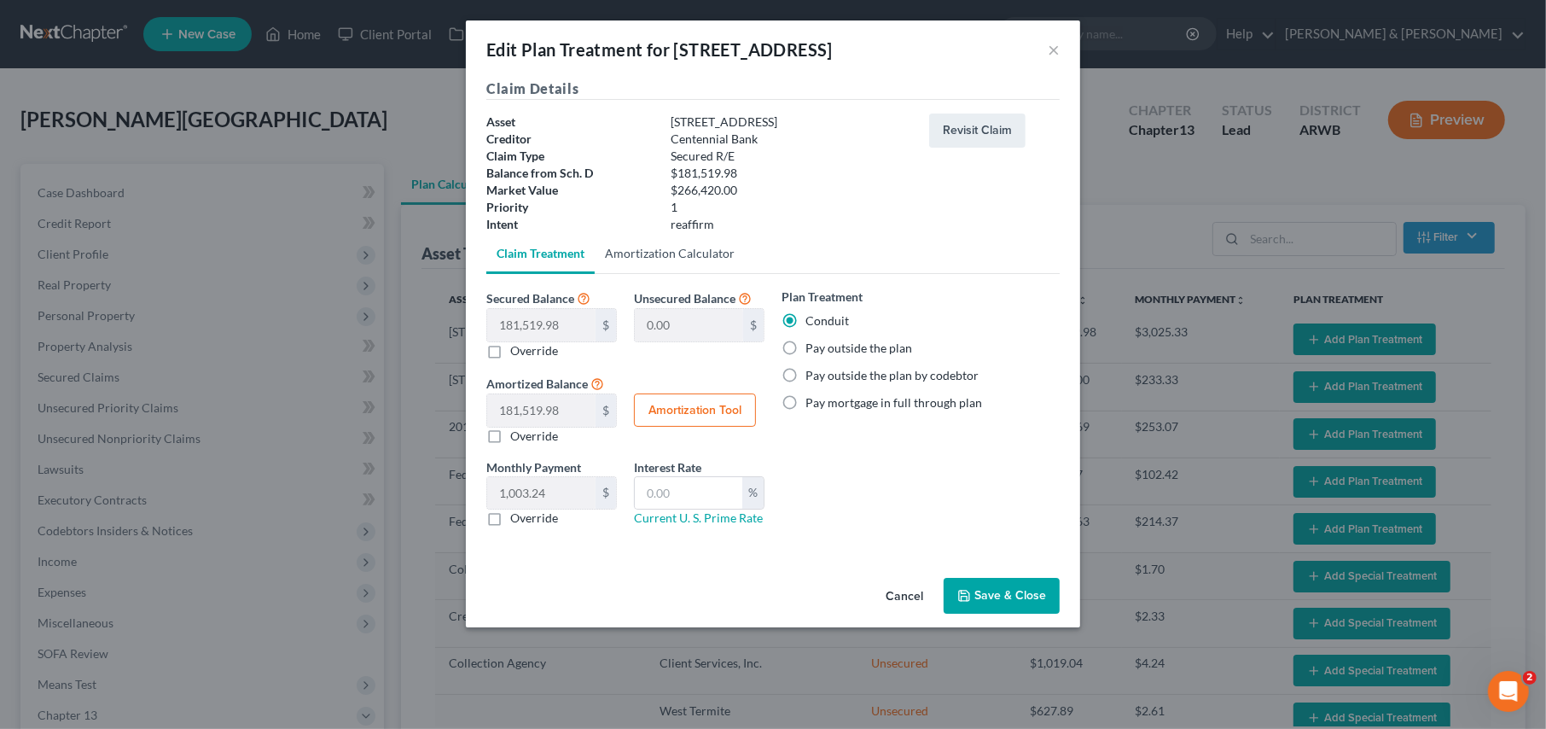
click at [643, 257] on link "Amortization Calculator" at bounding box center [670, 253] width 150 height 41
type input "181,519.98"
type input "60"
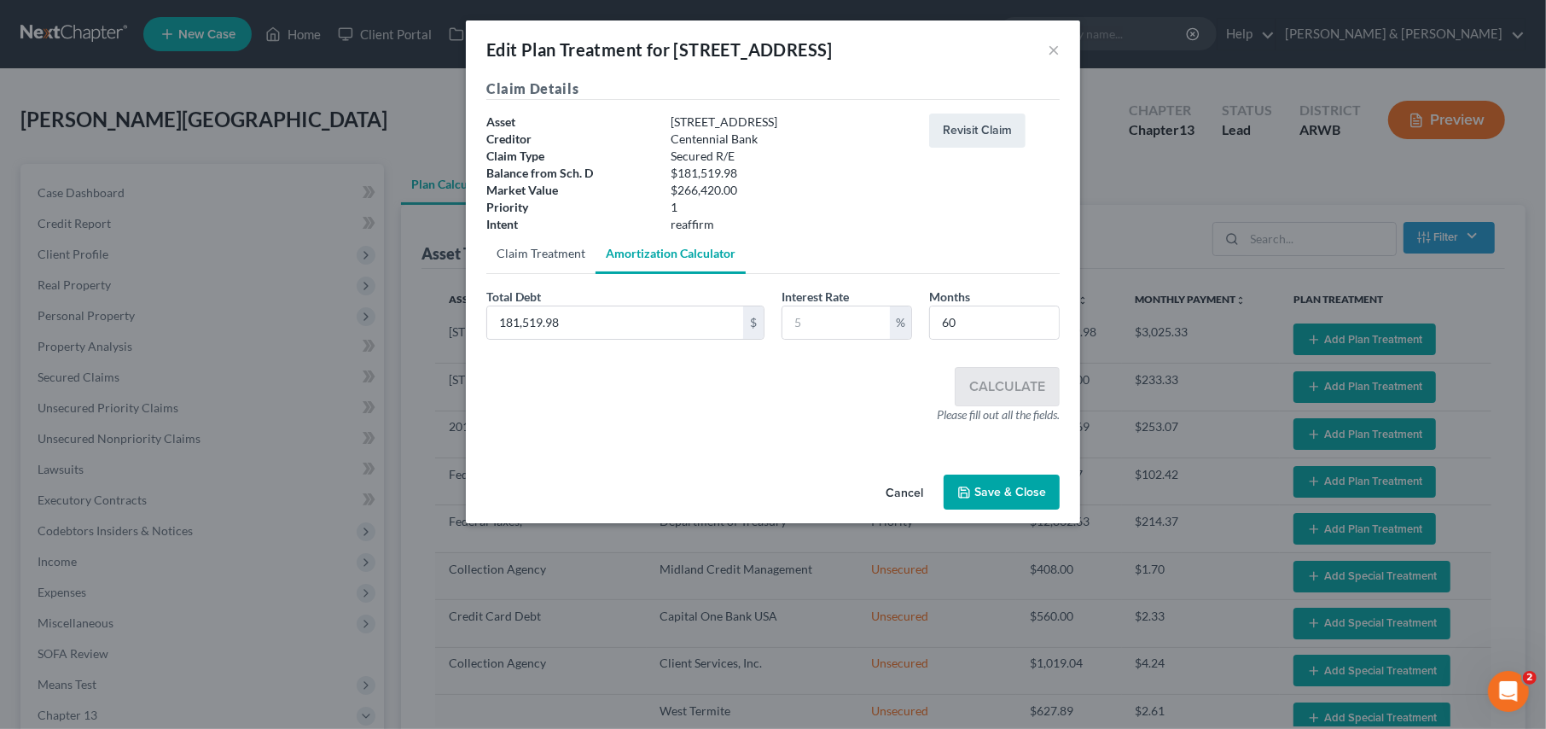
click at [533, 245] on link "Claim Treatment" at bounding box center [540, 253] width 109 height 41
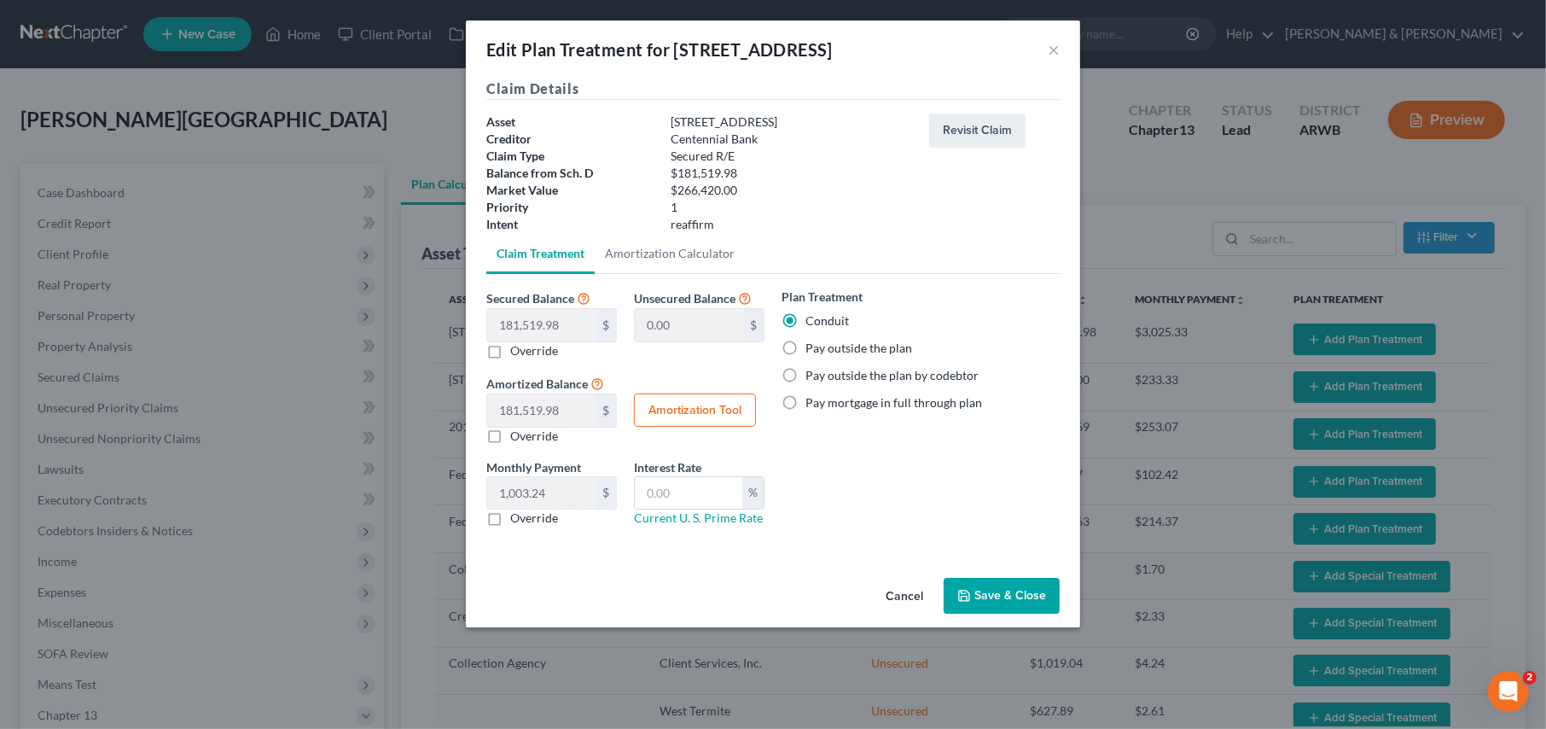
click at [902, 593] on button "Cancel" at bounding box center [904, 596] width 65 height 34
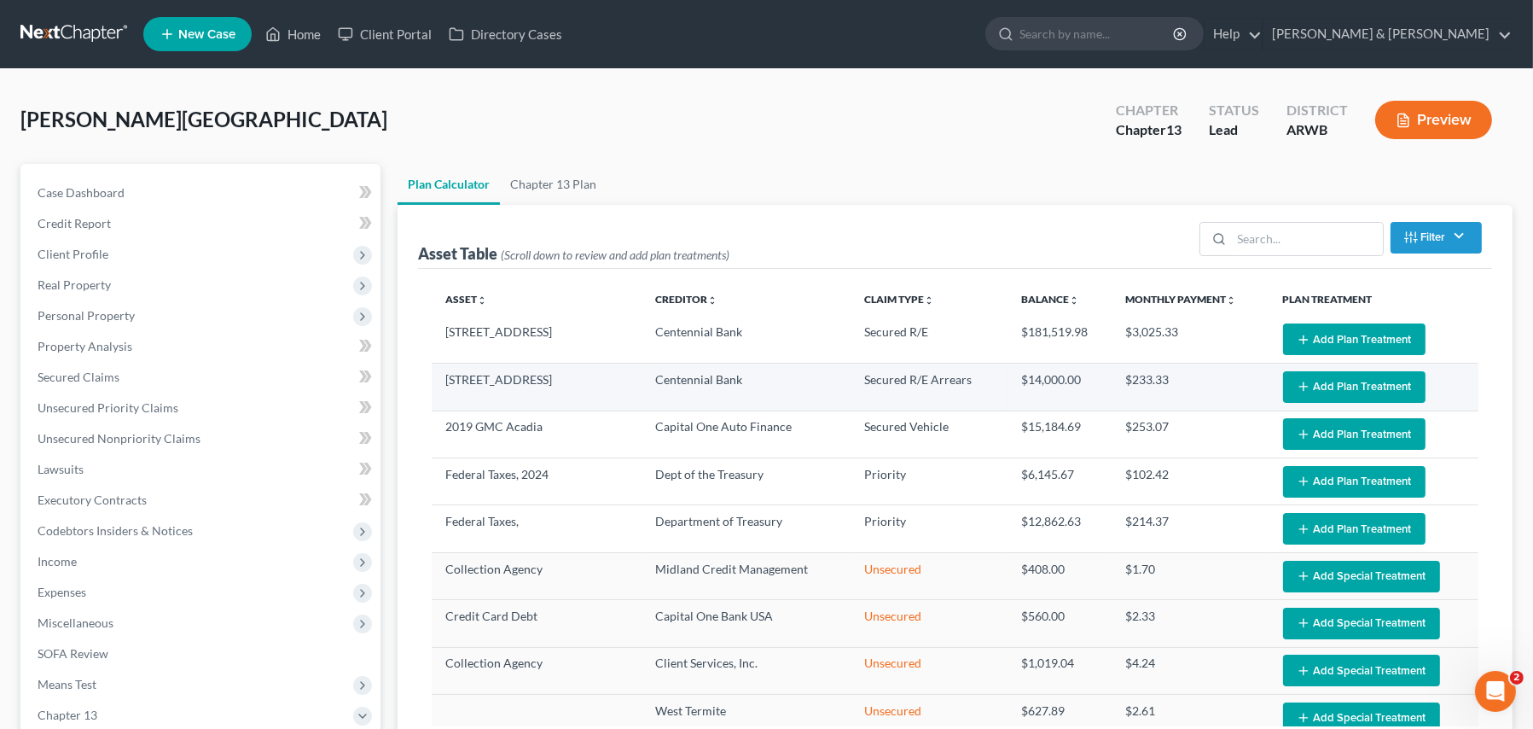
click at [1297, 390] on icon "button" at bounding box center [1304, 387] width 14 height 14
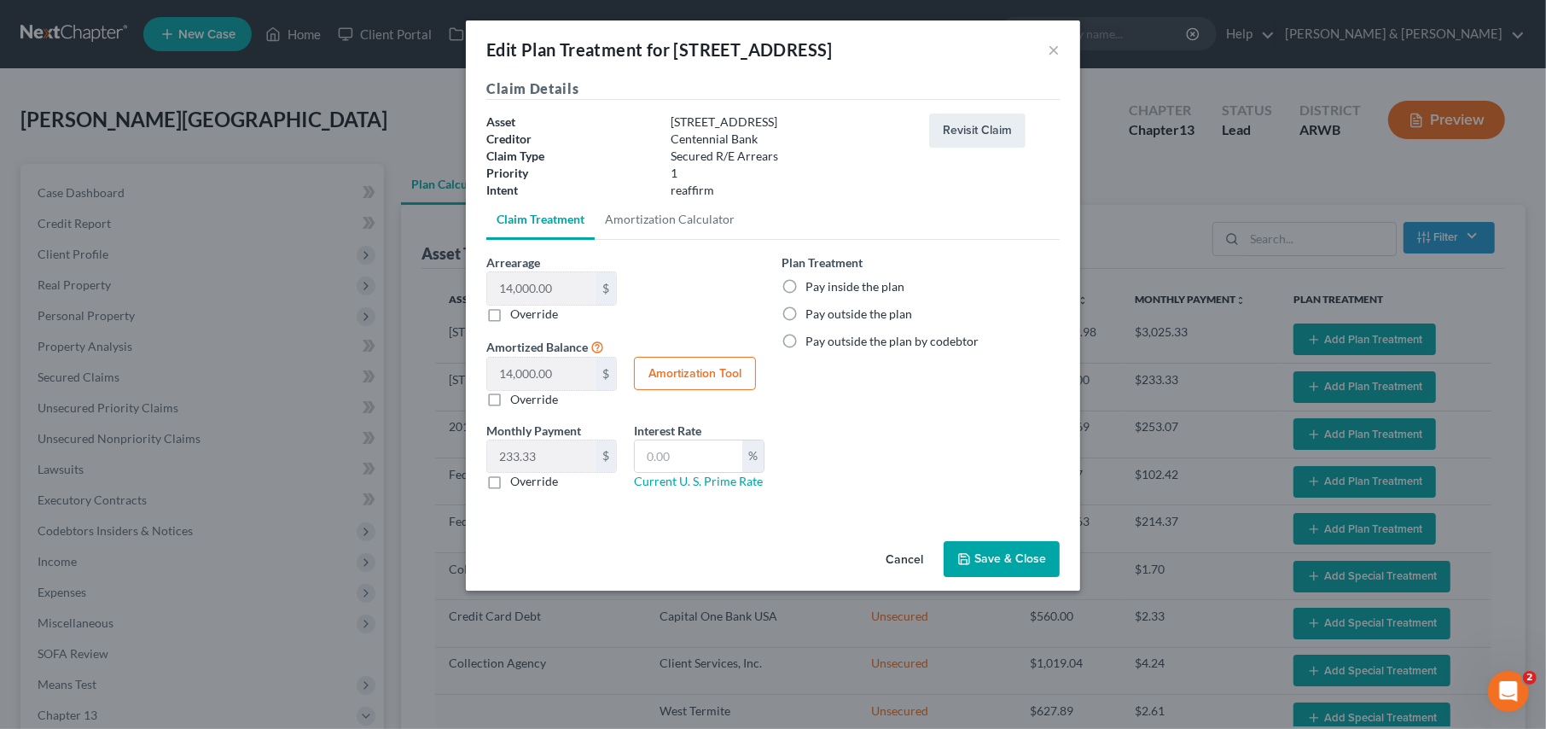
click at [805, 286] on label "Pay inside the plan" at bounding box center [854, 286] width 99 height 17
click at [812, 286] on input "Pay inside the plan" at bounding box center [817, 283] width 11 height 11
radio input "true"
click at [805, 286] on label "Pay inside the plan" at bounding box center [854, 286] width 99 height 17
click at [812, 286] on input "Pay inside the plan" at bounding box center [817, 283] width 11 height 11
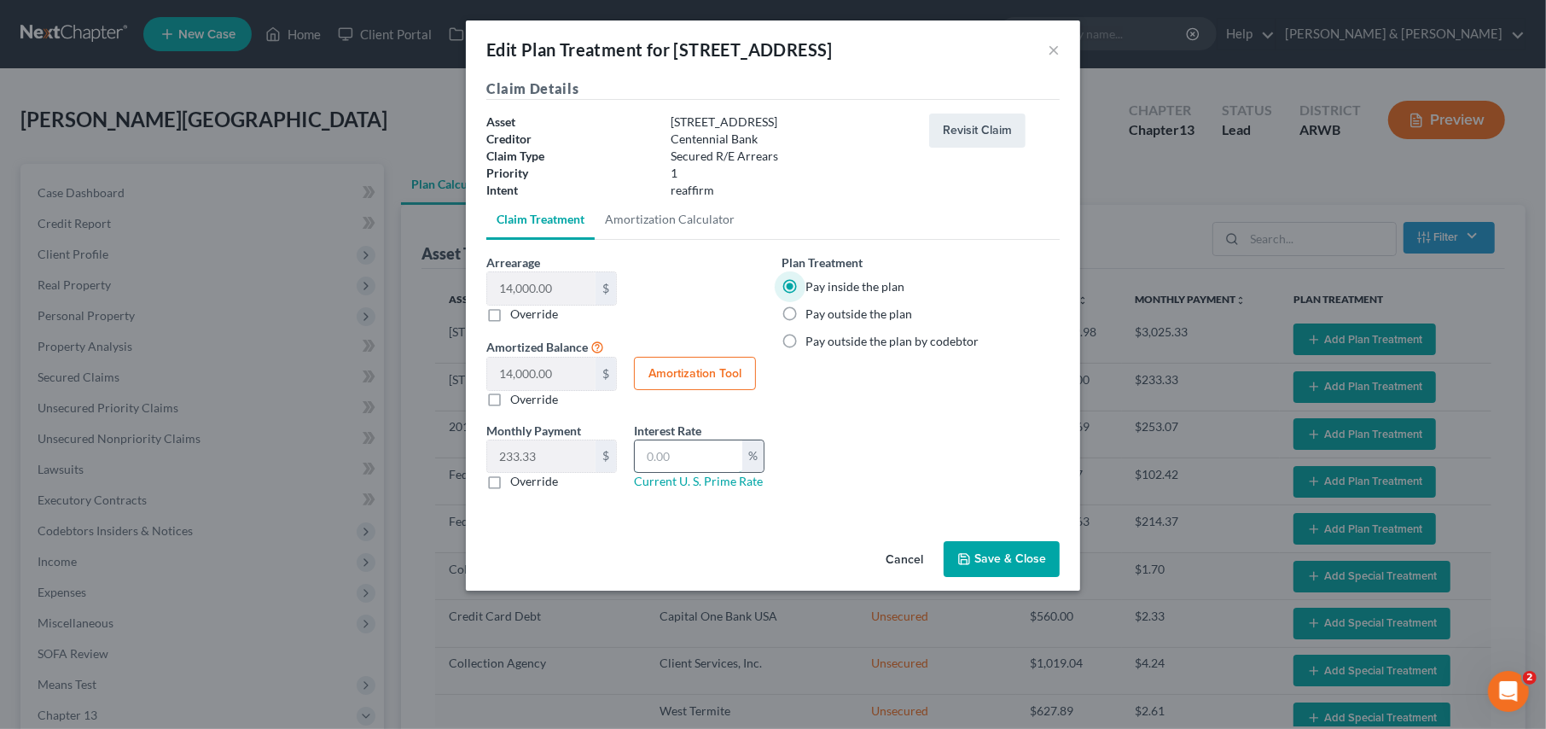
click at [668, 454] on input "text" at bounding box center [689, 456] width 108 height 32
click at [675, 453] on input "text" at bounding box center [689, 456] width 108 height 32
click at [949, 473] on div "Plan Treatment Pay inside the plan Pay outside the plan Pay outside the plan by…" at bounding box center [920, 378] width 295 height 250
click at [688, 482] on link "Current U. S. Prime Rate" at bounding box center [698, 481] width 129 height 15
click at [650, 217] on link "Amortization Calculator" at bounding box center [670, 219] width 150 height 41
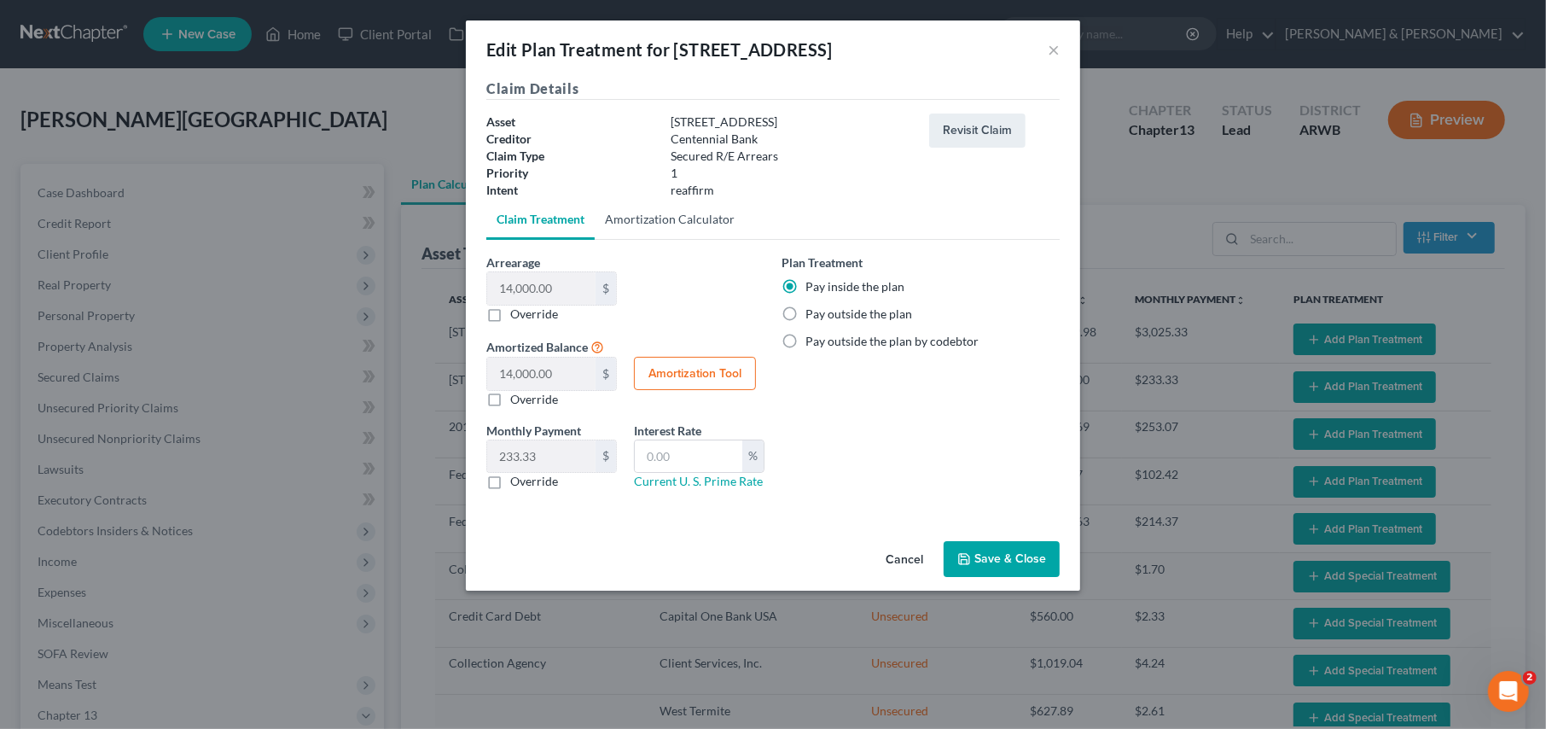
type input "14,000.00"
type input "60"
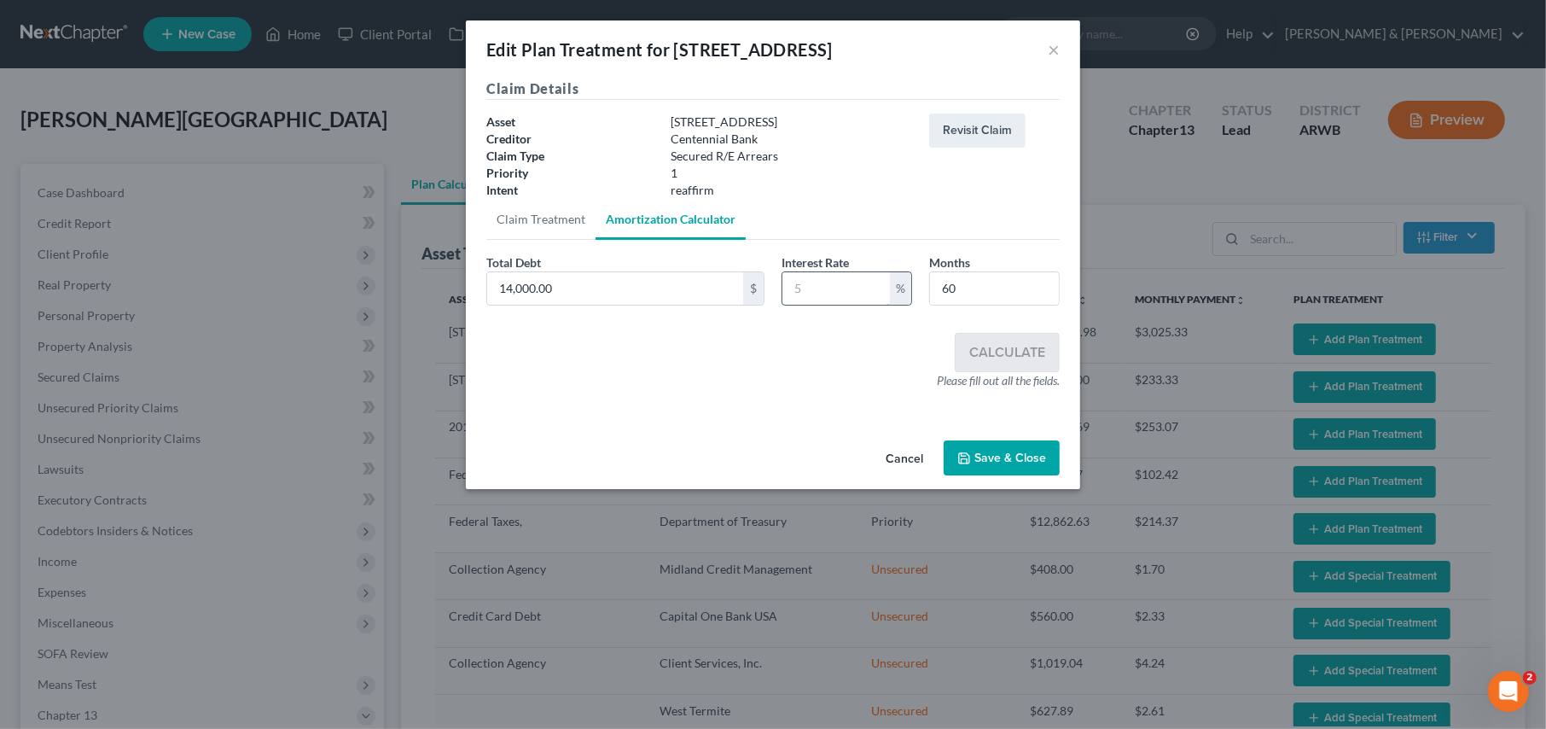
click at [811, 290] on input "text" at bounding box center [836, 288] width 108 height 32
click at [896, 448] on button "Cancel" at bounding box center [904, 459] width 65 height 34
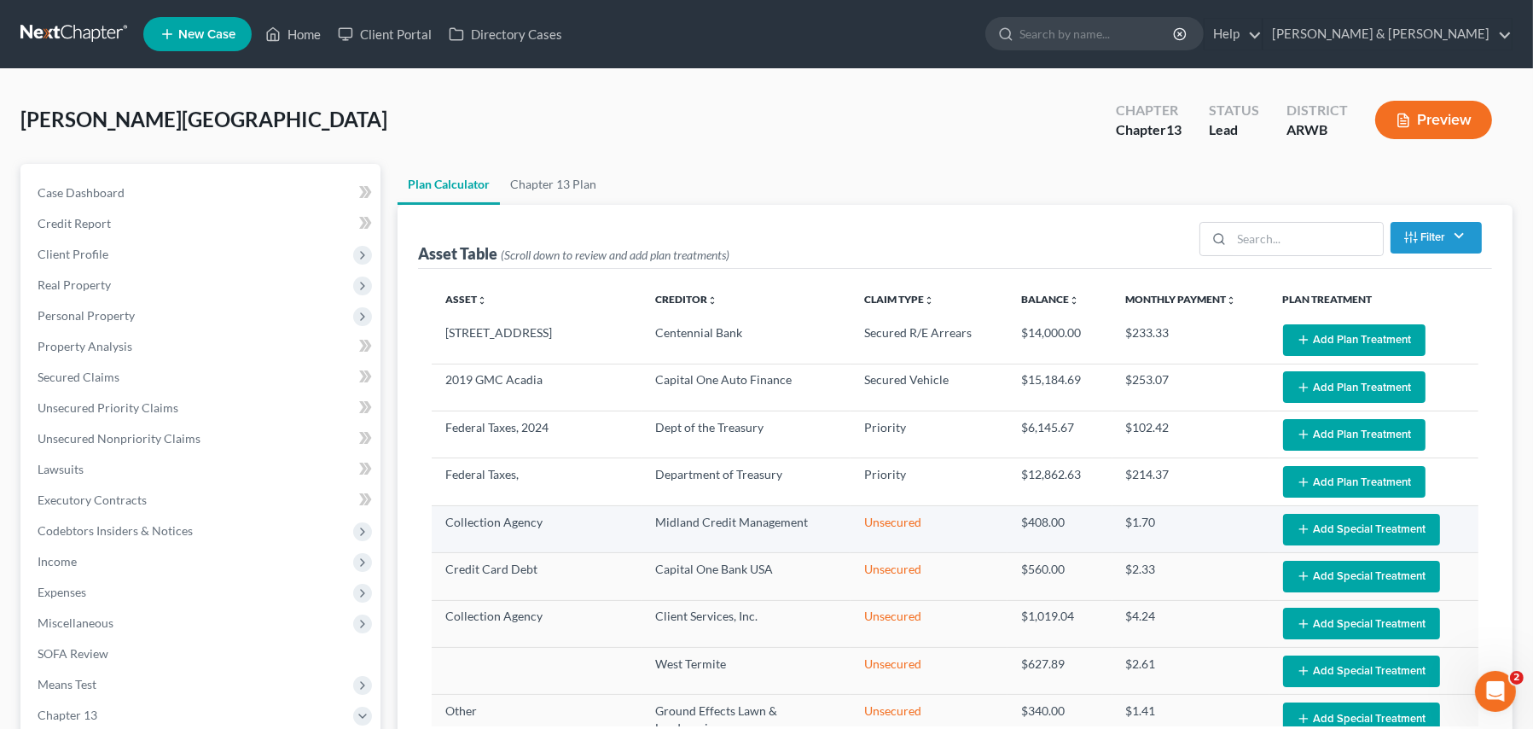
scroll to position [85, 0]
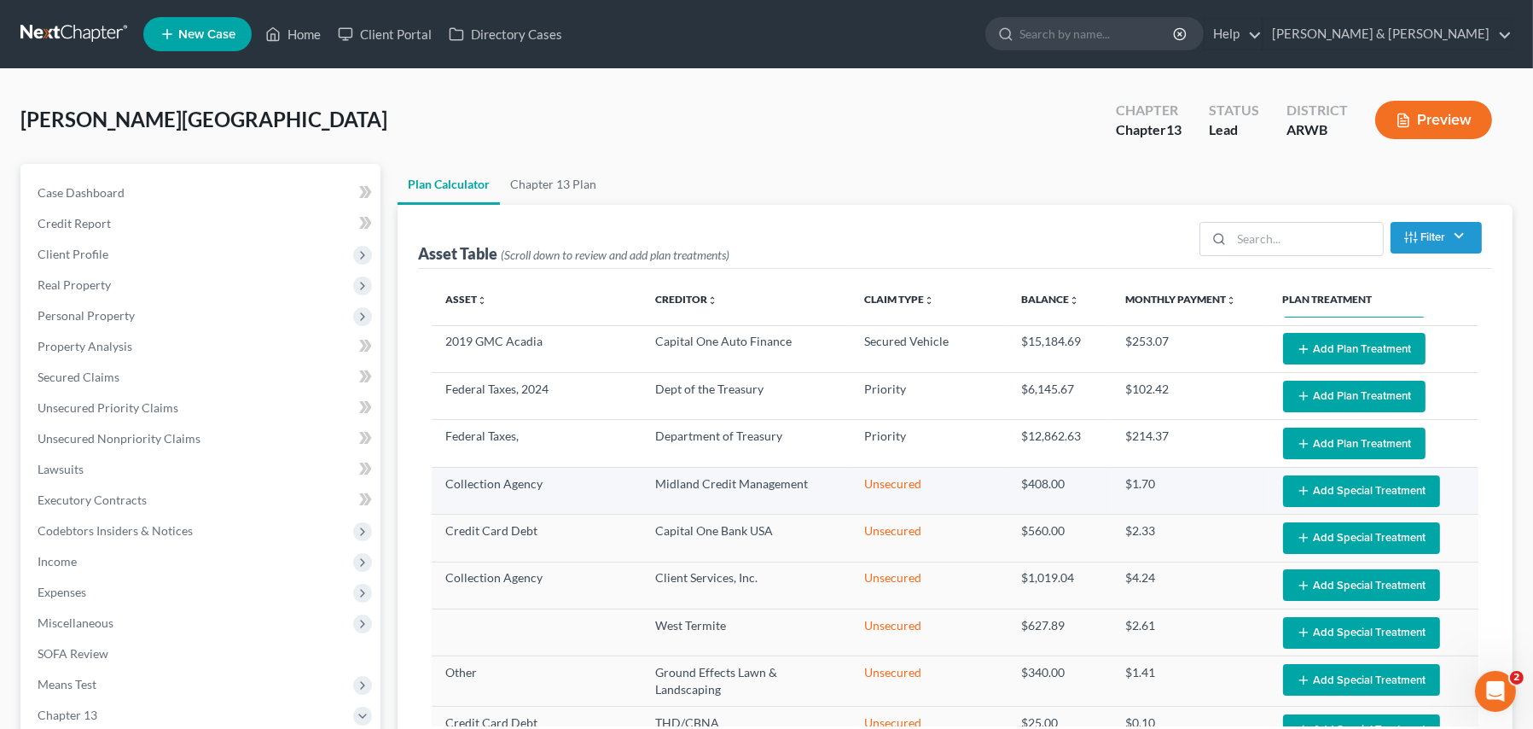
click at [1297, 489] on icon "button" at bounding box center [1304, 491] width 14 height 14
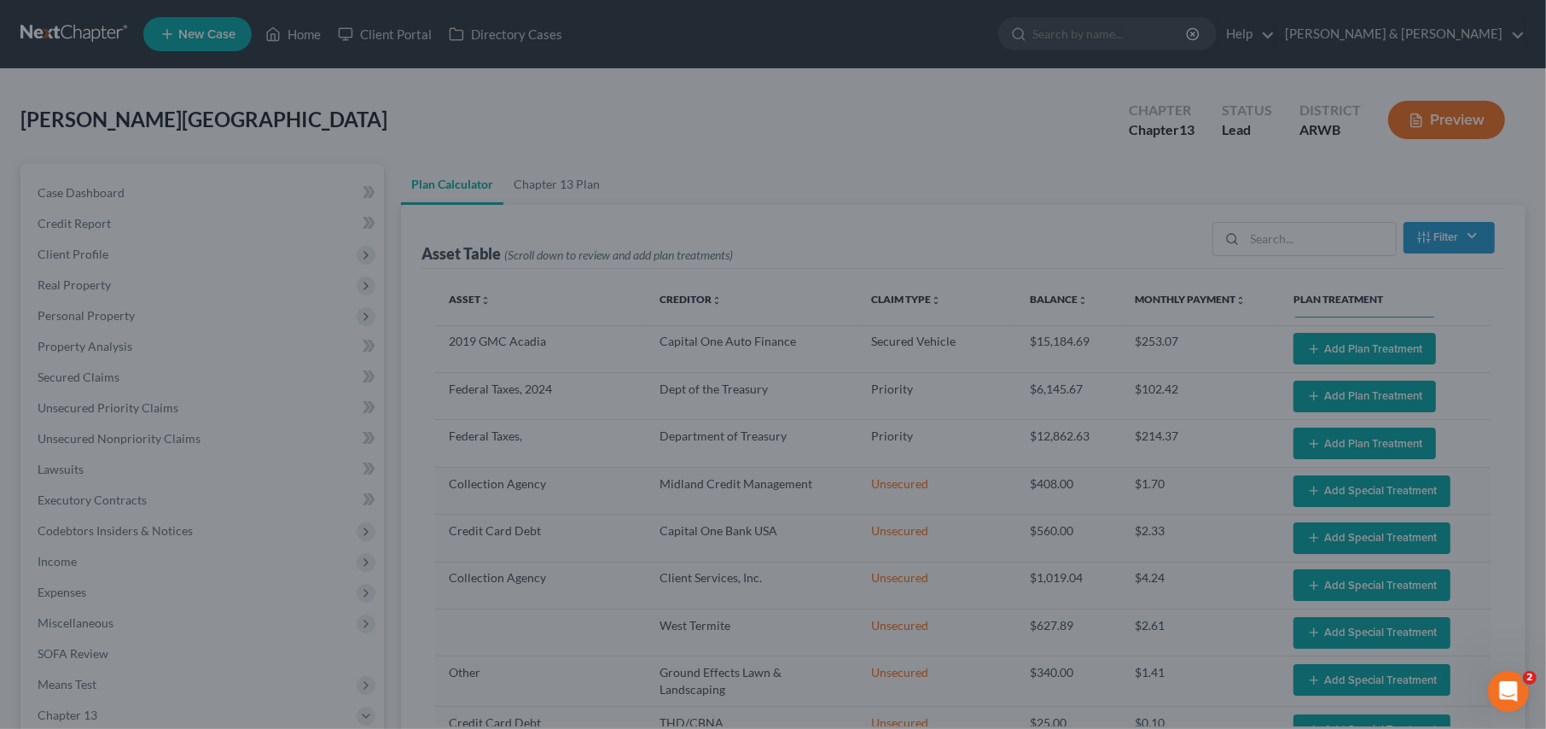
click at [1463, 433] on div "Edit Plan Treatment for Collection Agency × Claim Details Asset Collection Agen…" at bounding box center [773, 364] width 1546 height 729
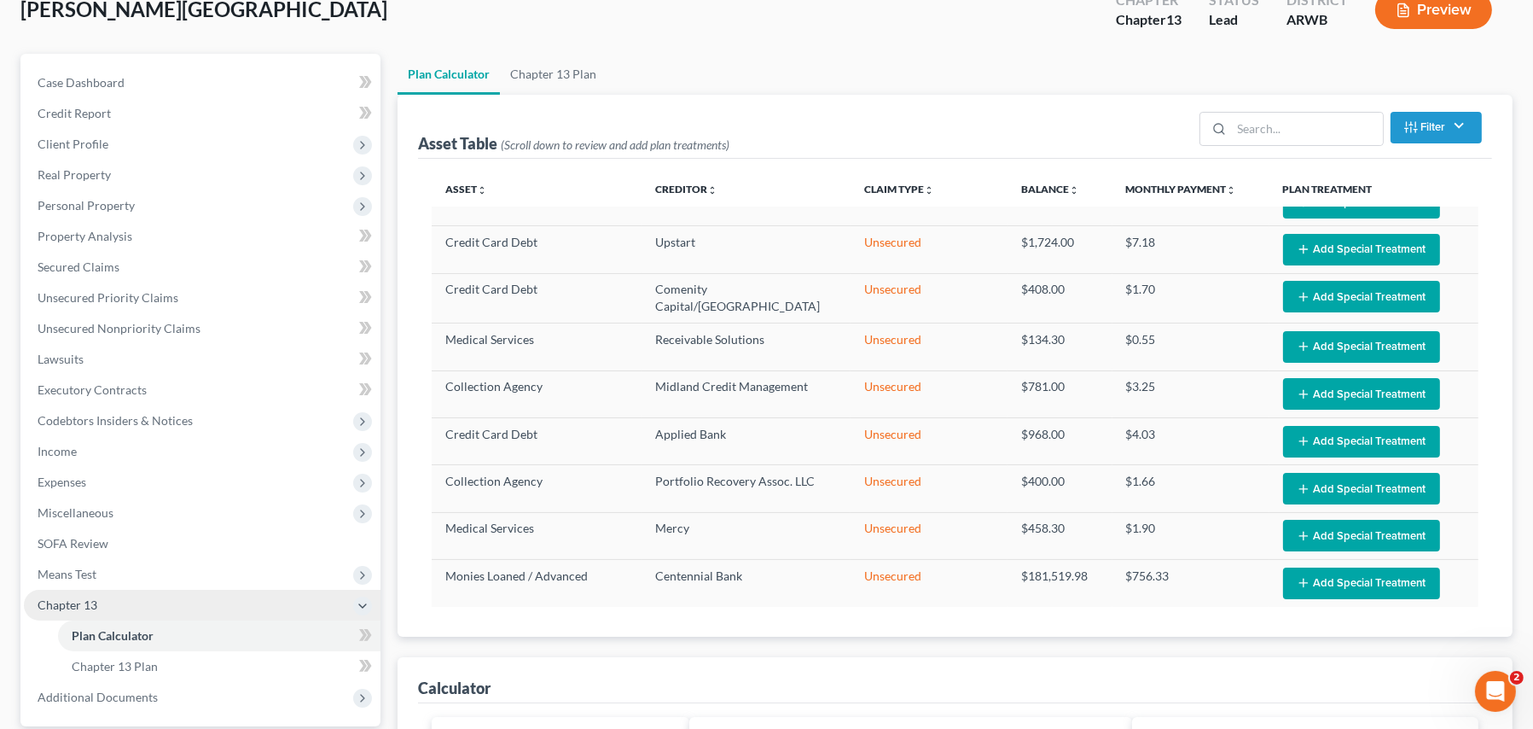
scroll to position [171, 0]
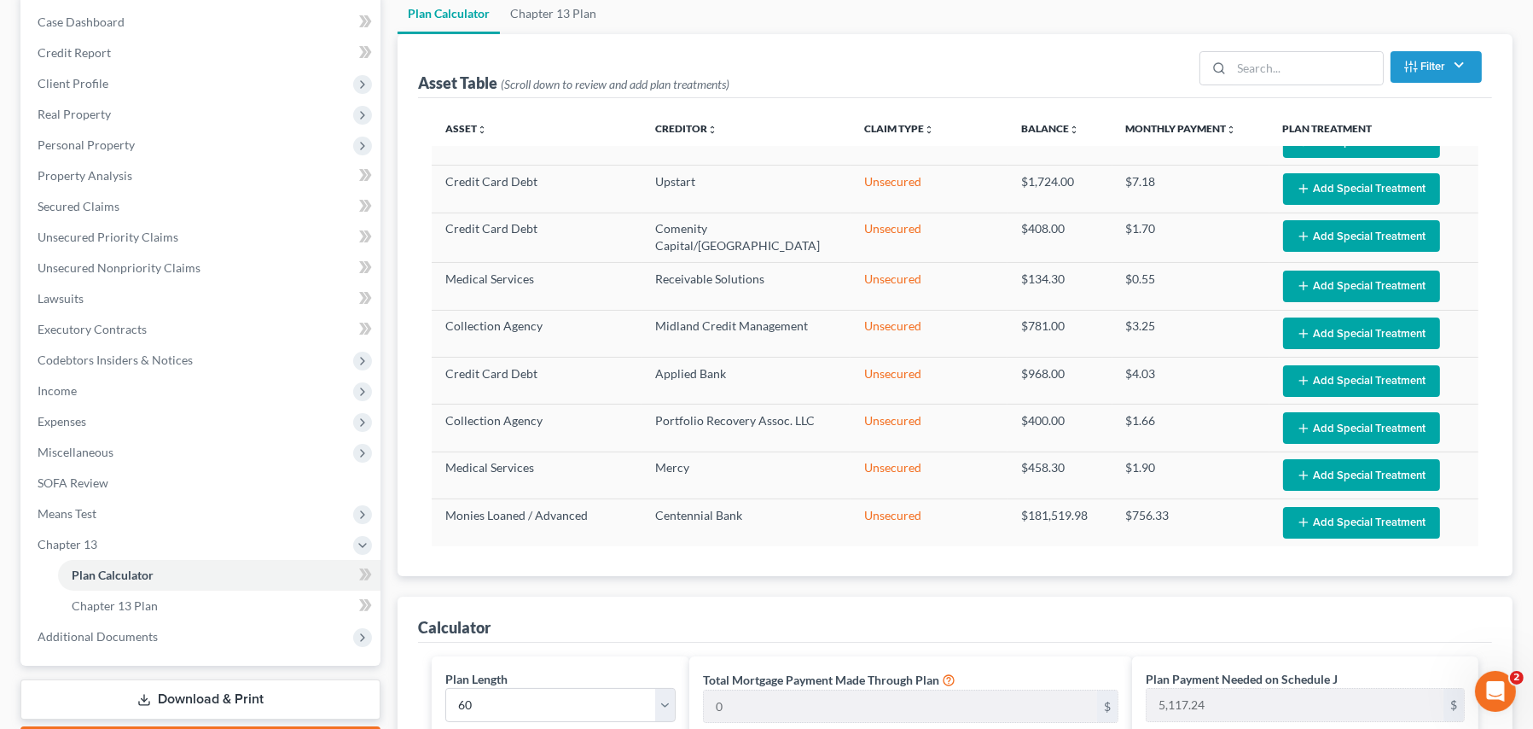
click at [184, 686] on link "Download & Print" at bounding box center [200, 699] width 360 height 40
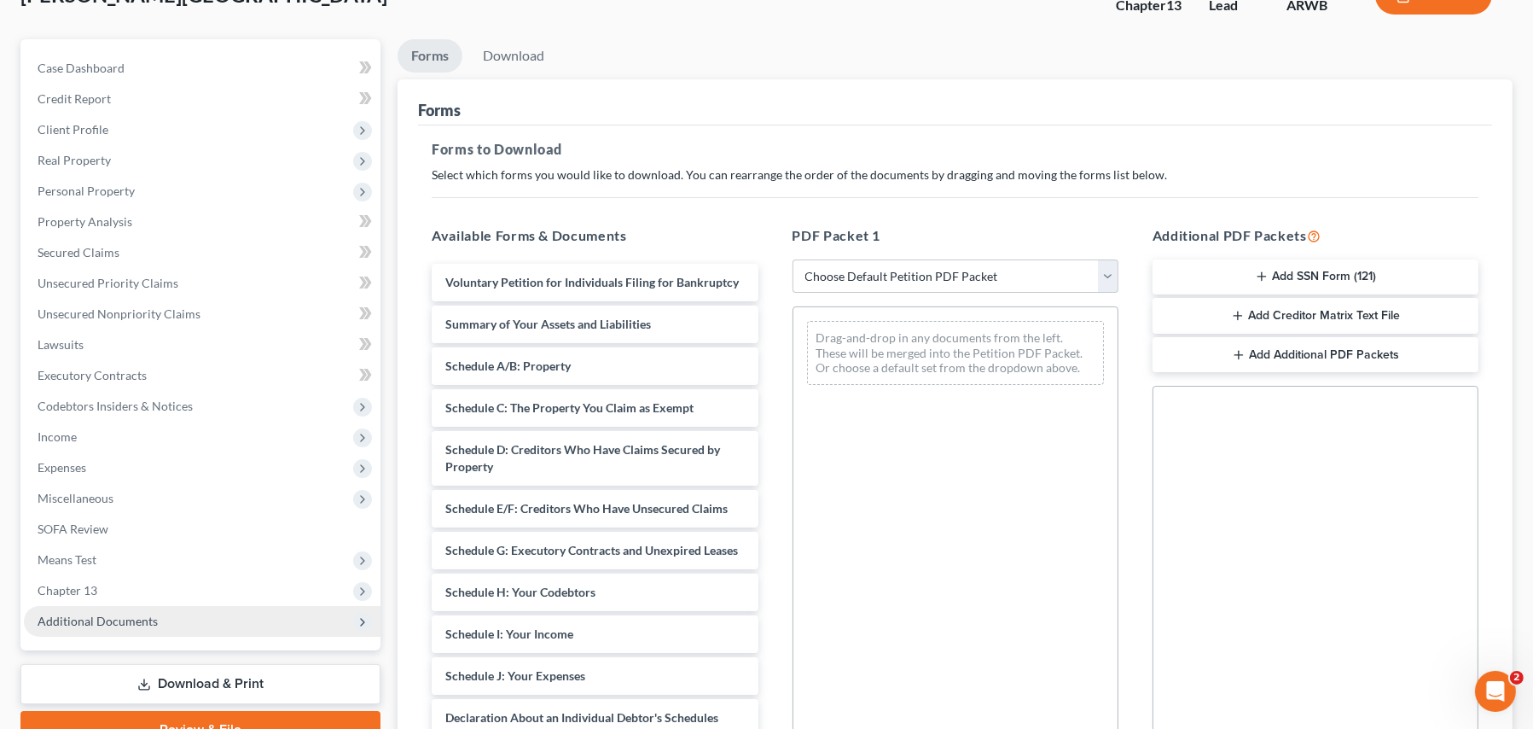
scroll to position [324, 0]
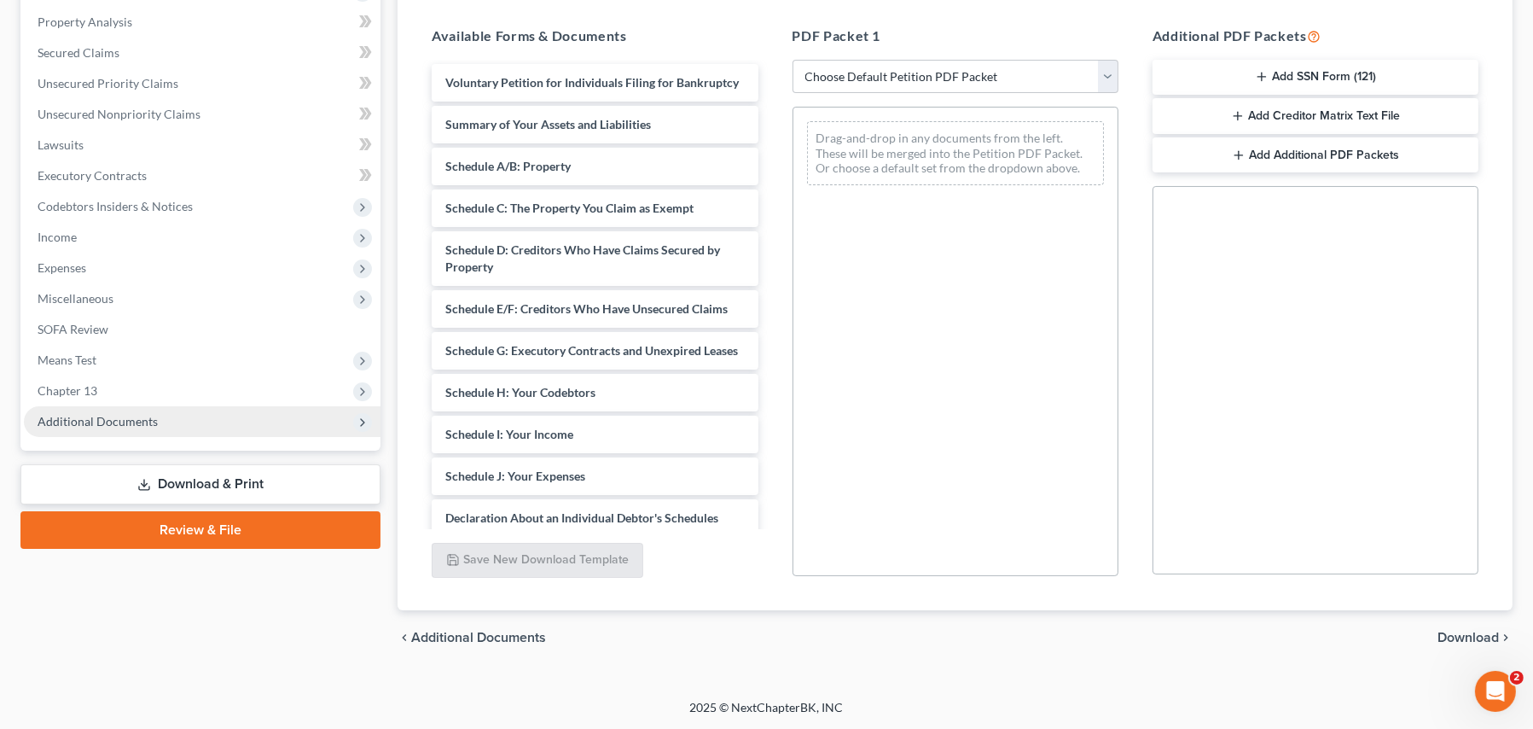
click at [82, 422] on span "Additional Documents" at bounding box center [98, 421] width 120 height 15
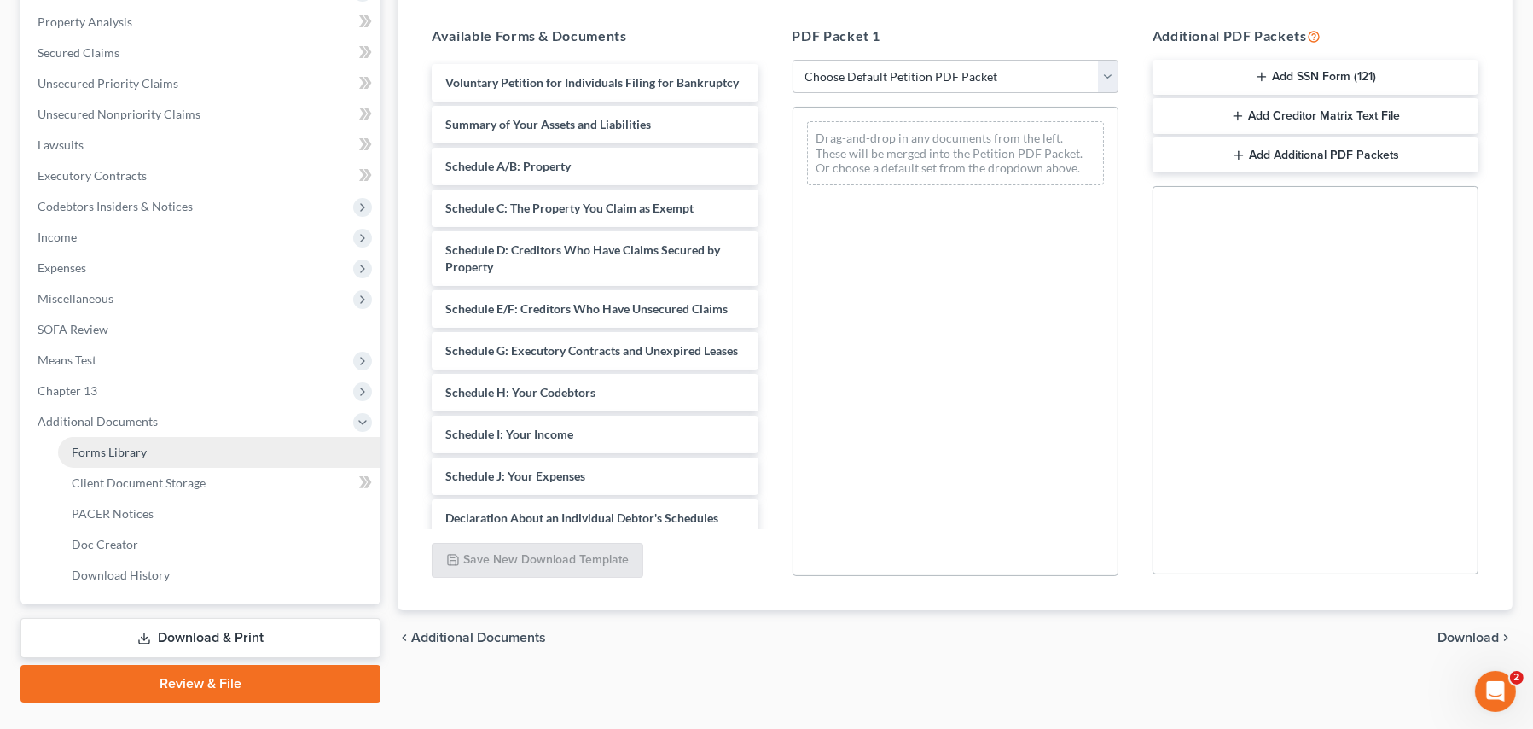
click at [87, 451] on span "Forms Library" at bounding box center [109, 452] width 75 height 15
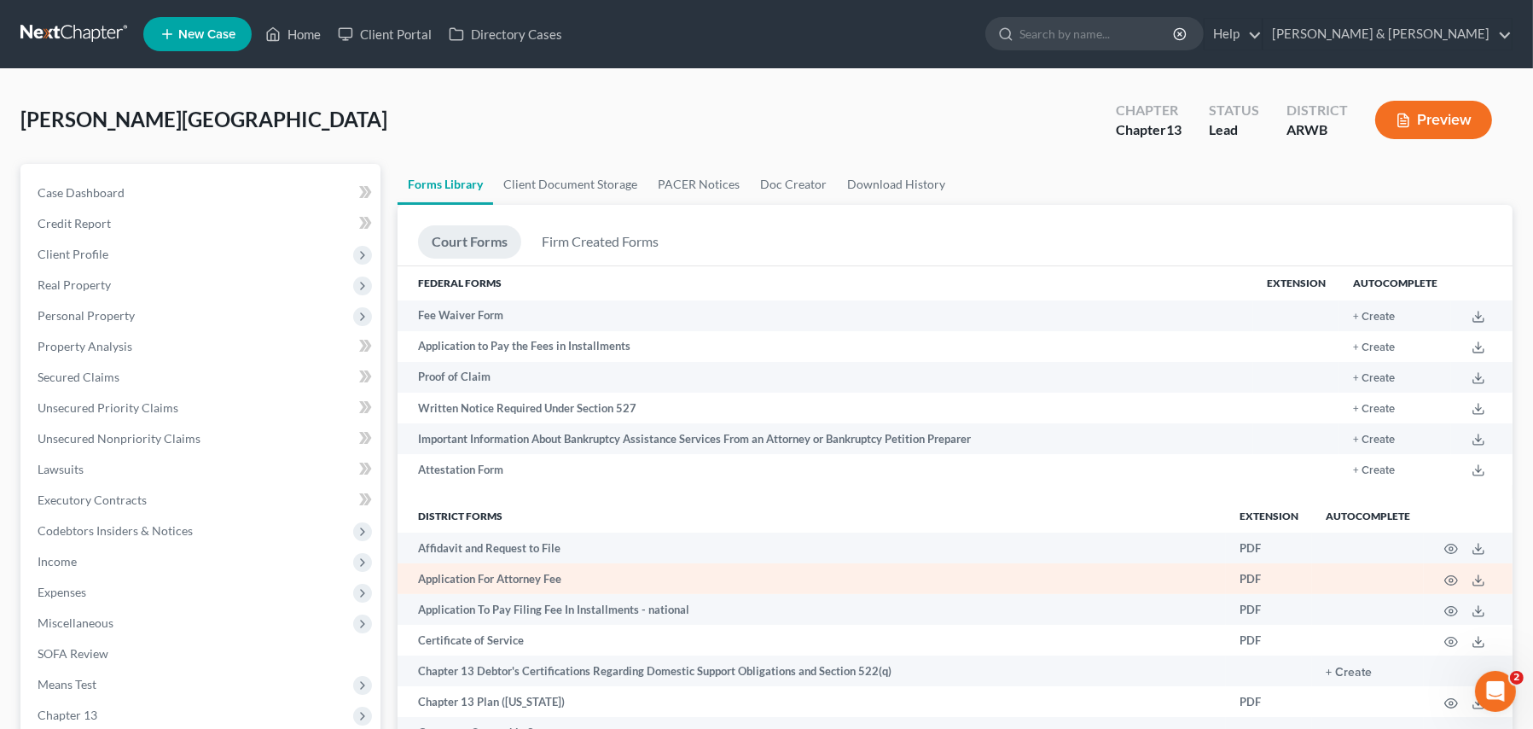
click at [1249, 579] on td "PDF" at bounding box center [1269, 578] width 86 height 31
click at [443, 586] on td "Application For Attorney Fee" at bounding box center [812, 578] width 829 height 31
click at [1479, 579] on icon at bounding box center [1479, 580] width 14 height 14
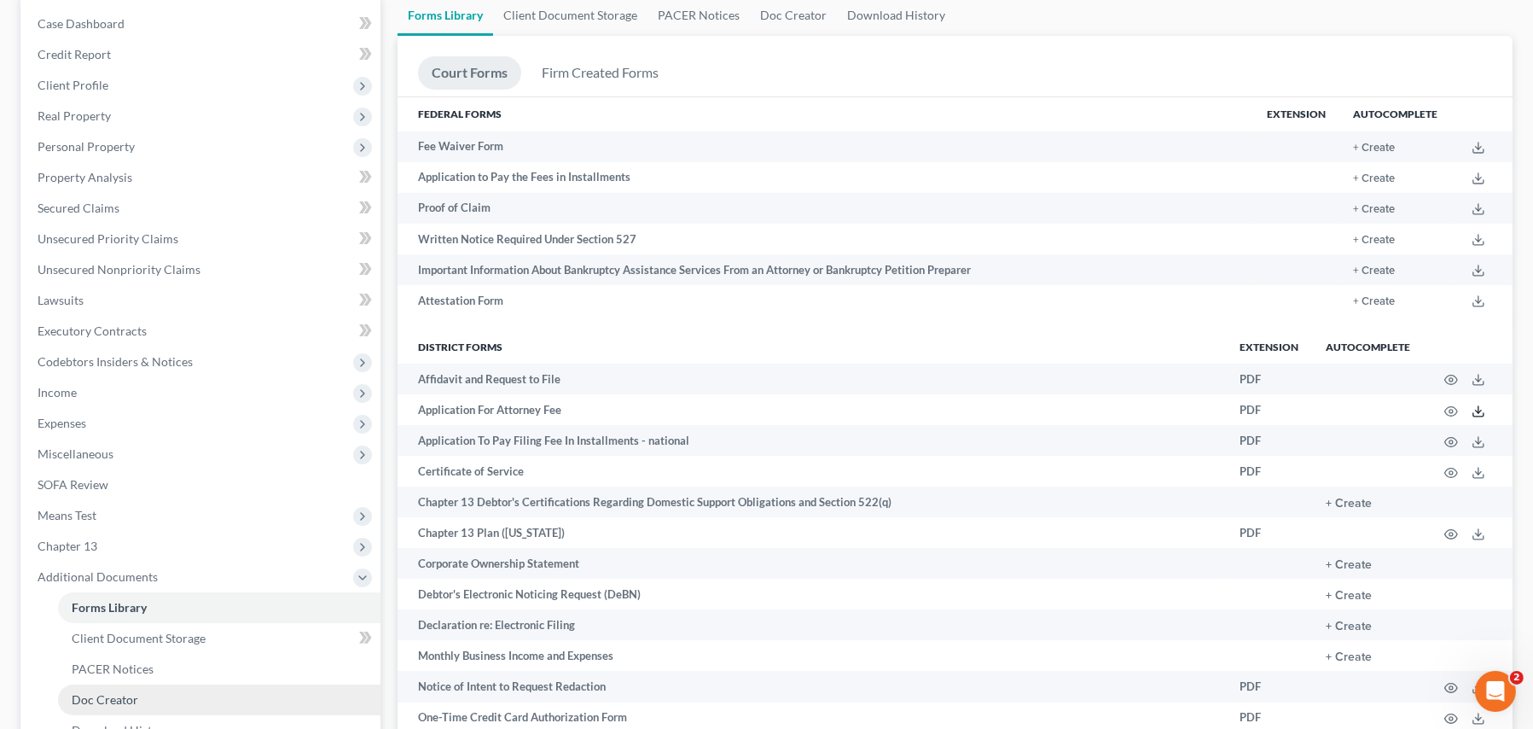
scroll to position [341, 0]
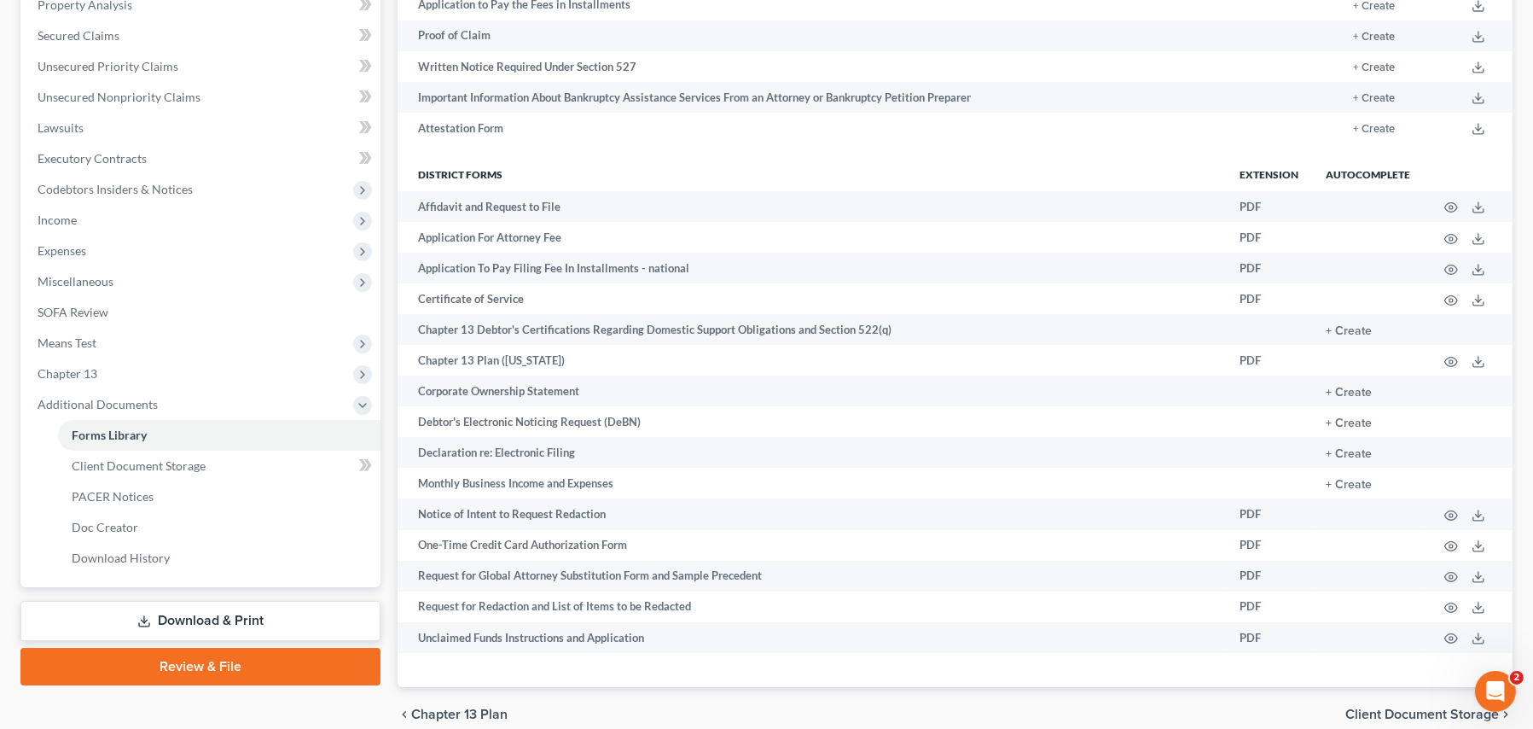
click at [196, 623] on link "Download & Print" at bounding box center [200, 621] width 360 height 40
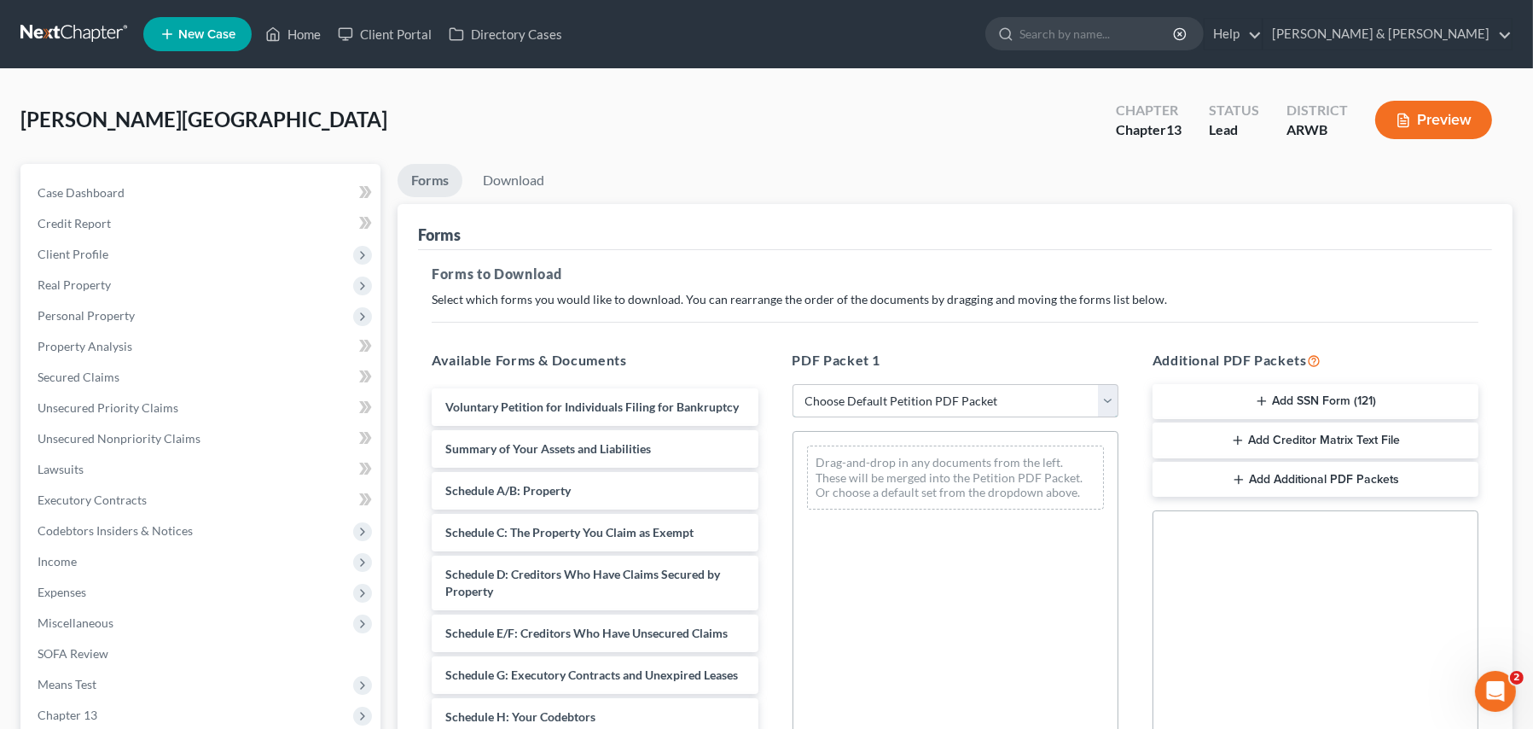
click at [852, 395] on select "Choose Default Petition PDF Packet Complete Bankruptcy Petition (all forms and …" at bounding box center [956, 401] width 326 height 34
select select "0"
click at [793, 384] on select "Choose Default Petition PDF Packet Complete Bankruptcy Petition (all forms and …" at bounding box center [956, 401] width 326 height 34
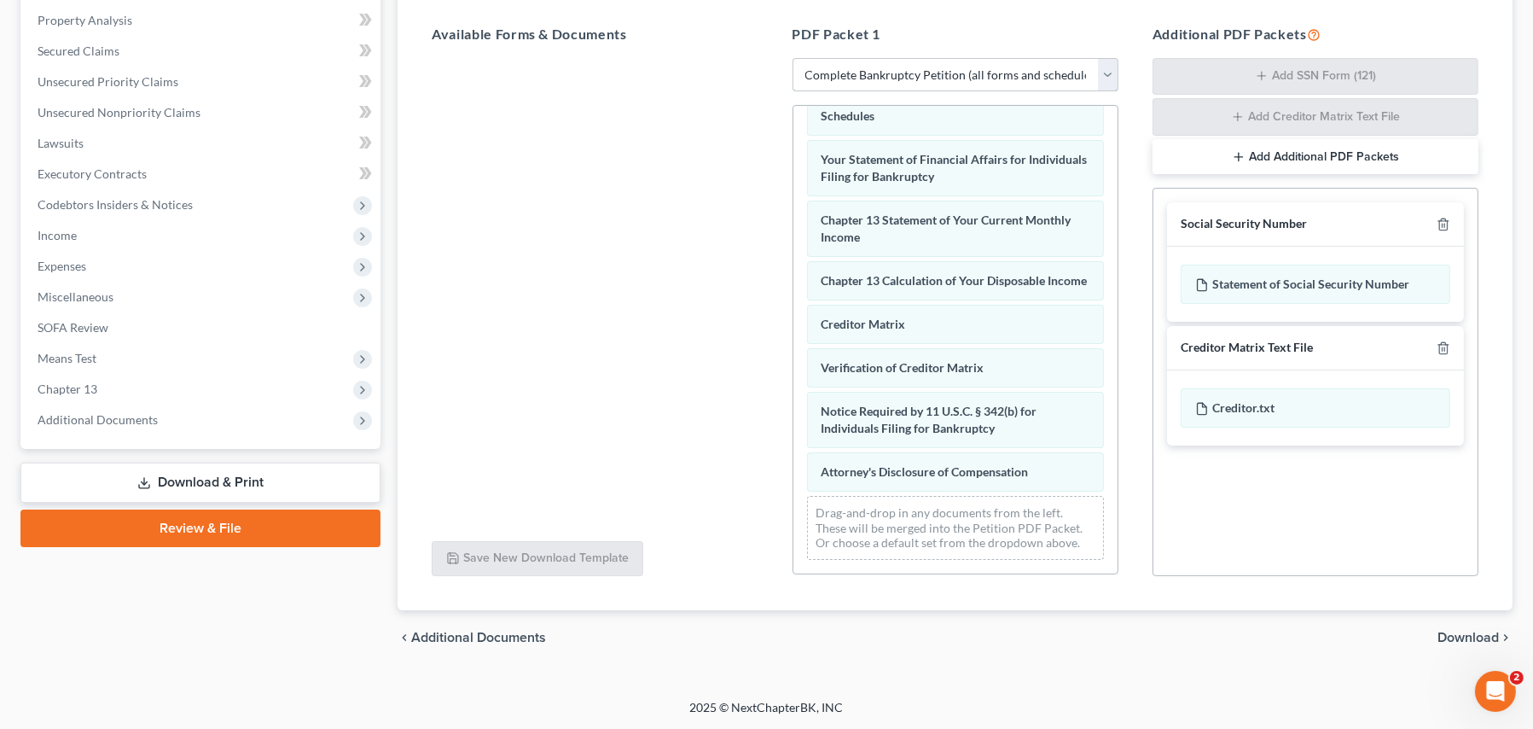
scroll to position [557, 0]
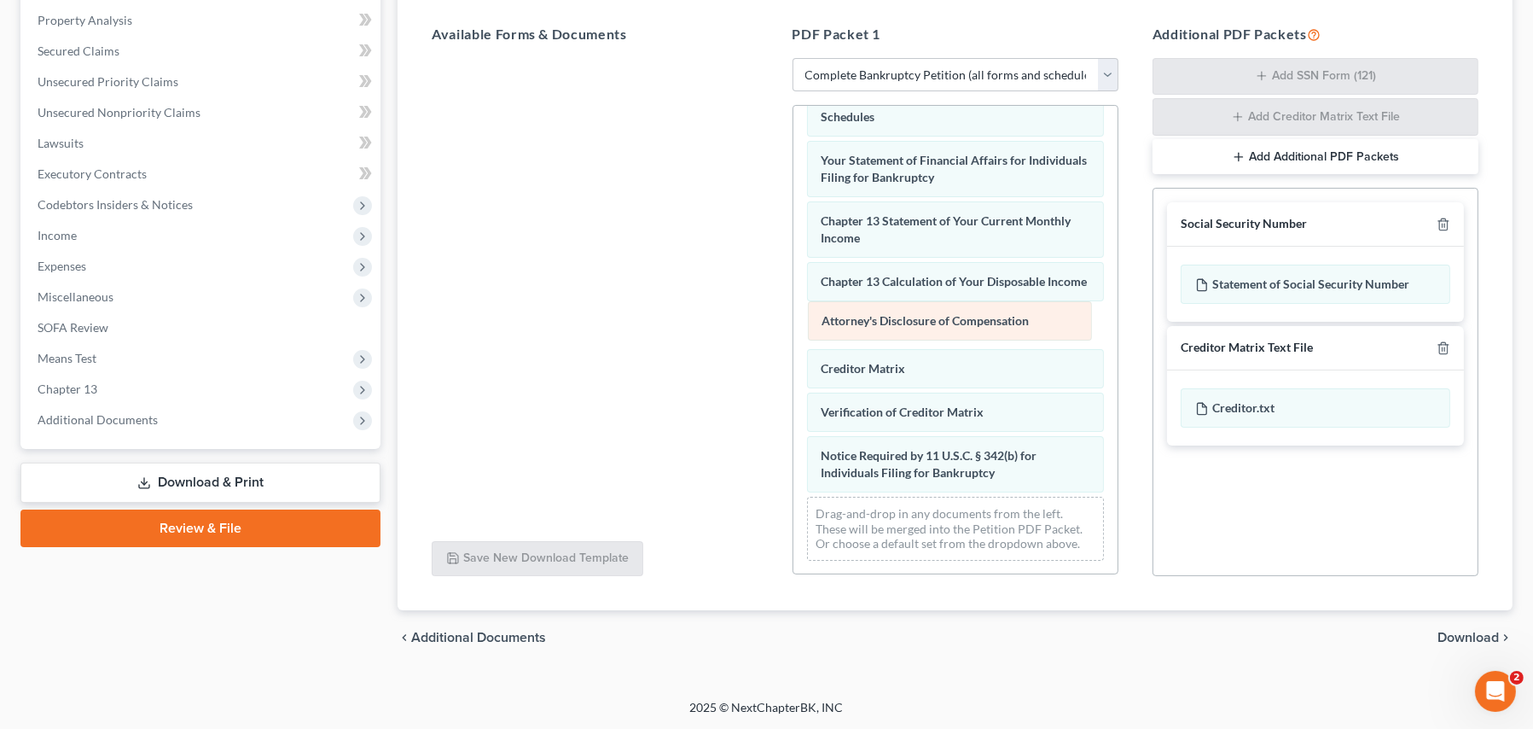
drag, startPoint x: 891, startPoint y: 468, endPoint x: 892, endPoint y: 317, distance: 151.0
click at [892, 317] on div "Attorney's Disclosure of Compensation Voluntary Petition for Individuals Filing…" at bounding box center [956, 68] width 324 height 1010
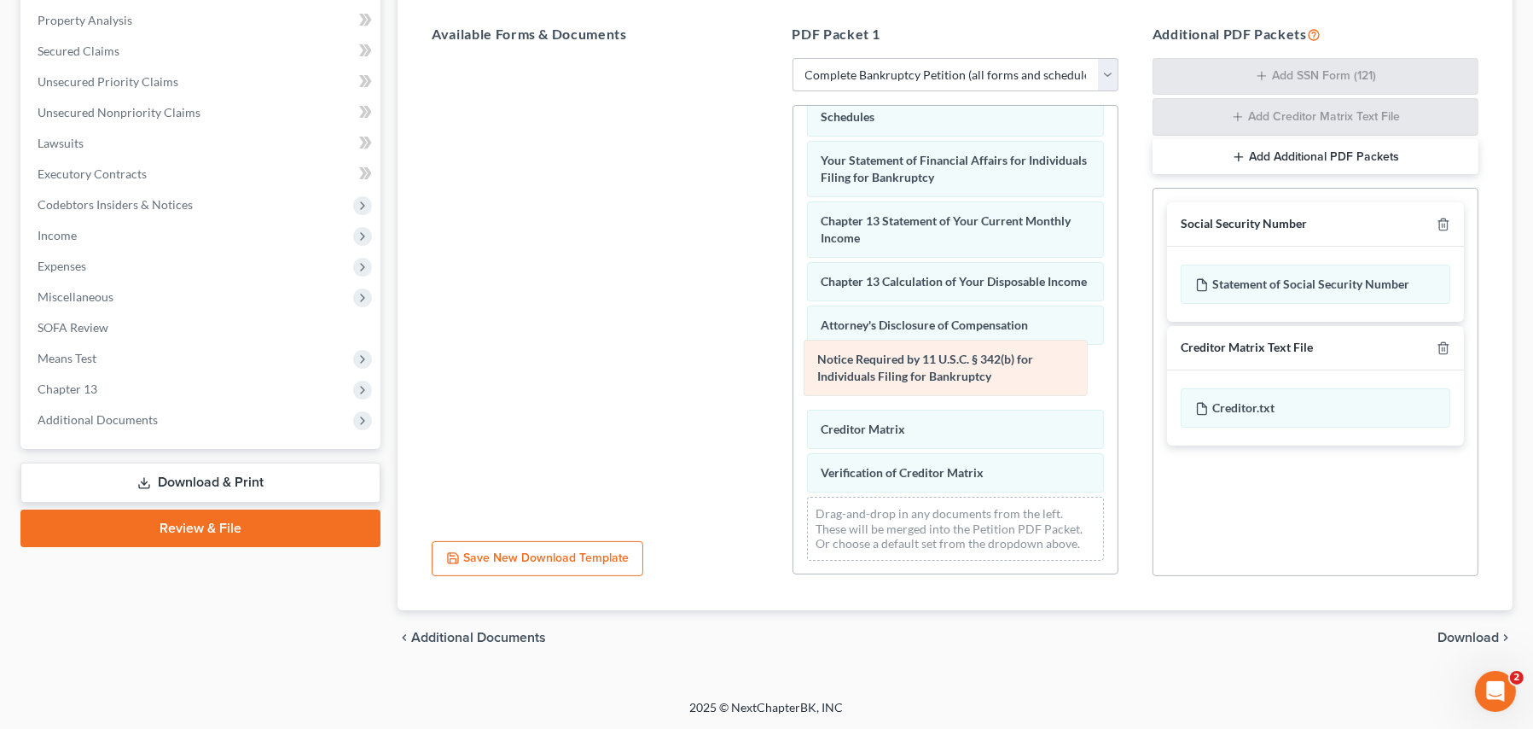
drag, startPoint x: 912, startPoint y: 468, endPoint x: 909, endPoint y: 373, distance: 95.6
click at [909, 373] on div "Notice Required by 11 U.S.C. § 342(b) for Individuals Filing for Bankruptcy Vol…" at bounding box center [956, 68] width 324 height 1010
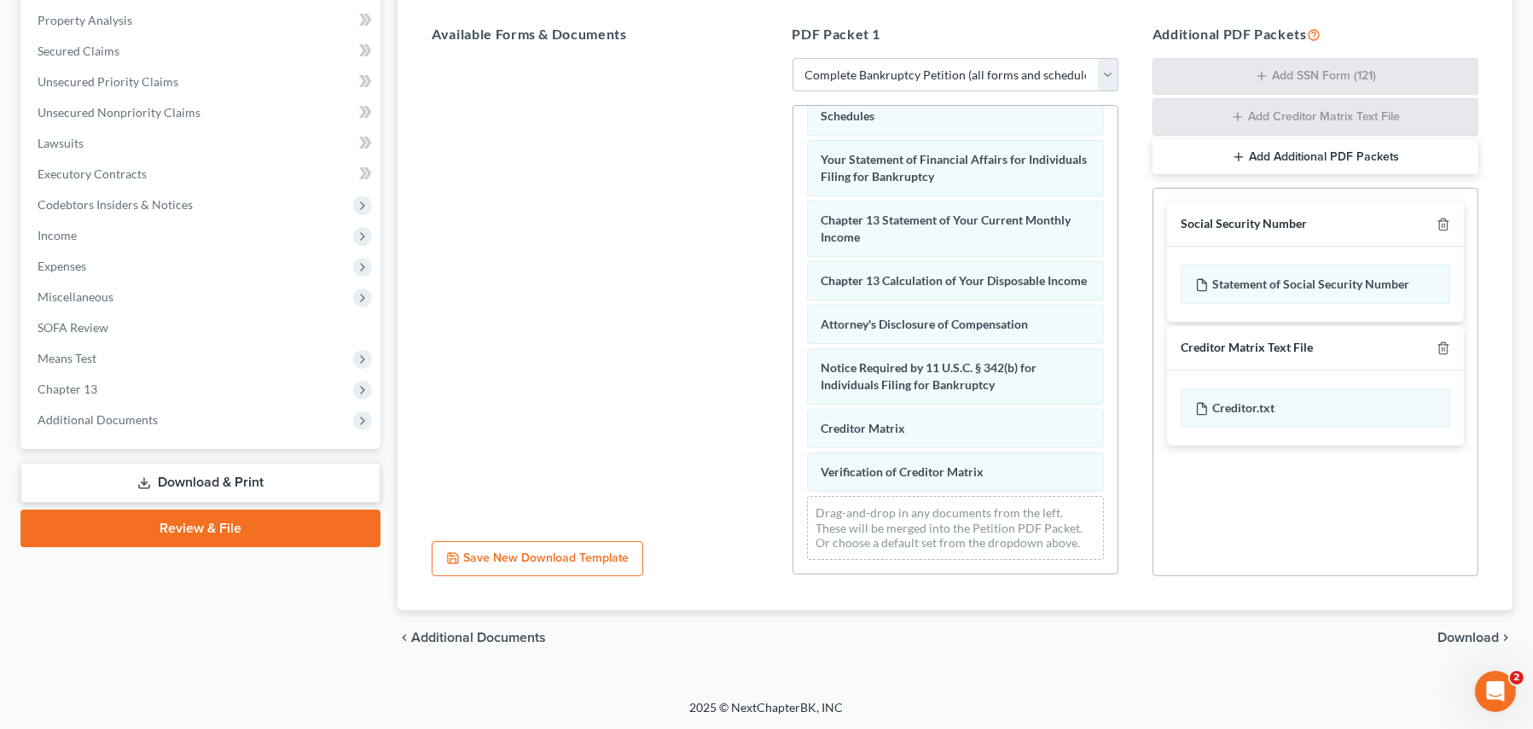
click at [1454, 636] on span "Download" at bounding box center [1468, 638] width 61 height 14
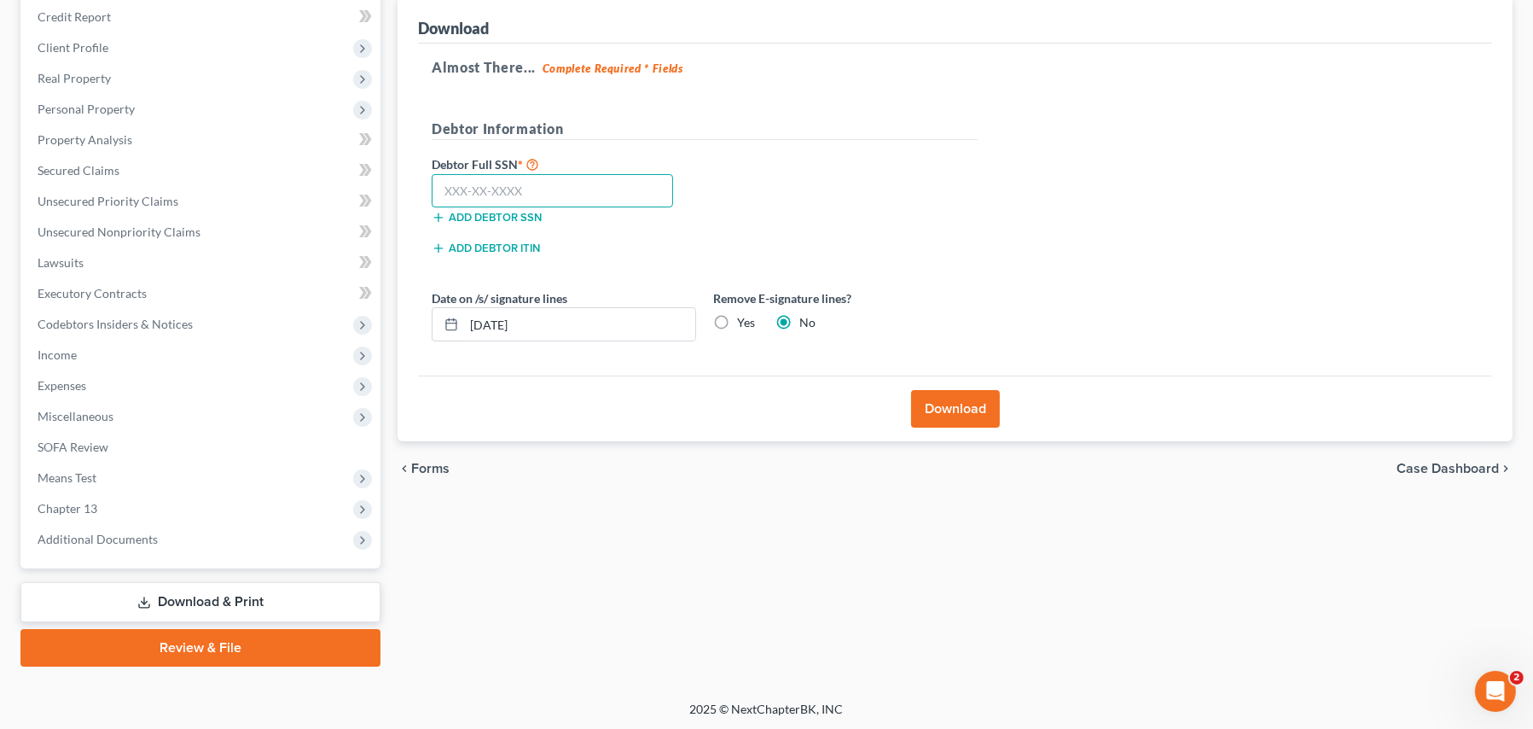
click at [478, 186] on input "text" at bounding box center [552, 191] width 241 height 34
type input "432-35-8126"
click at [737, 316] on label "Yes" at bounding box center [746, 322] width 18 height 17
click at [744, 316] on input "Yes" at bounding box center [749, 319] width 11 height 11
radio input "true"
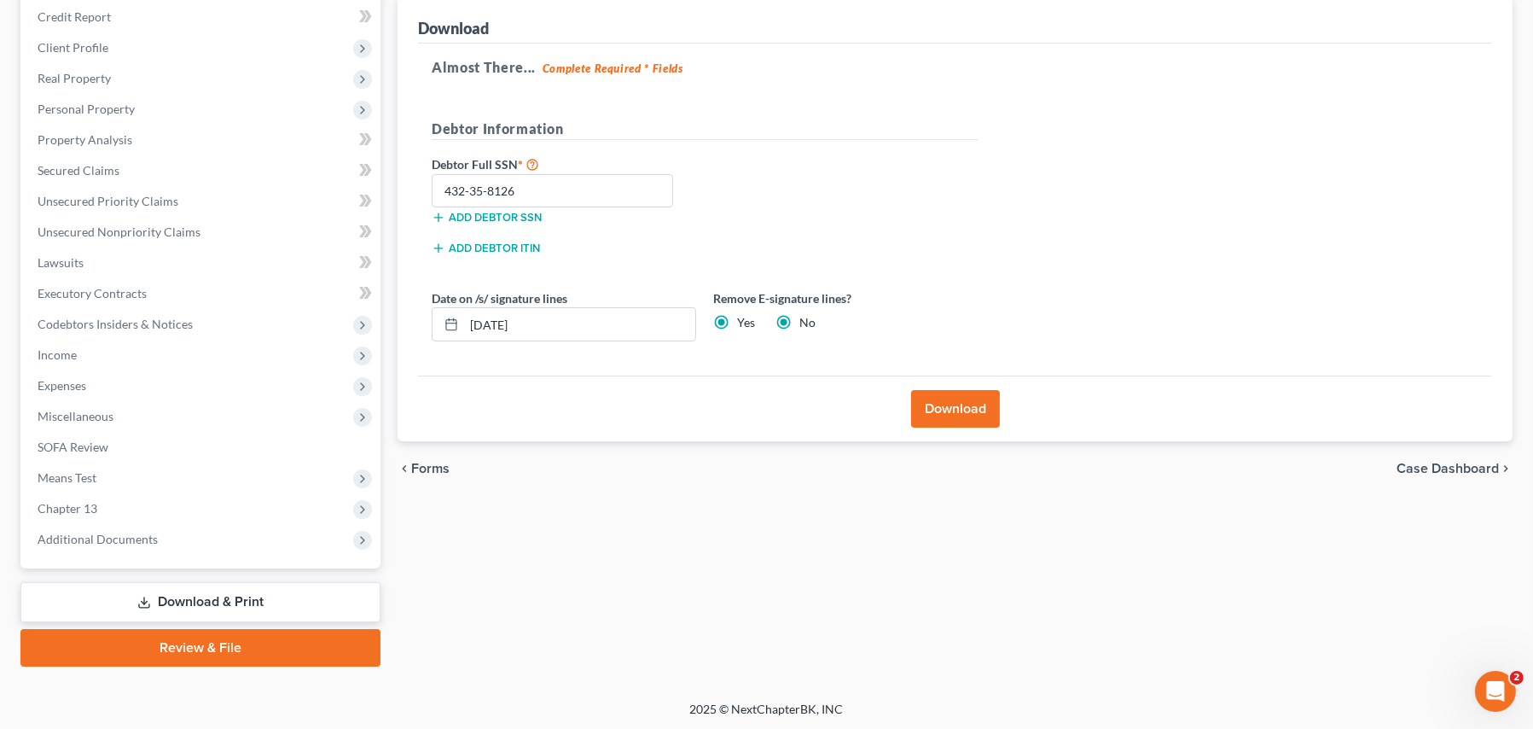
radio input "false"
click at [555, 331] on input "[DATE]" at bounding box center [579, 324] width 231 height 32
click at [964, 407] on button "Download" at bounding box center [955, 409] width 89 height 38
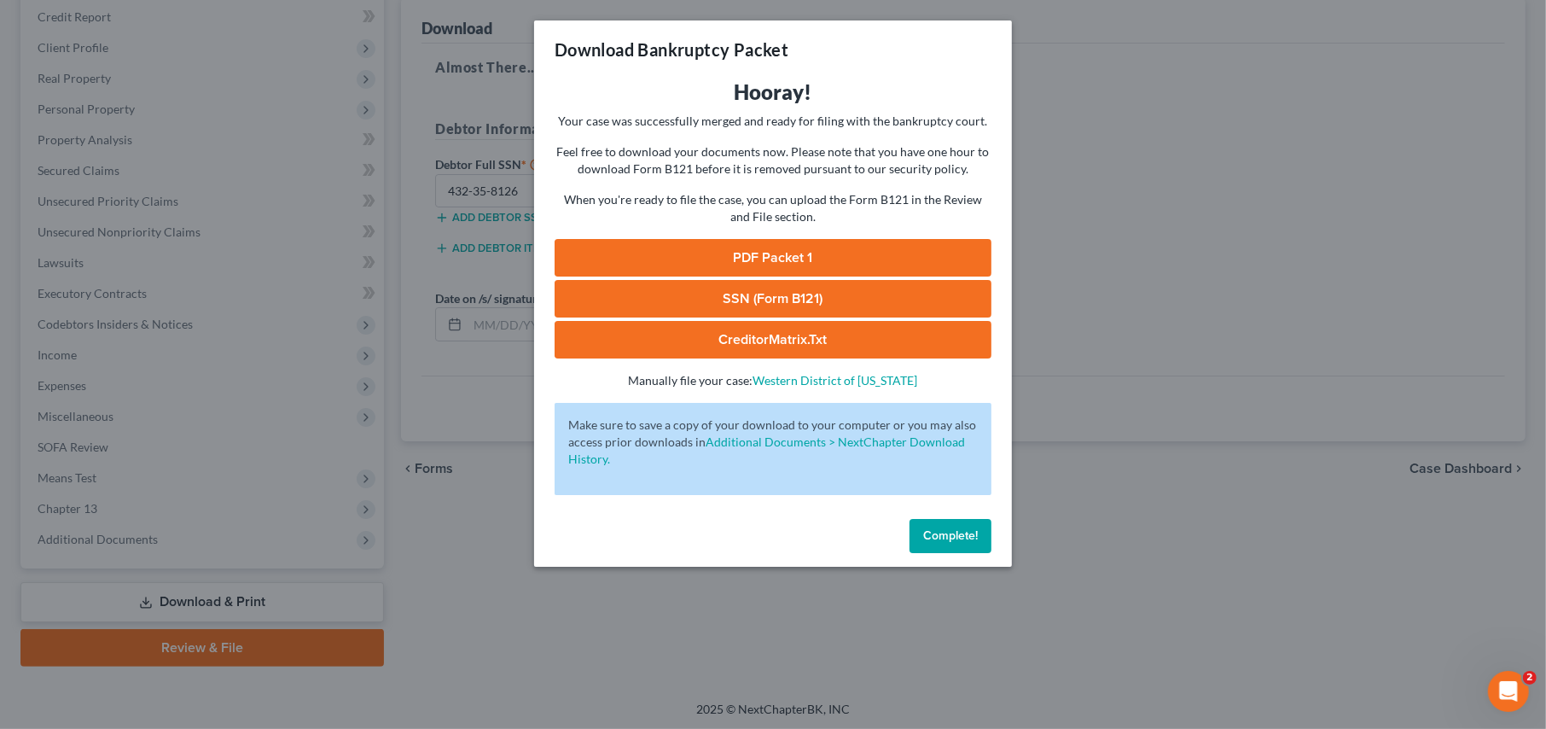
click at [779, 254] on link "PDF Packet 1" at bounding box center [773, 258] width 437 height 38
click at [755, 295] on link "SSN (Form B121)" at bounding box center [773, 299] width 437 height 38
click at [767, 341] on link "CreditorMatrix.txt" at bounding box center [773, 340] width 437 height 38
click at [963, 536] on span "Complete!" at bounding box center [950, 535] width 55 height 15
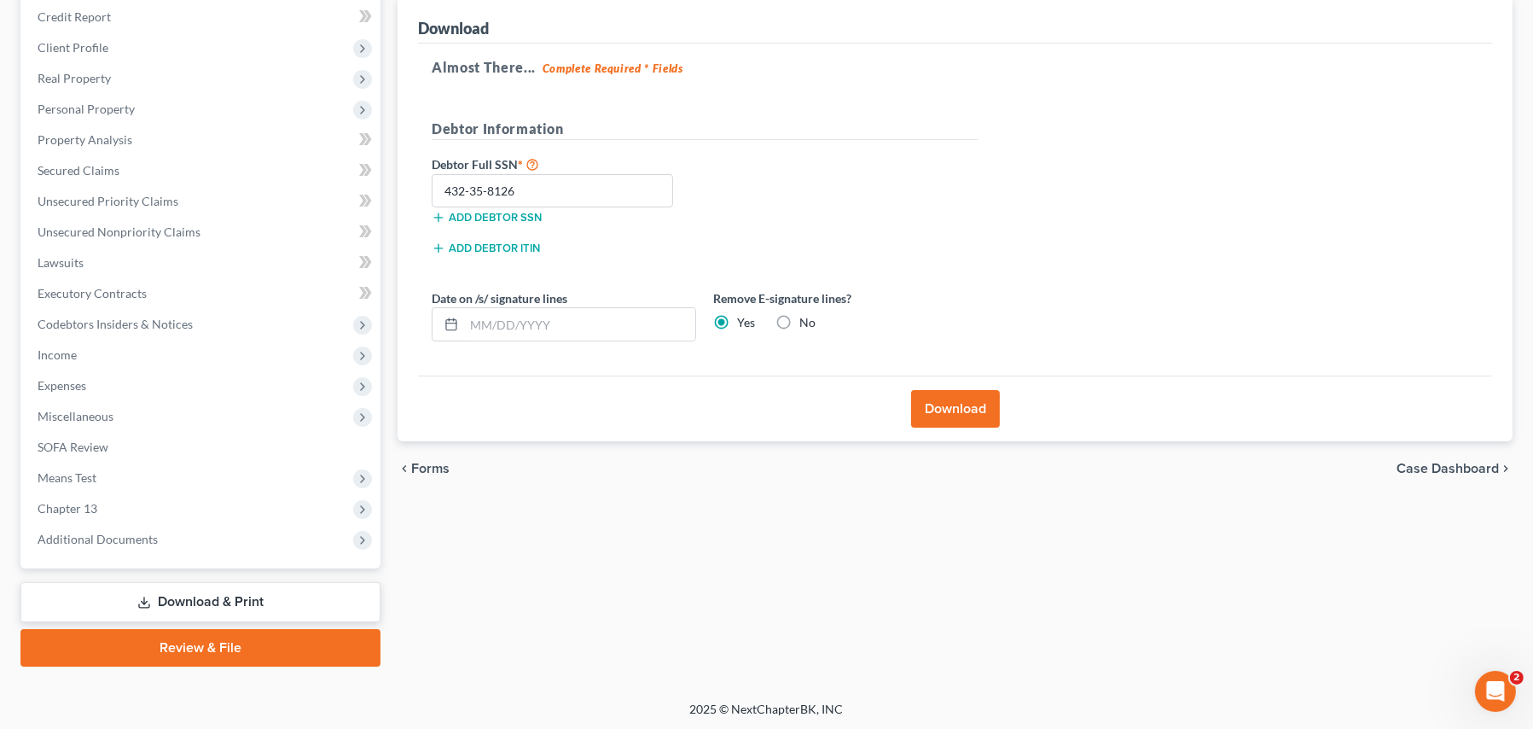
click at [182, 601] on link "Download & Print" at bounding box center [200, 602] width 360 height 40
click at [418, 462] on span "Forms" at bounding box center [430, 469] width 38 height 14
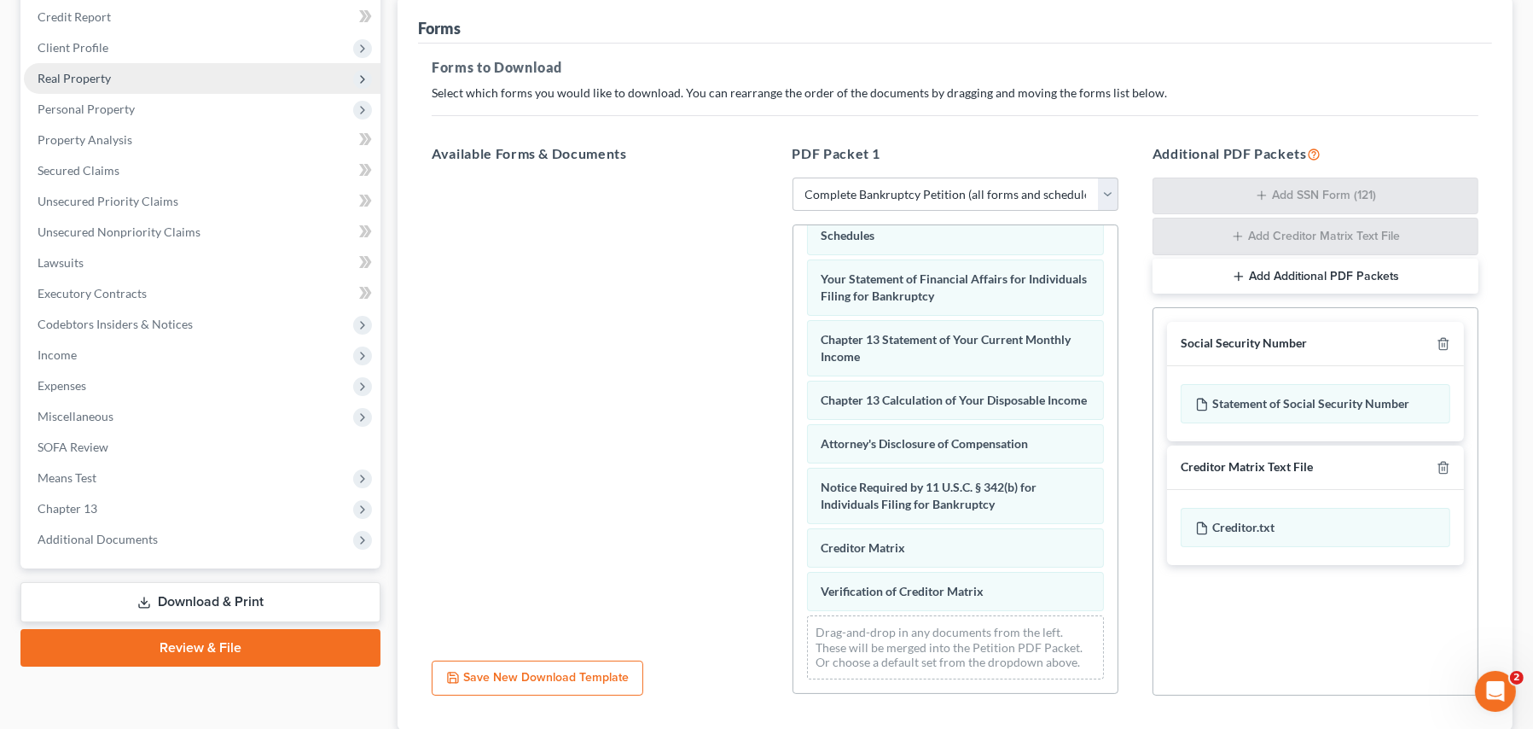
click at [90, 86] on span "Real Property" at bounding box center [202, 78] width 357 height 31
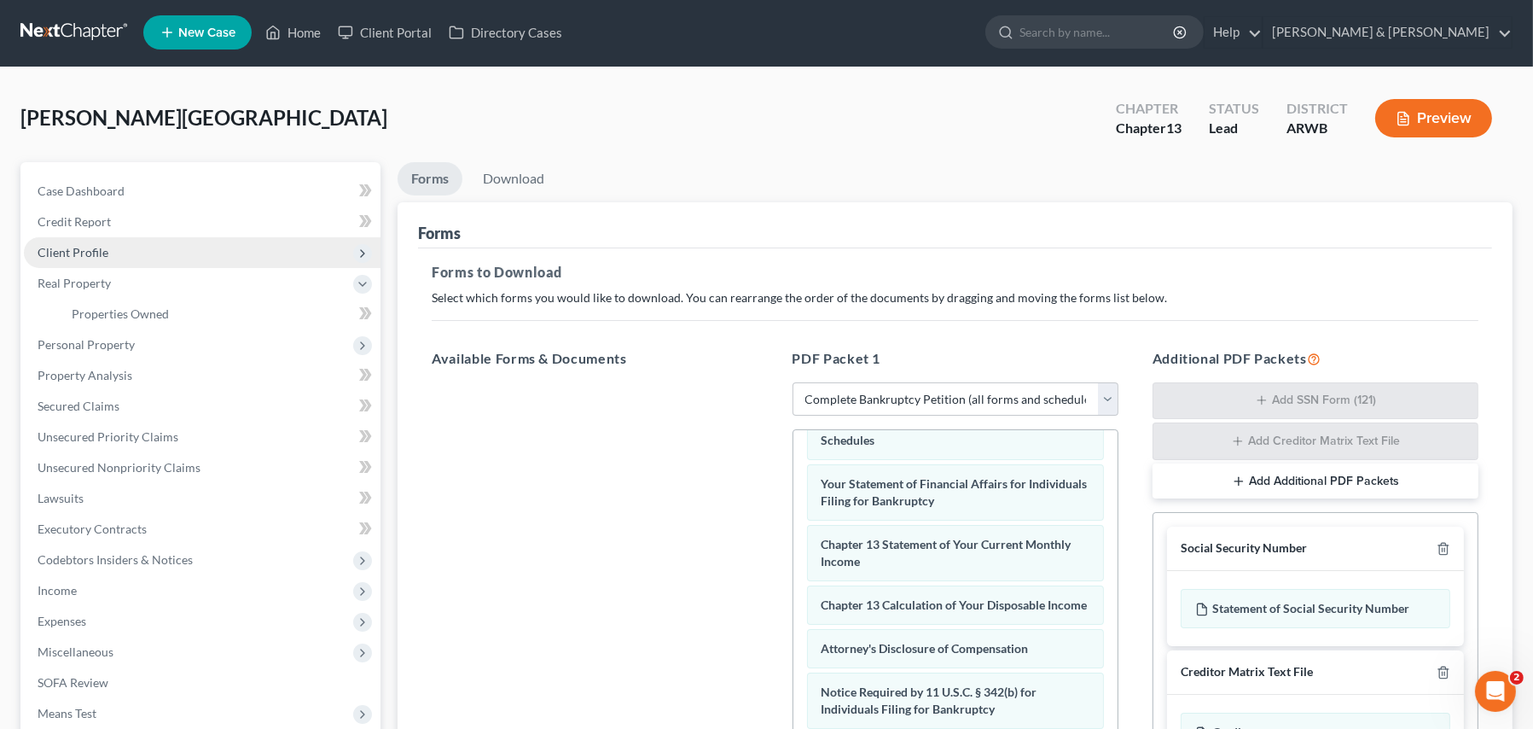
scroll to position [0, 0]
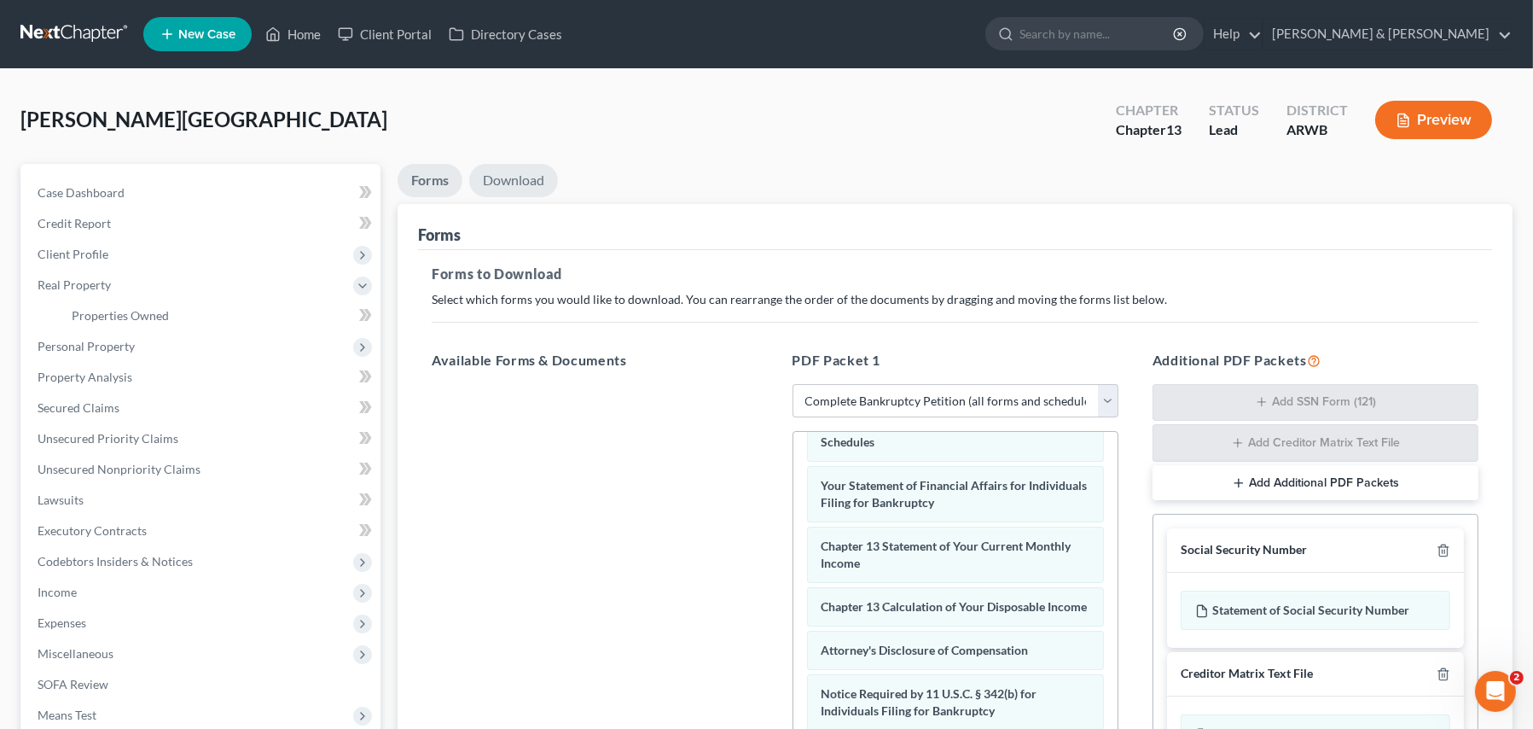
click at [493, 181] on link "Download" at bounding box center [513, 180] width 89 height 33
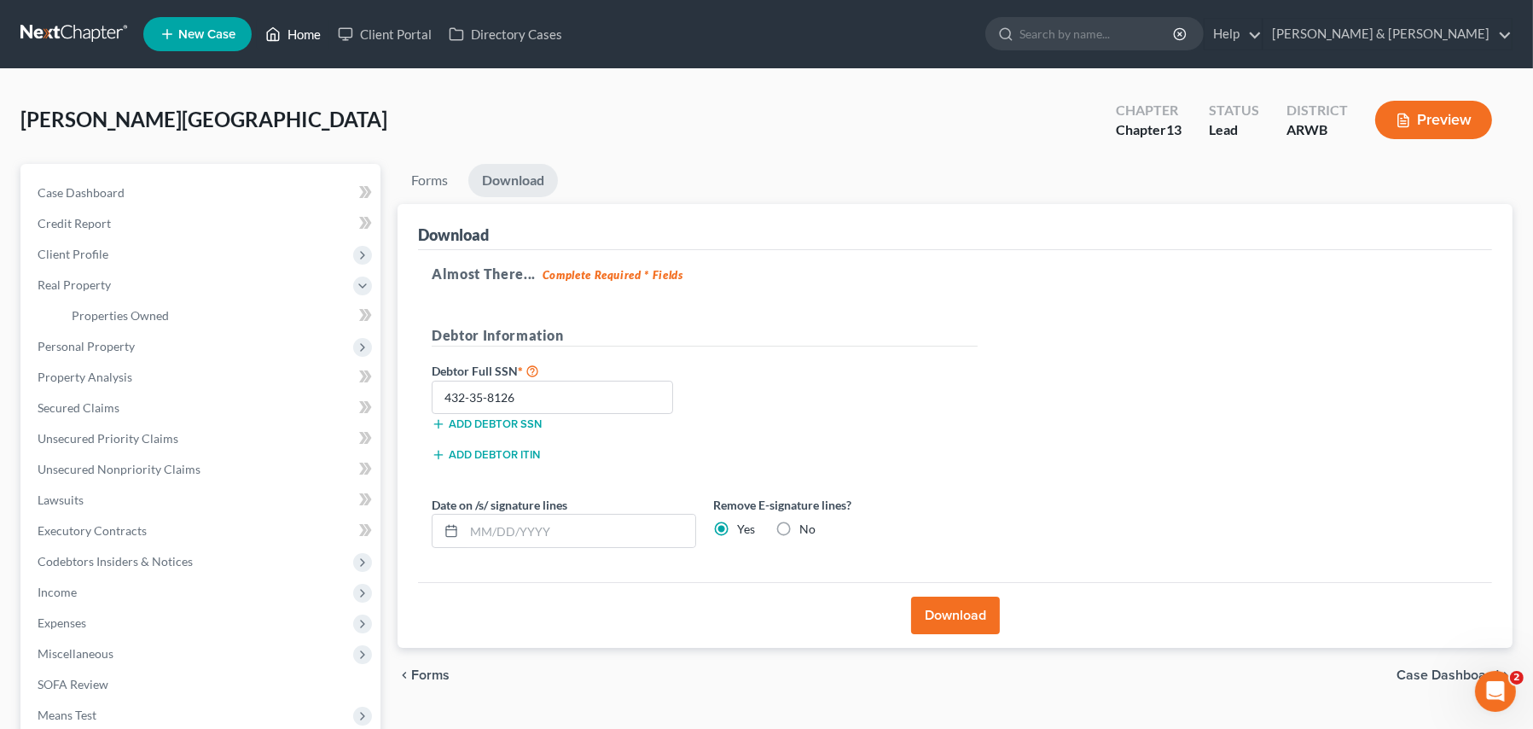
click at [298, 33] on link "Home" at bounding box center [293, 34] width 73 height 31
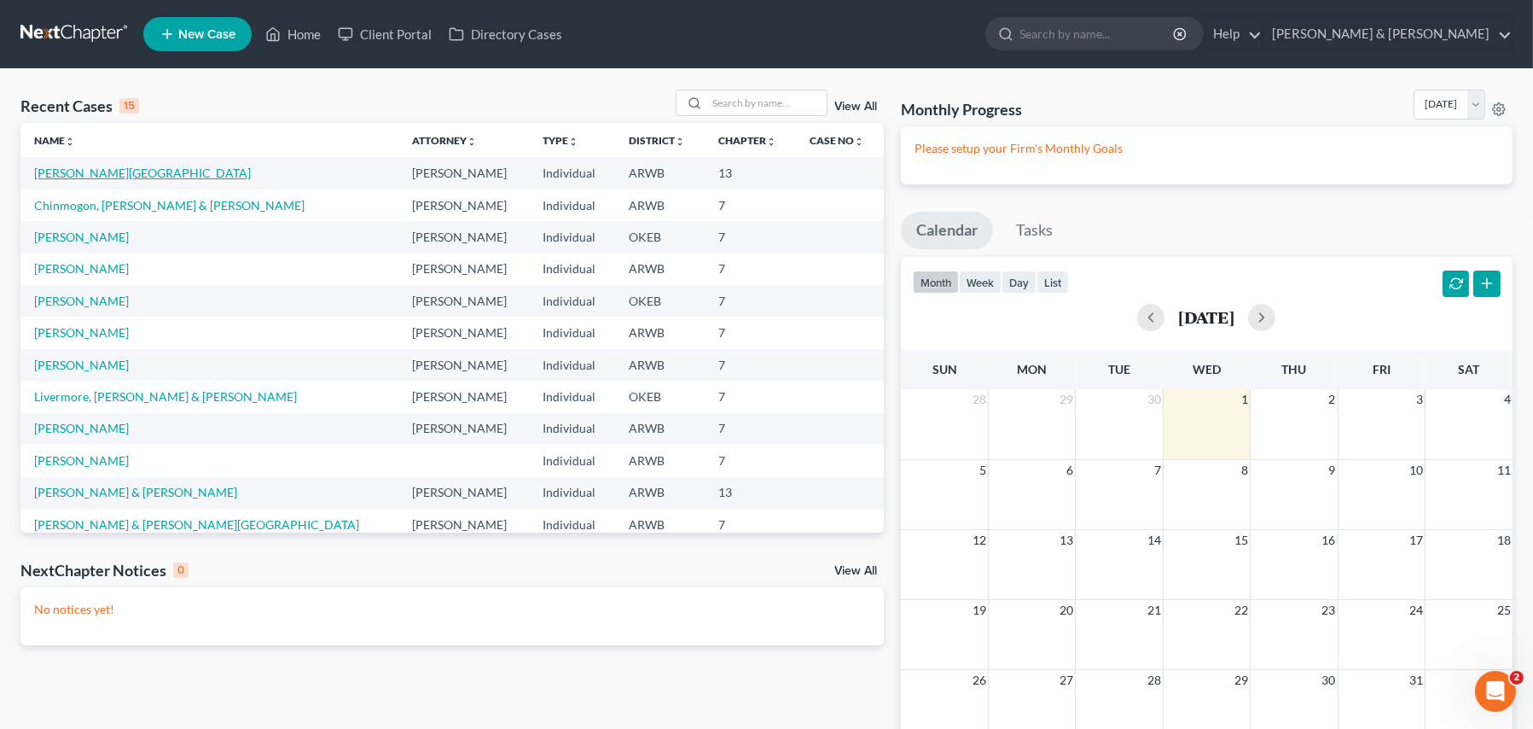
click at [69, 177] on link "[PERSON_NAME][GEOGRAPHIC_DATA]" at bounding box center [142, 173] width 217 height 15
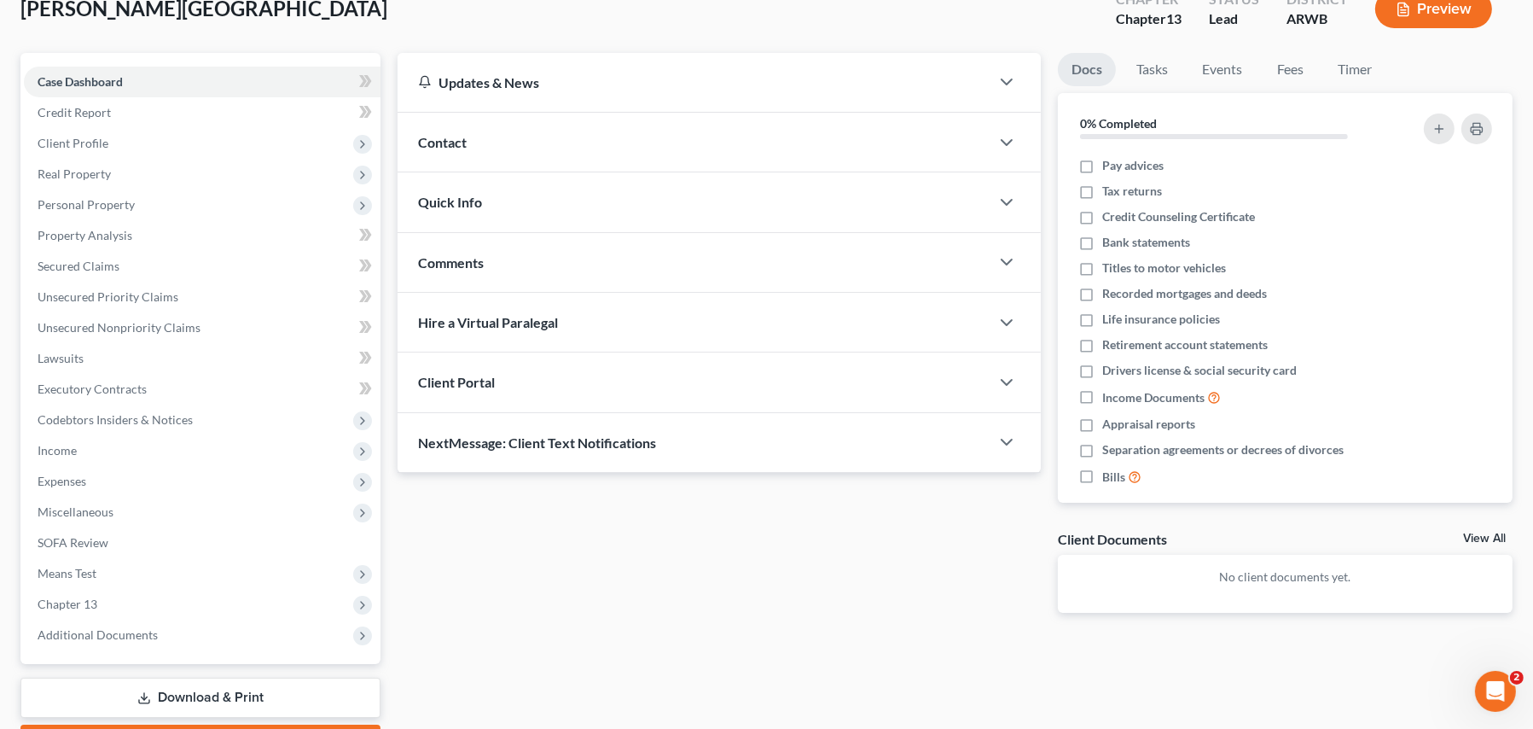
scroll to position [206, 0]
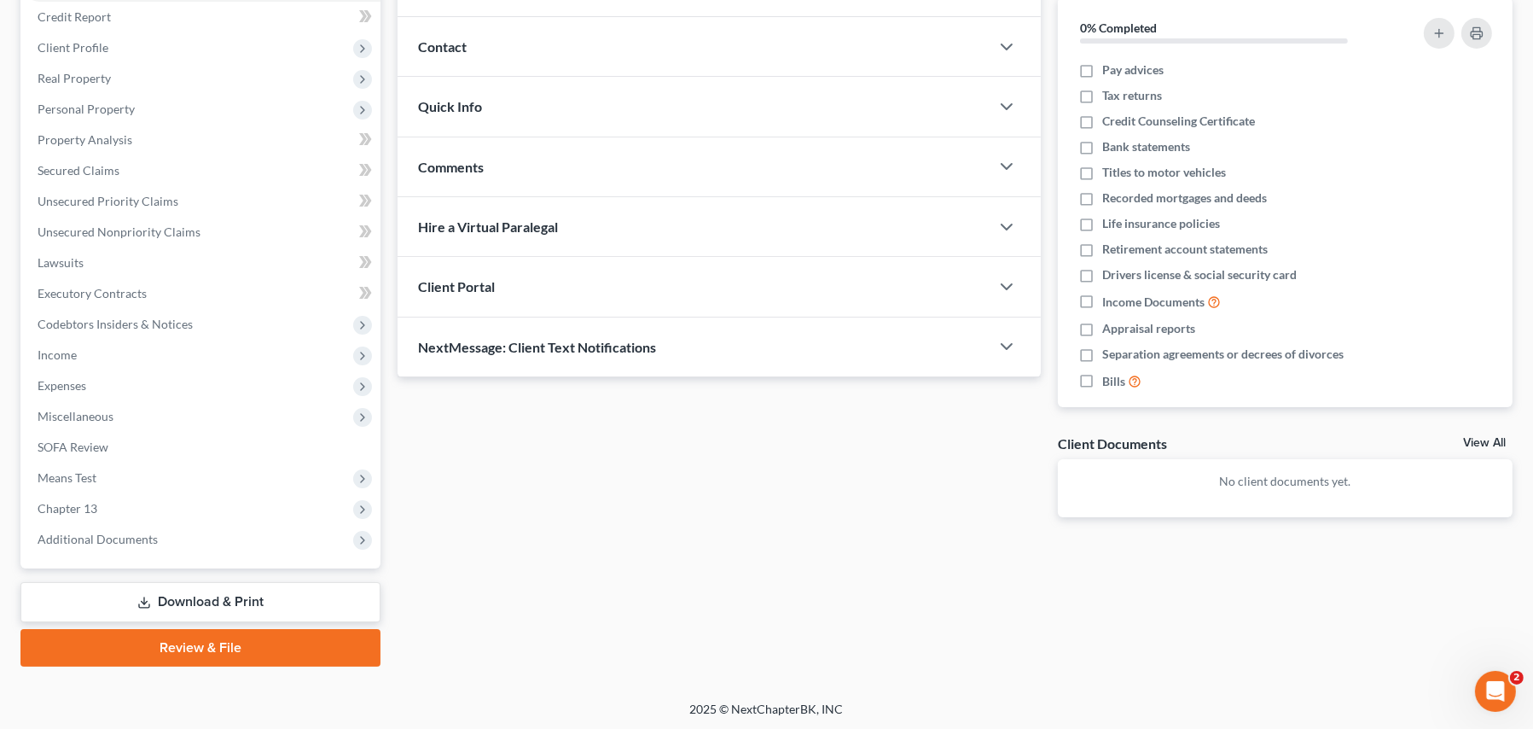
click at [166, 596] on link "Download & Print" at bounding box center [200, 602] width 360 height 40
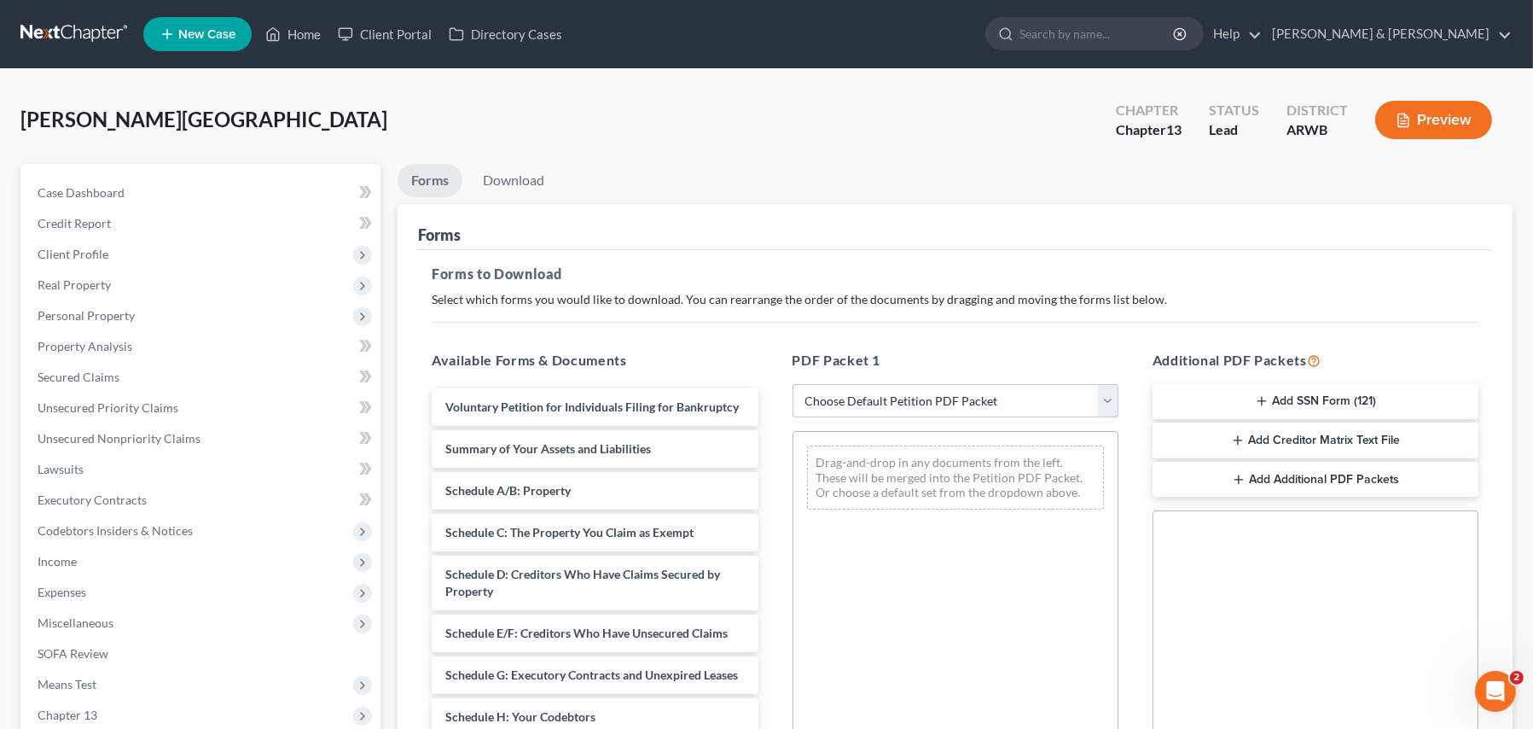
click at [937, 399] on select "Choose Default Petition PDF Packet Complete Bankruptcy Petition (all forms and …" at bounding box center [956, 401] width 326 height 34
select select "1"
click at [799, 384] on select "Choose Default Petition PDF Packet Complete Bankruptcy Petition (all forms and …" at bounding box center [956, 401] width 326 height 34
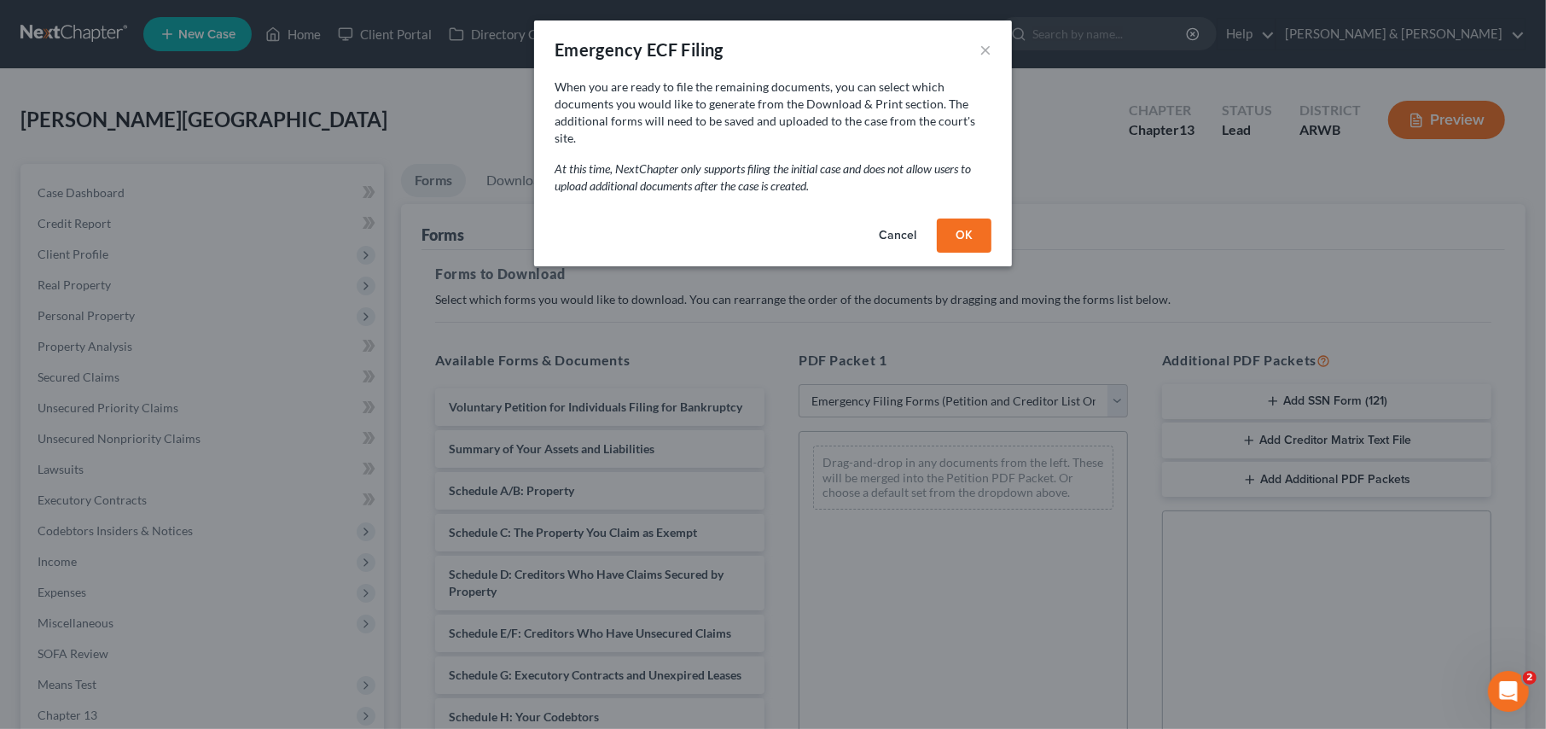
click at [961, 218] on button "OK" at bounding box center [964, 235] width 55 height 34
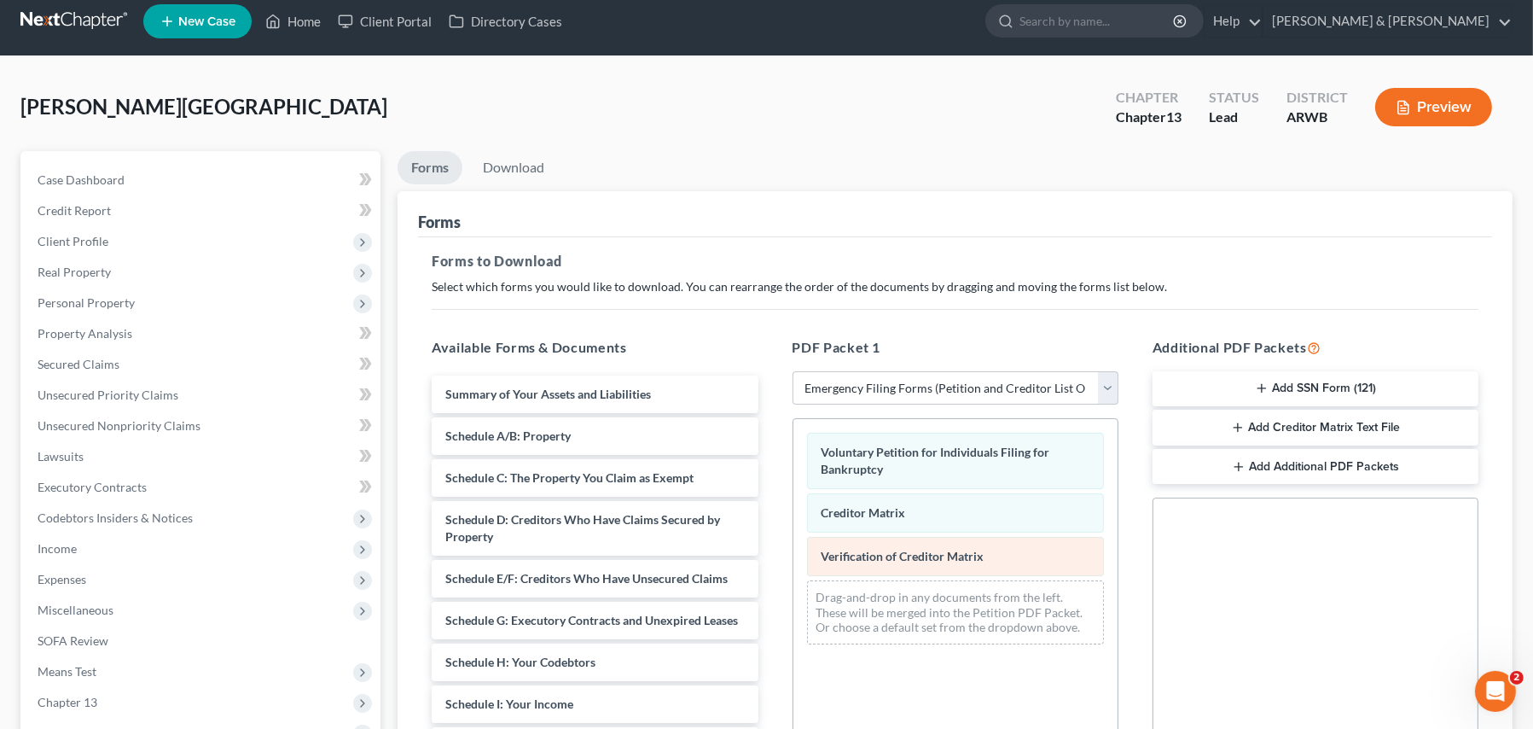
scroll to position [85, 0]
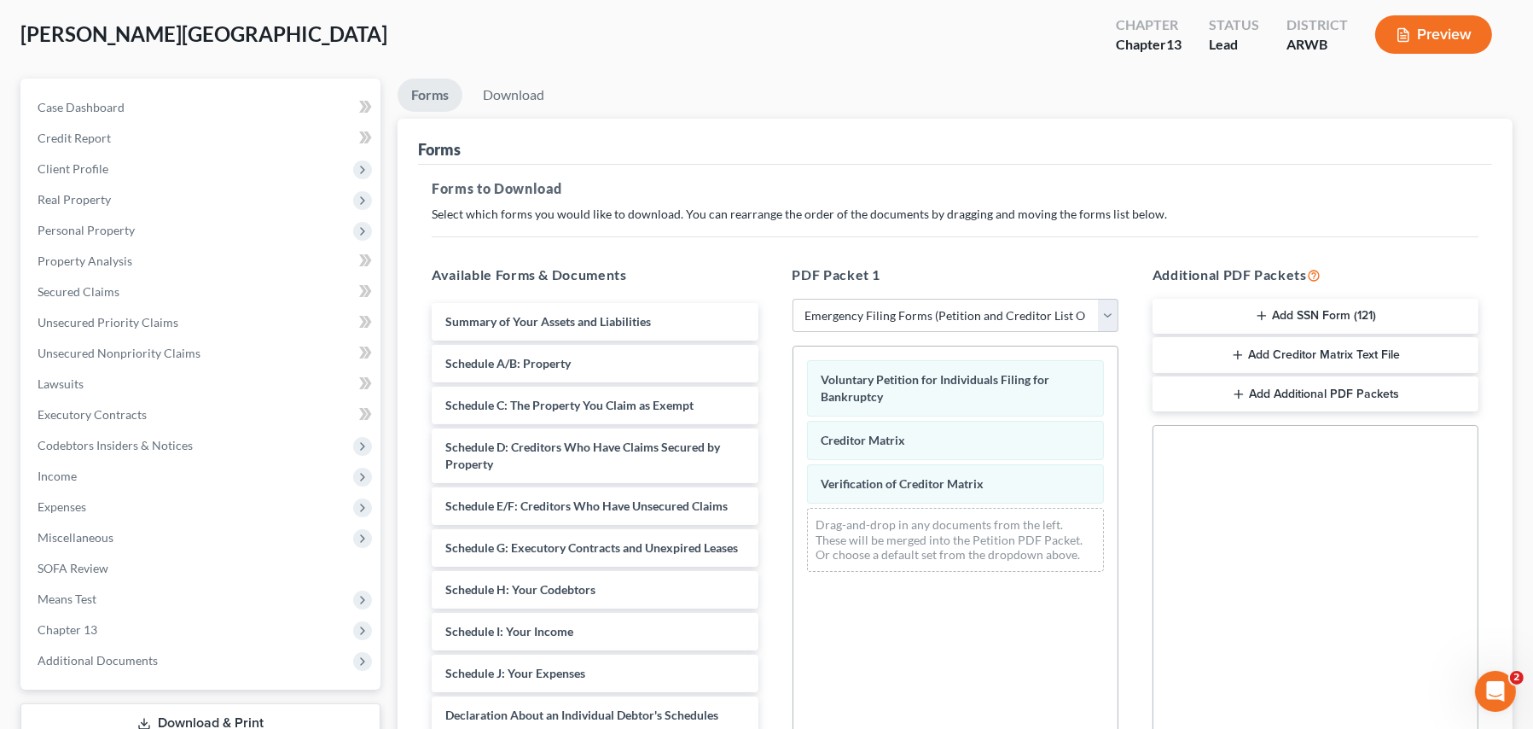
drag, startPoint x: 1284, startPoint y: 312, endPoint x: 1288, endPoint y: 328, distance: 15.9
click at [1284, 312] on button "Add SSN Form (121)" at bounding box center [1316, 317] width 326 height 36
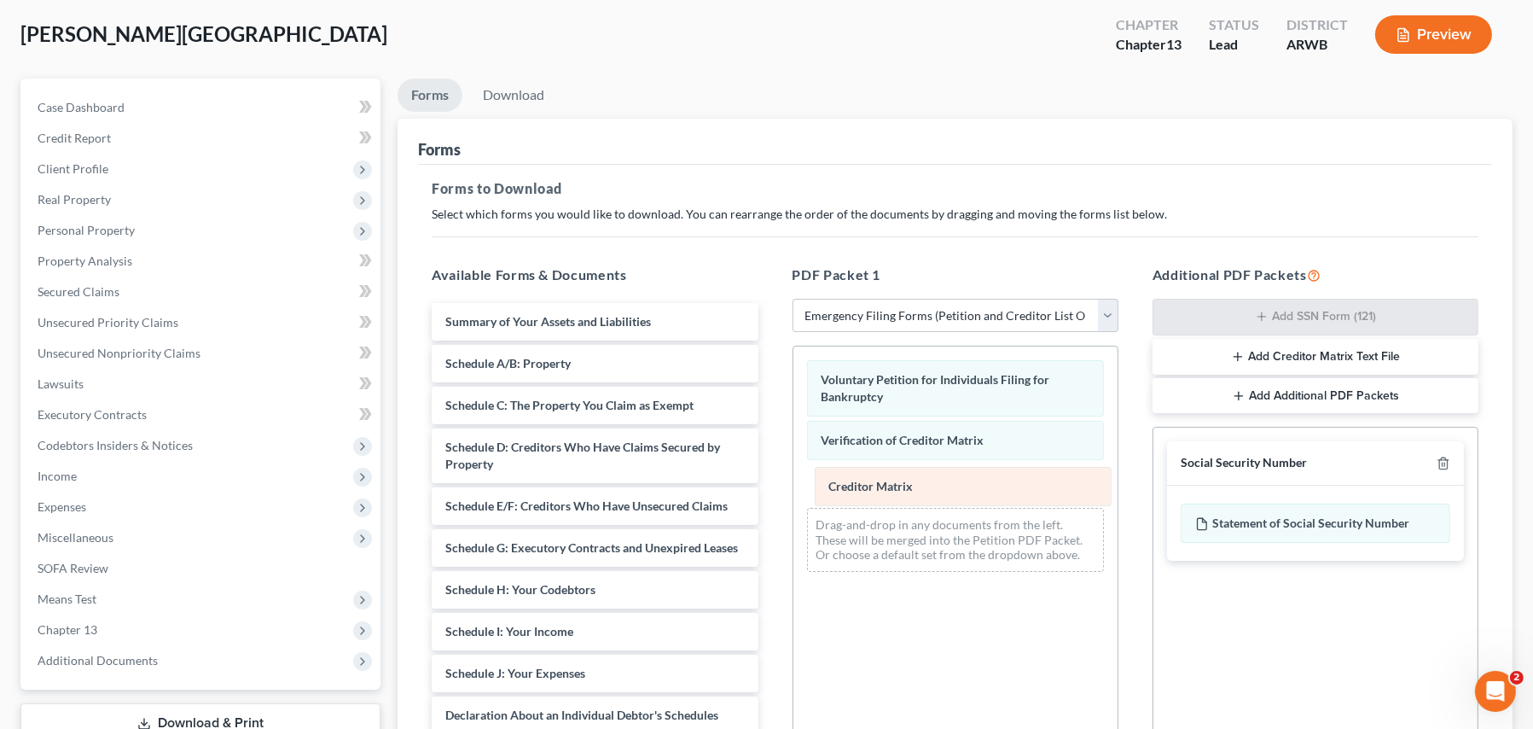
drag, startPoint x: 862, startPoint y: 436, endPoint x: 869, endPoint y: 483, distance: 47.6
click at [869, 483] on div "Creditor Matrix Voluntary Petition for Individuals Filing for Bankruptcy Credit…" at bounding box center [956, 465] width 324 height 238
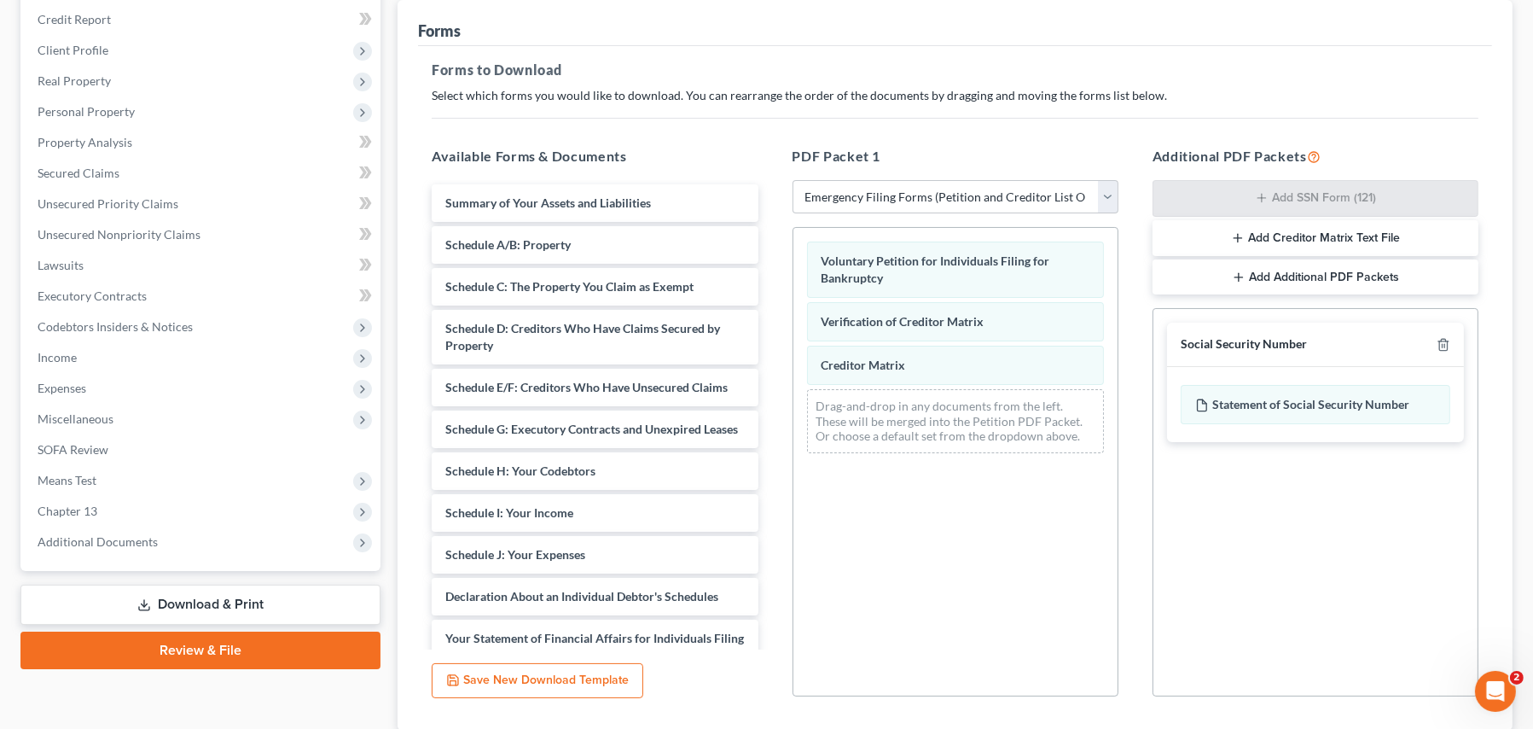
scroll to position [324, 0]
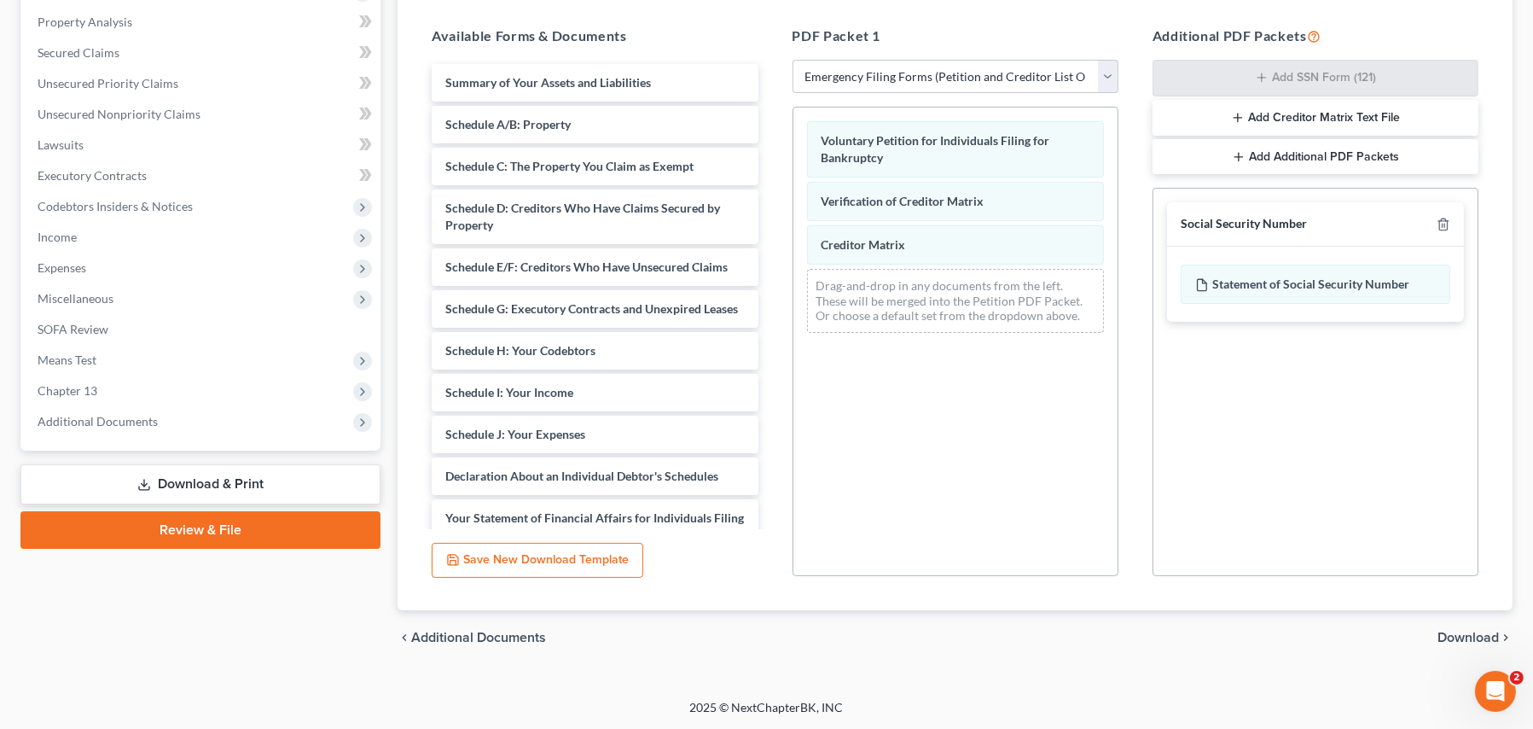
click at [1456, 631] on span "Download" at bounding box center [1468, 638] width 61 height 14
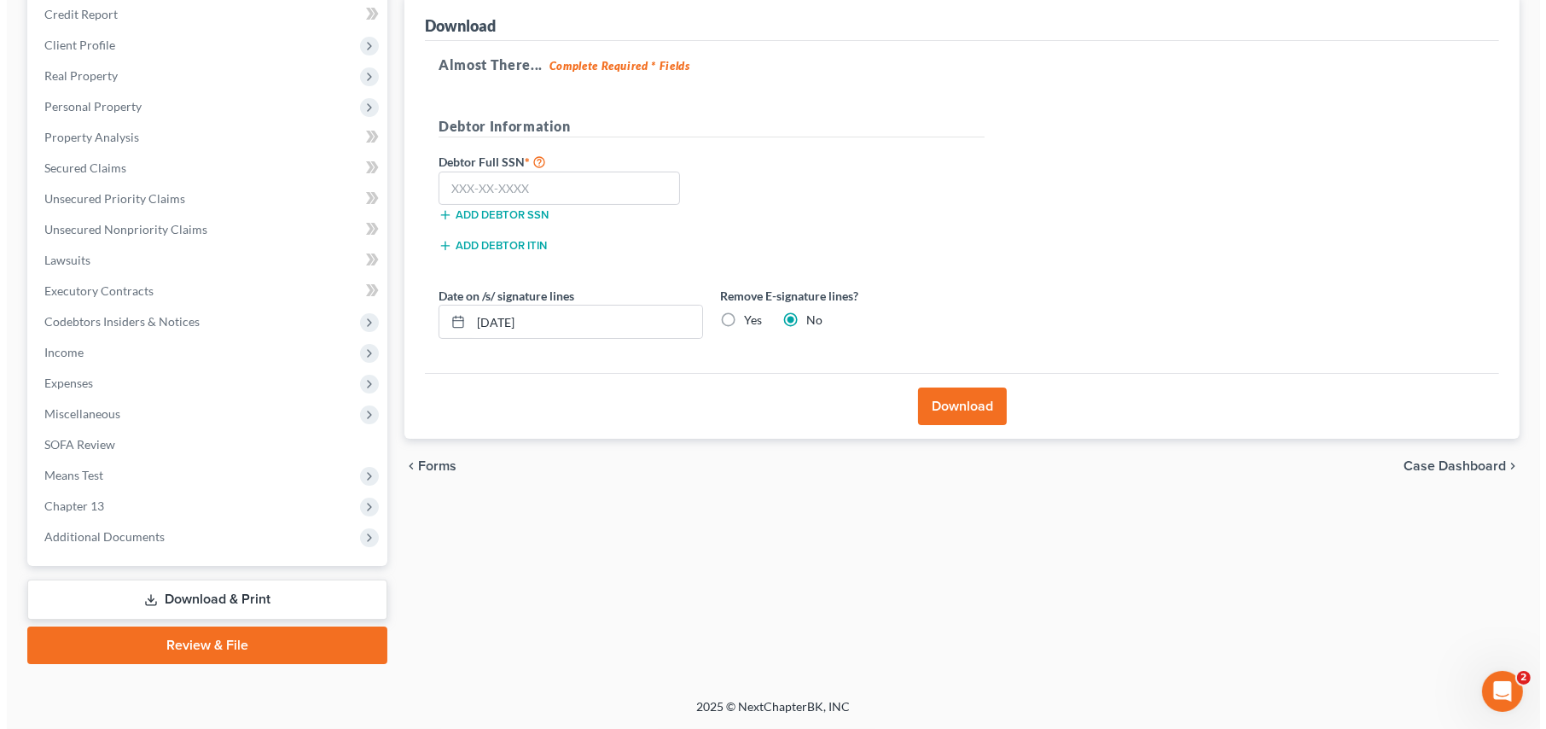
scroll to position [206, 0]
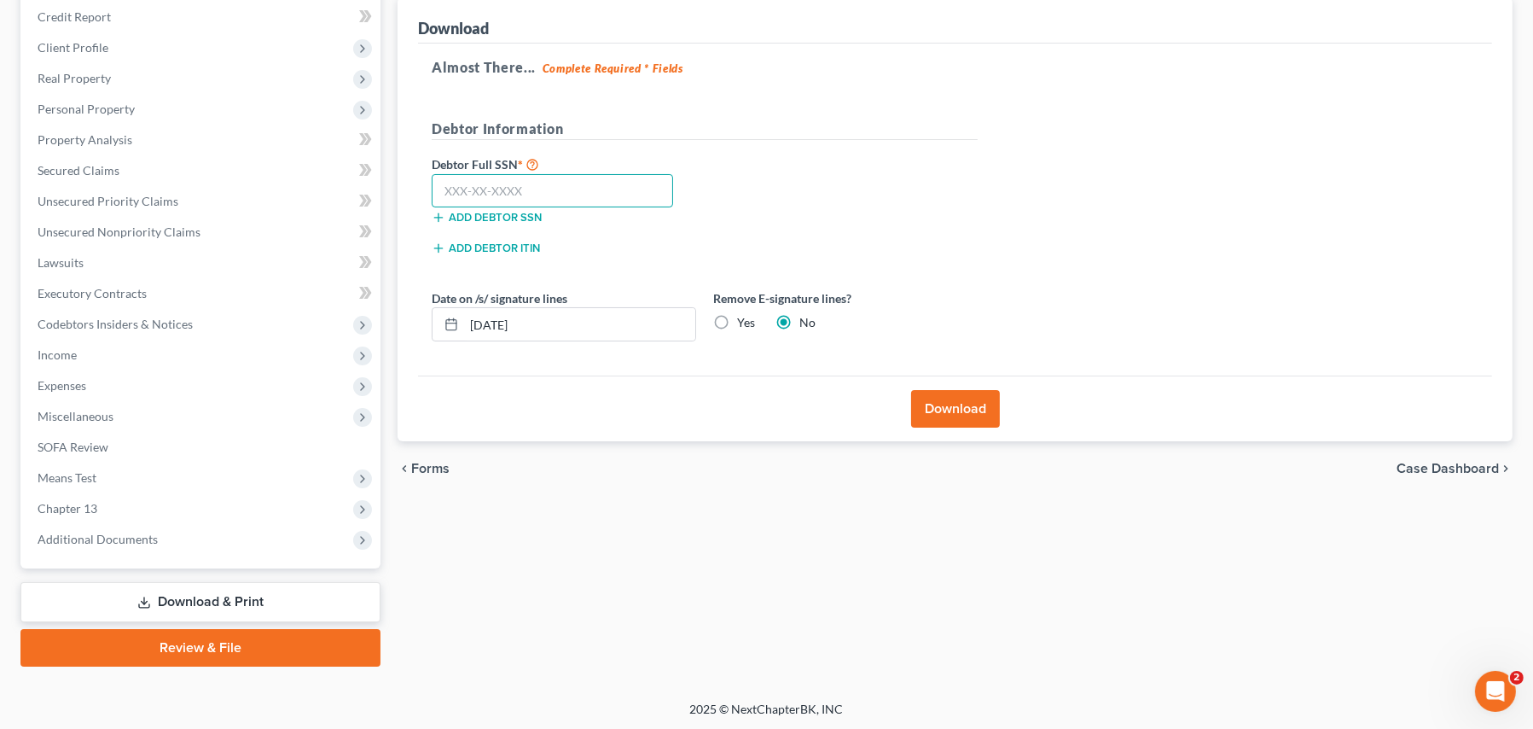
click at [458, 185] on input "text" at bounding box center [552, 191] width 241 height 34
type input "432-35-8126"
click at [499, 324] on input "[DATE]" at bounding box center [579, 324] width 231 height 32
type input "[DATE]"
click at [737, 322] on label "Yes" at bounding box center [746, 322] width 18 height 17
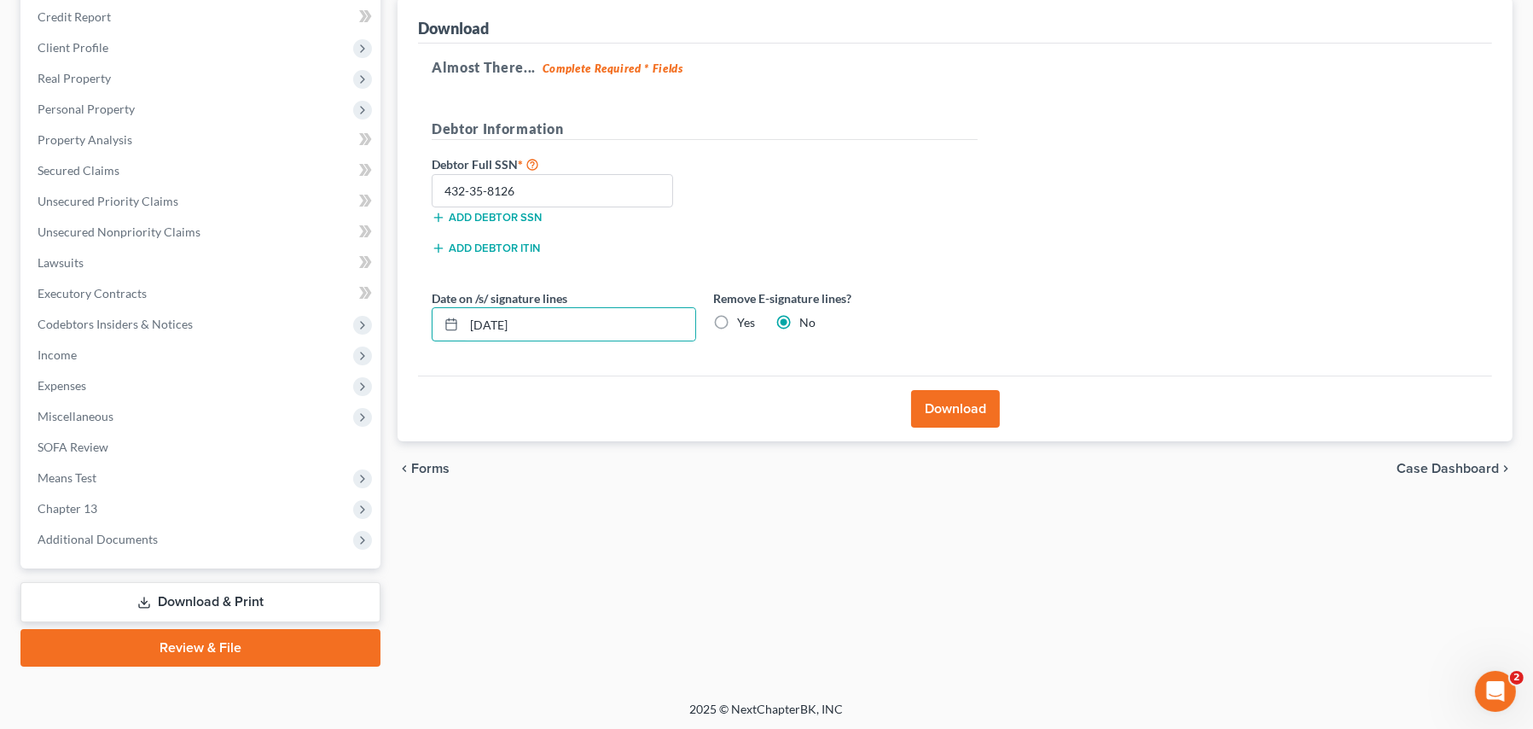
click at [744, 322] on input "Yes" at bounding box center [749, 319] width 11 height 11
radio input "true"
radio input "false"
click at [960, 420] on button "Download" at bounding box center [955, 409] width 89 height 38
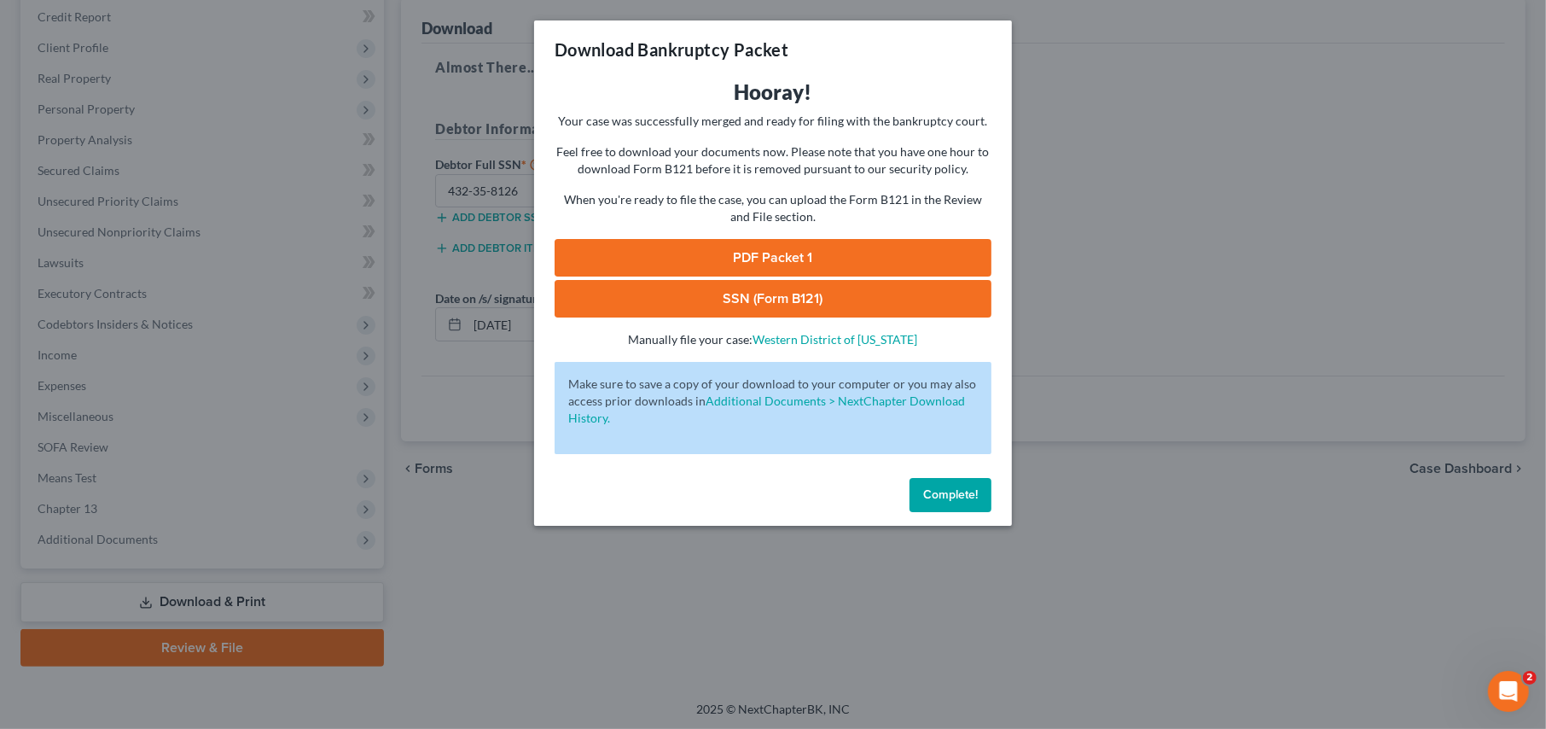
click at [783, 265] on link "PDF Packet 1" at bounding box center [773, 258] width 437 height 38
click at [738, 295] on link "SSN (Form B121)" at bounding box center [773, 299] width 437 height 38
